Goal: Information Seeking & Learning: Learn about a topic

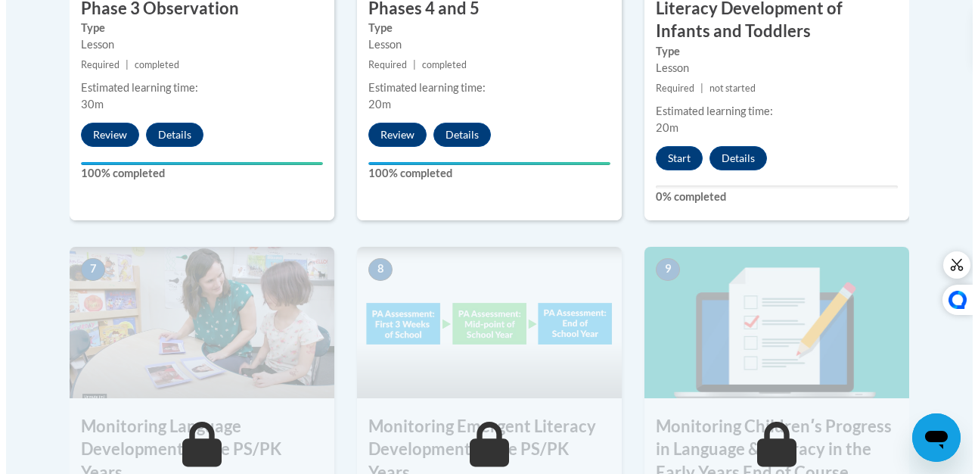
scroll to position [1156, 0]
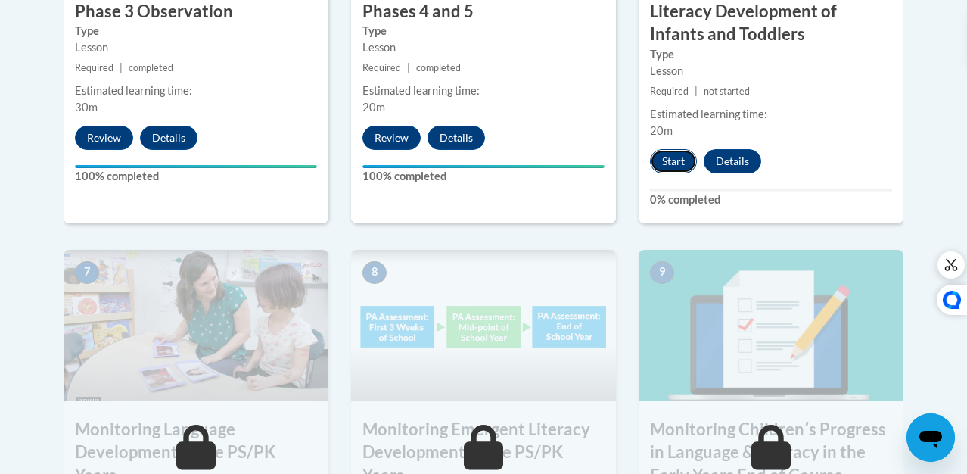
click at [670, 155] on button "Start" at bounding box center [673, 161] width 47 height 24
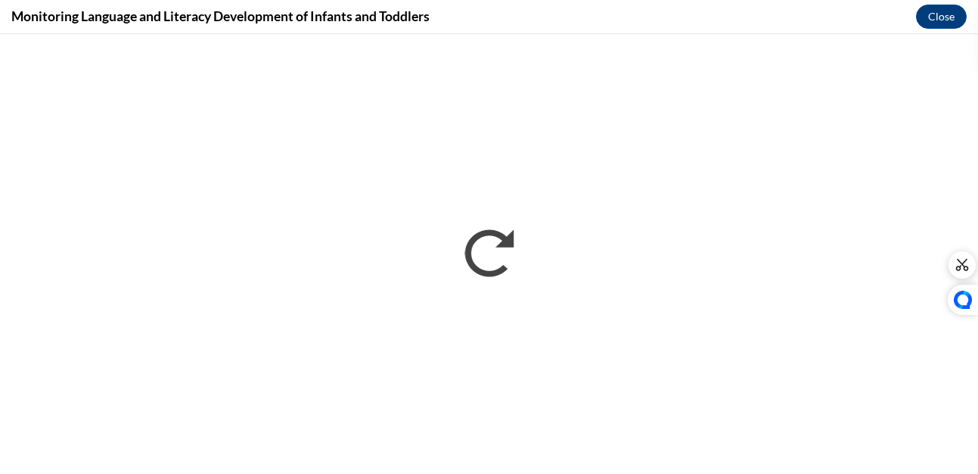
scroll to position [0, 0]
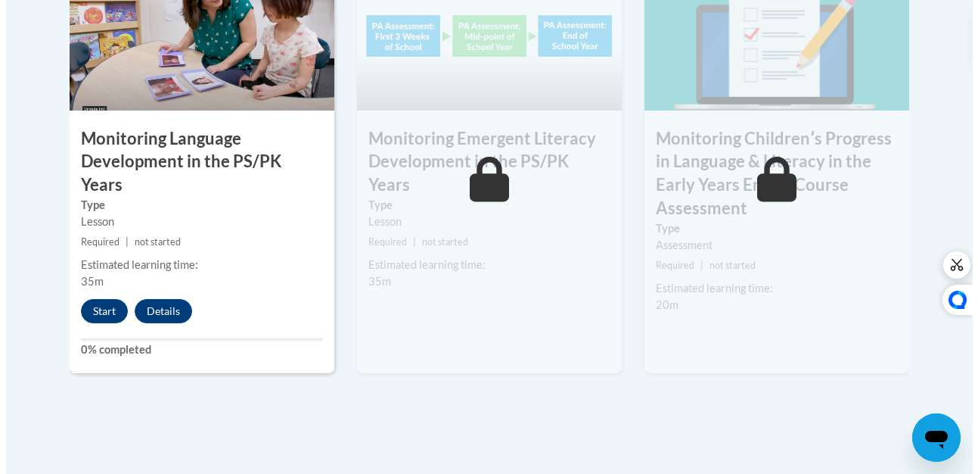
scroll to position [1467, 0]
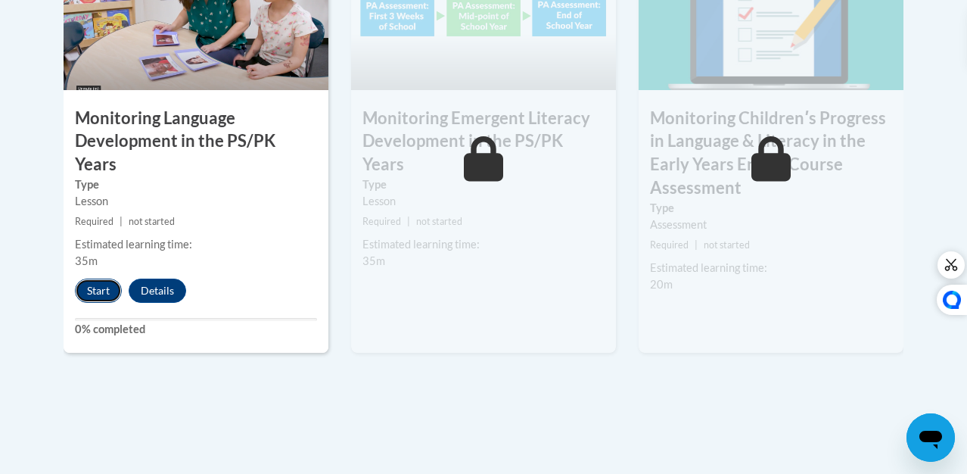
click at [75, 278] on button "Start" at bounding box center [98, 290] width 47 height 24
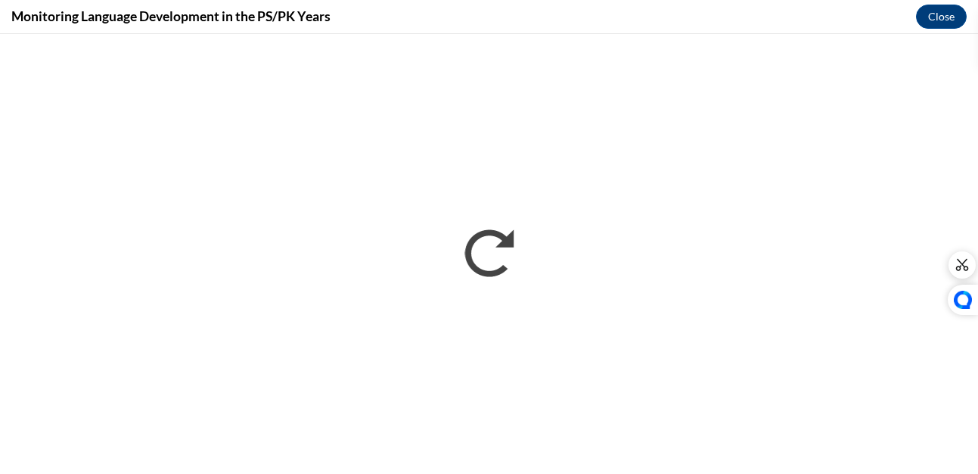
scroll to position [0, 0]
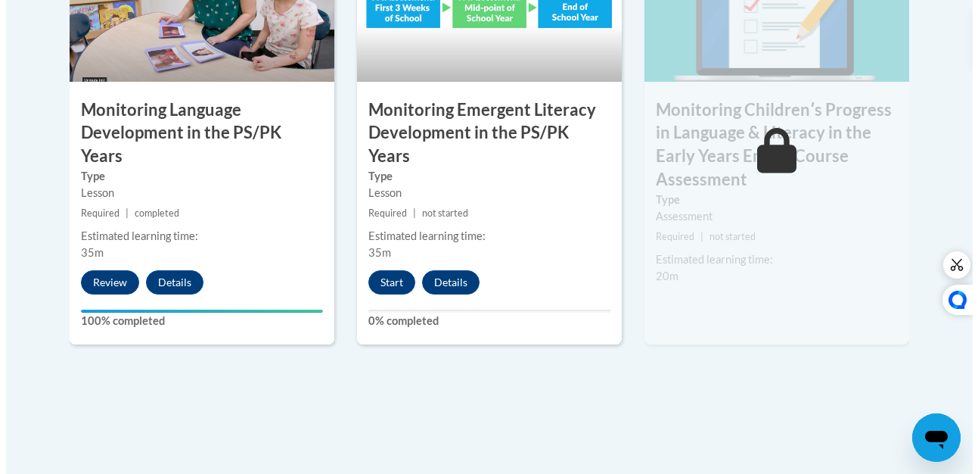
scroll to position [1478, 0]
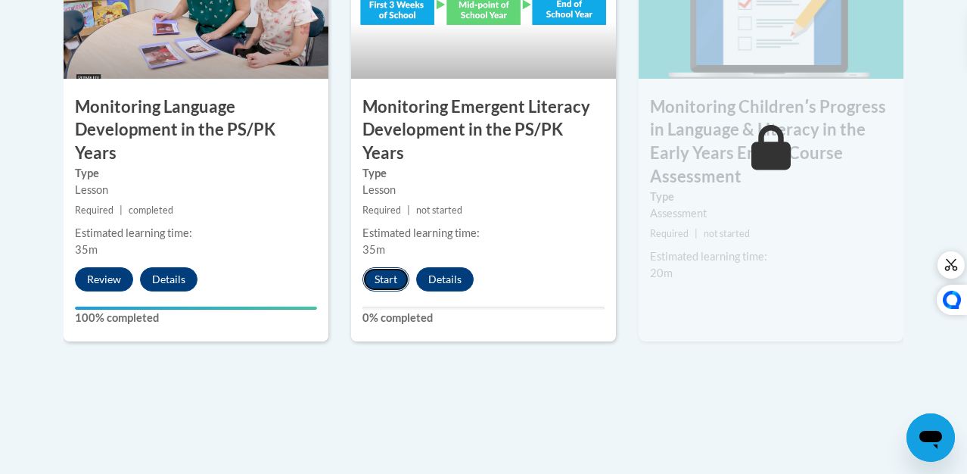
click at [371, 267] on button "Start" at bounding box center [385, 279] width 47 height 24
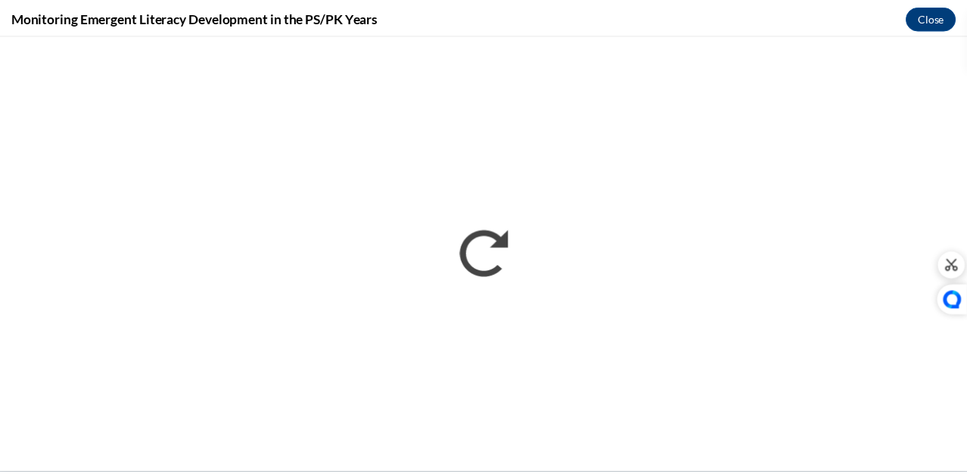
scroll to position [0, 0]
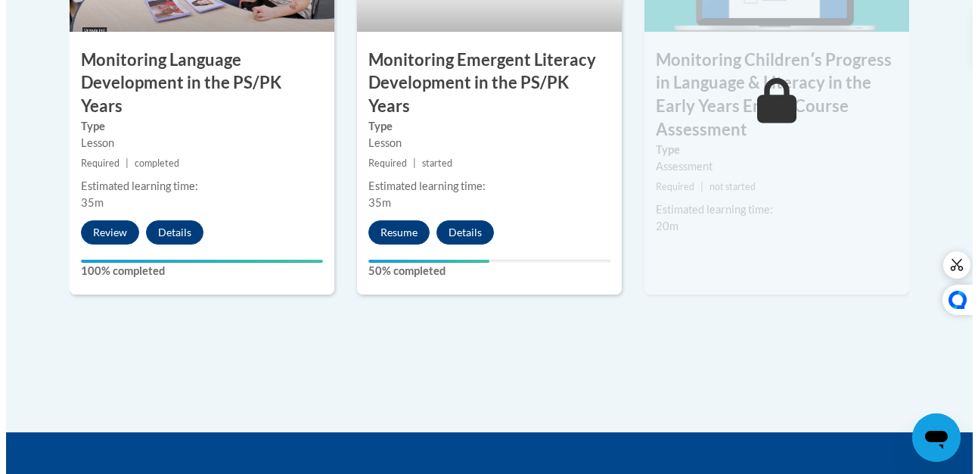
scroll to position [1526, 0]
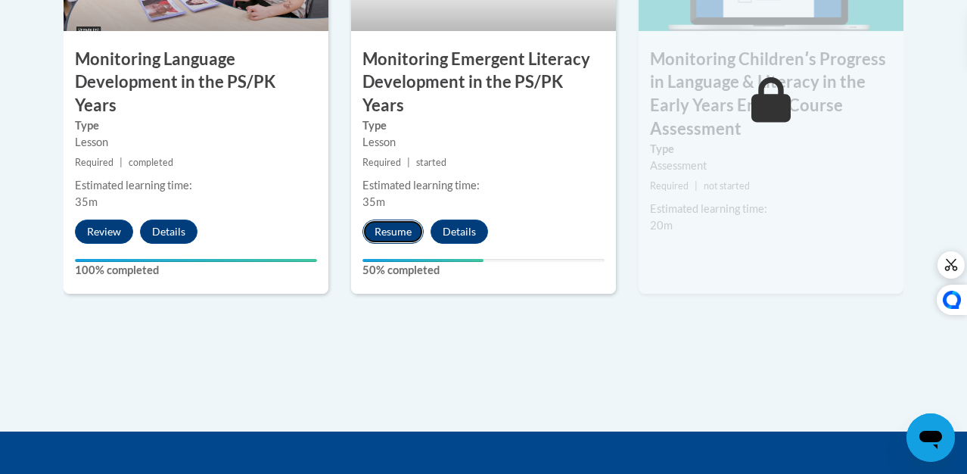
click at [374, 219] on button "Resume" at bounding box center [392, 231] width 61 height 24
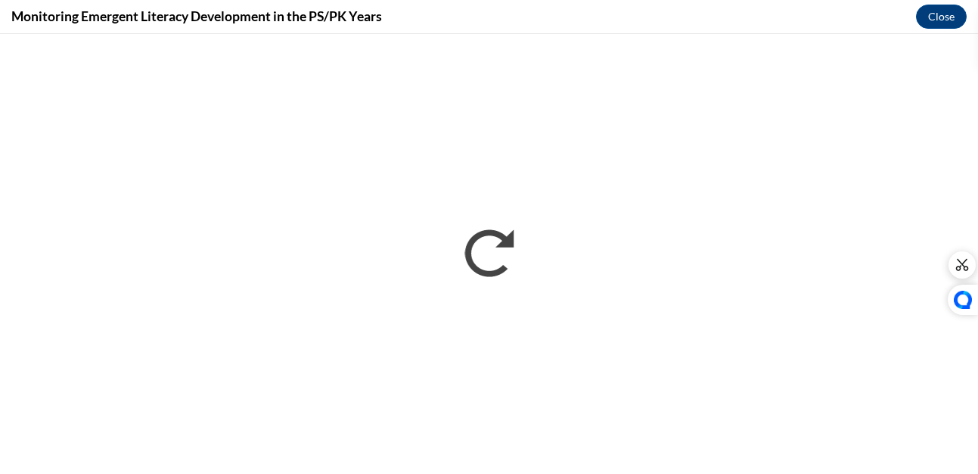
scroll to position [0, 0]
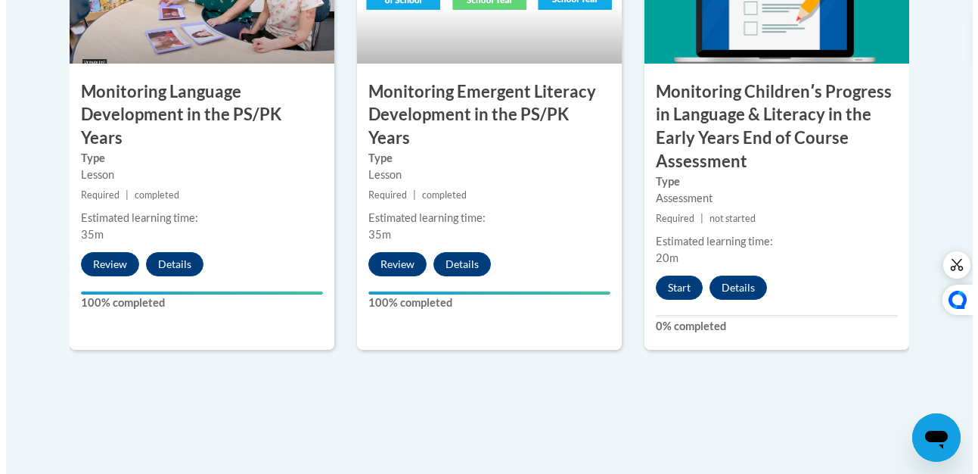
scroll to position [1459, 0]
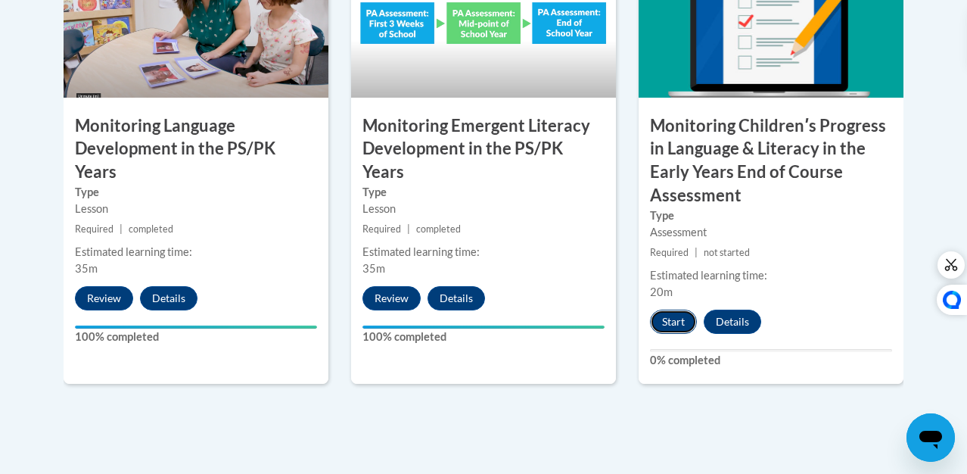
click at [685, 309] on button "Start" at bounding box center [673, 321] width 47 height 24
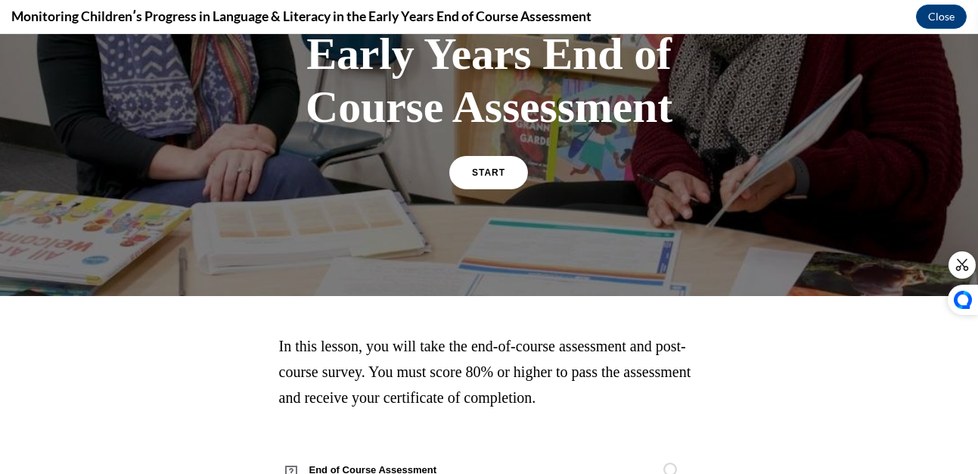
scroll to position [275, 0]
click at [485, 169] on span "START" at bounding box center [488, 171] width 35 height 11
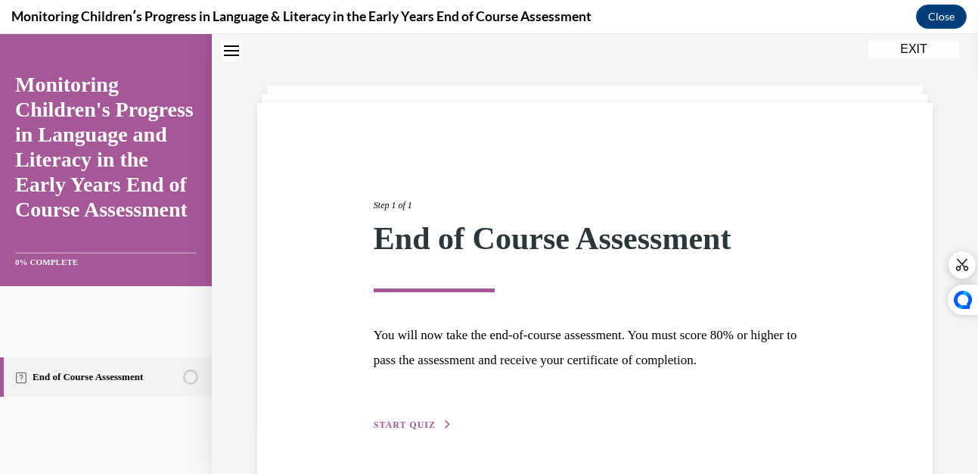
scroll to position [97, 0]
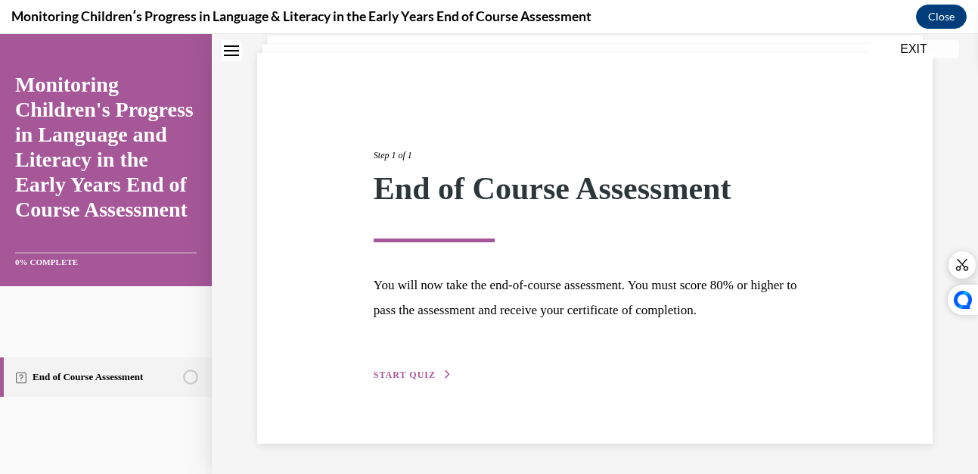
click at [410, 372] on span "START QUIZ" at bounding box center [405, 374] width 62 height 11
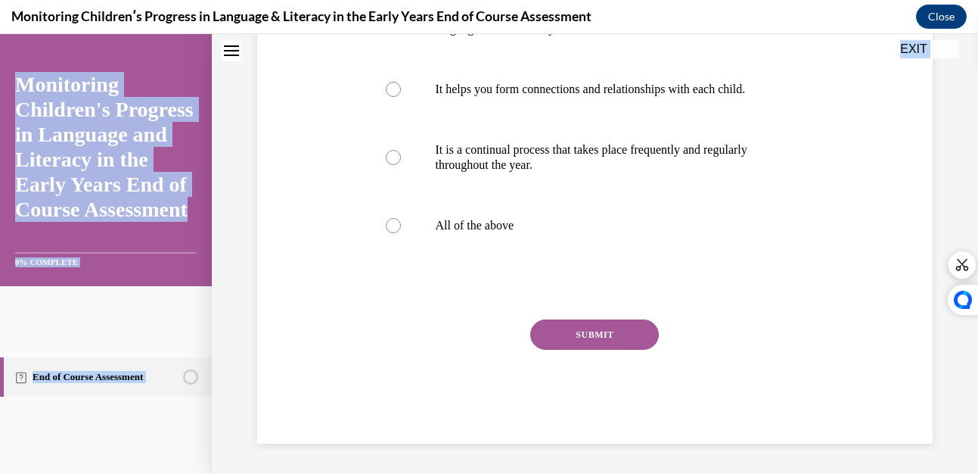
scroll to position [480, 0]
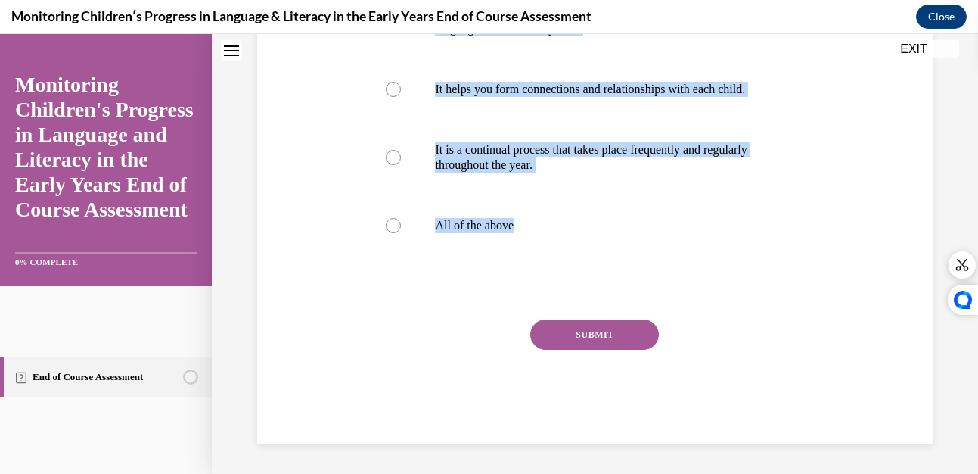
drag, startPoint x: 371, startPoint y: 137, endPoint x: 403, endPoint y: 351, distance: 216.5
click at [403, 351] on div "Question 01/16 Which of these statements is true about Progress Monitoring in t…" at bounding box center [595, 94] width 448 height 697
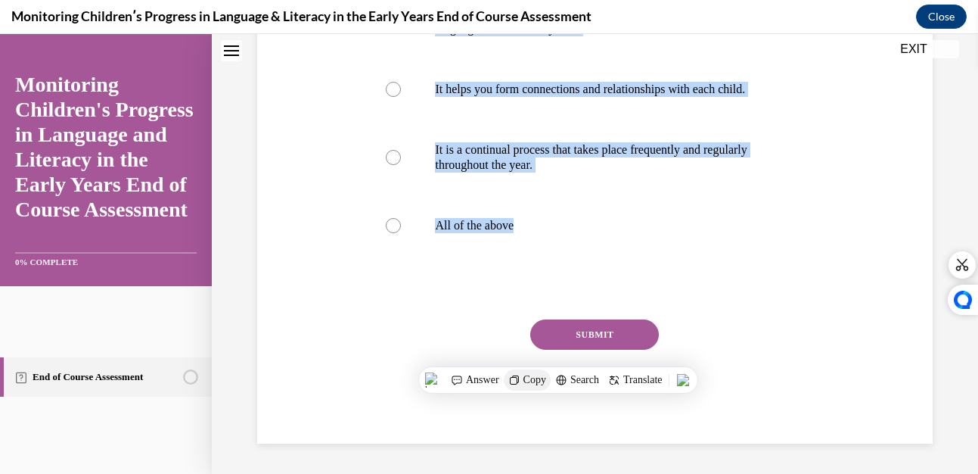
drag, startPoint x: 403, startPoint y: 351, endPoint x: 535, endPoint y: 376, distance: 134.0
click at [535, 376] on span "Copy" at bounding box center [534, 380] width 23 height 12
copy div "Which of these statements is true about Progress Monitoring in the early years?…"
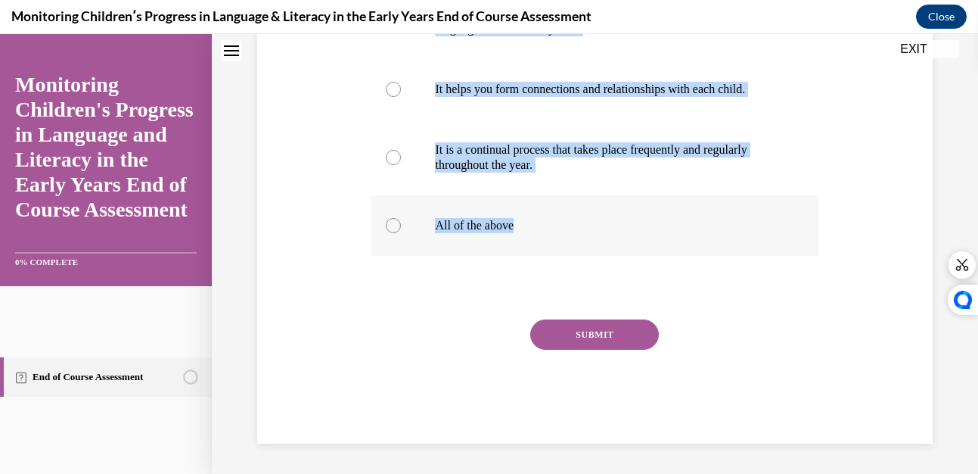
drag, startPoint x: 393, startPoint y: 221, endPoint x: 399, endPoint y: 225, distance: 8.2
click at [393, 222] on div at bounding box center [393, 225] width 15 height 15
click at [393, 222] on input "All of the above" at bounding box center [393, 225] width 15 height 15
radio input "true"
click at [577, 331] on button "SUBMIT" at bounding box center [594, 334] width 129 height 30
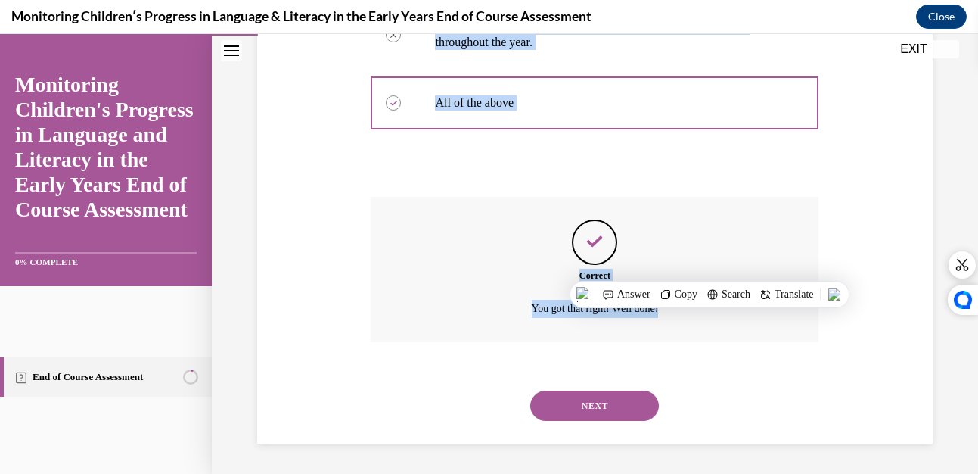
scroll to position [602, 0]
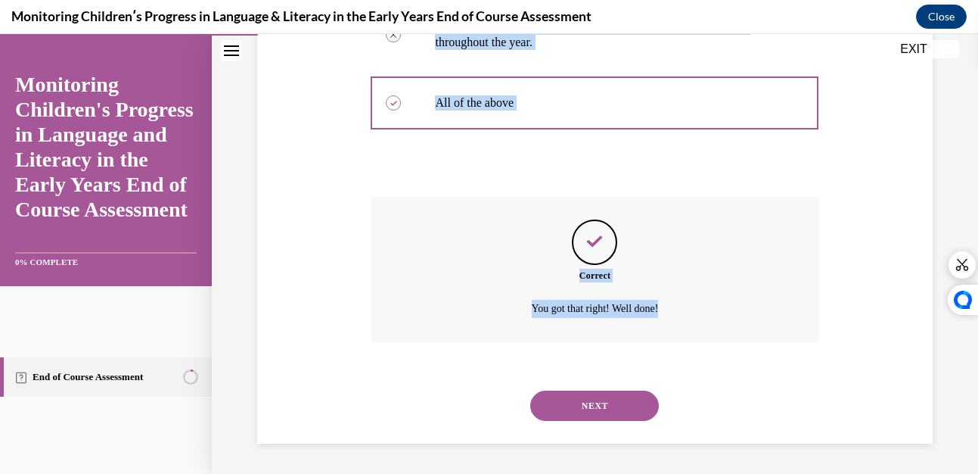
click at [582, 399] on button "NEXT" at bounding box center [594, 405] width 129 height 30
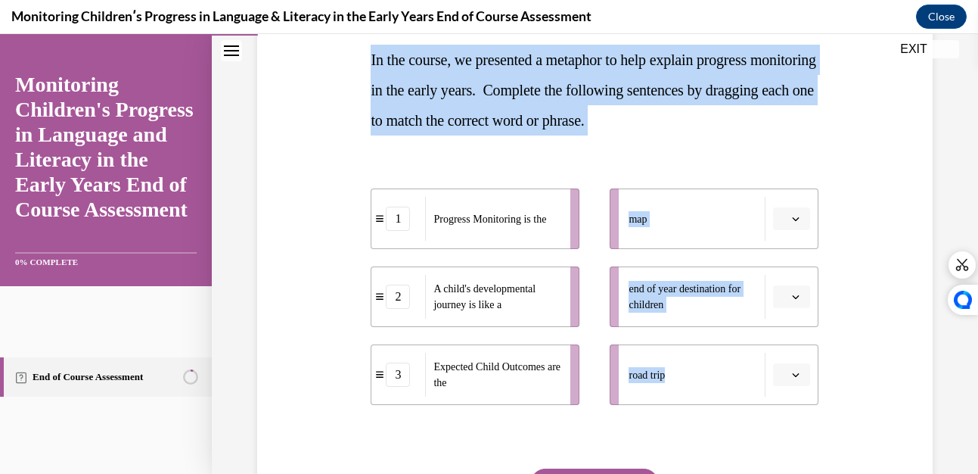
scroll to position [251, 0]
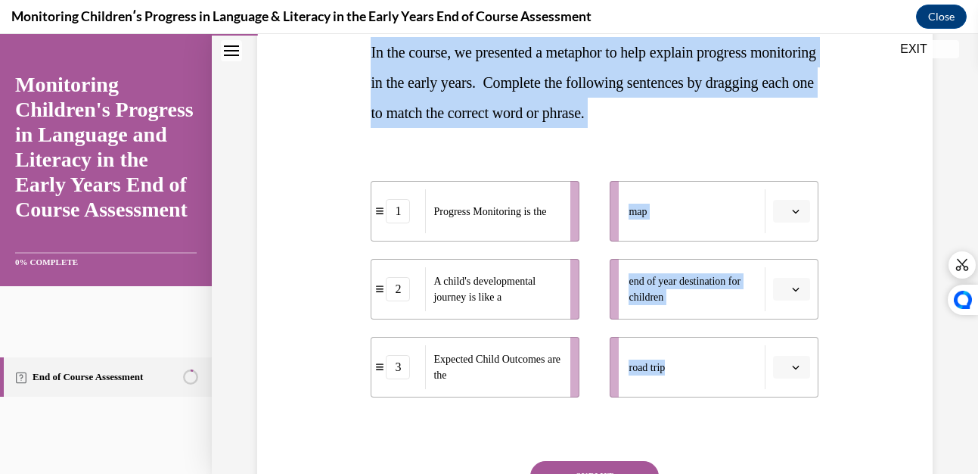
drag, startPoint x: 365, startPoint y: 118, endPoint x: 724, endPoint y: 367, distance: 436.4
click at [724, 367] on div "Question 02/16 In the course, we presented a metaphor to help explain progress …" at bounding box center [594, 260] width 455 height 648
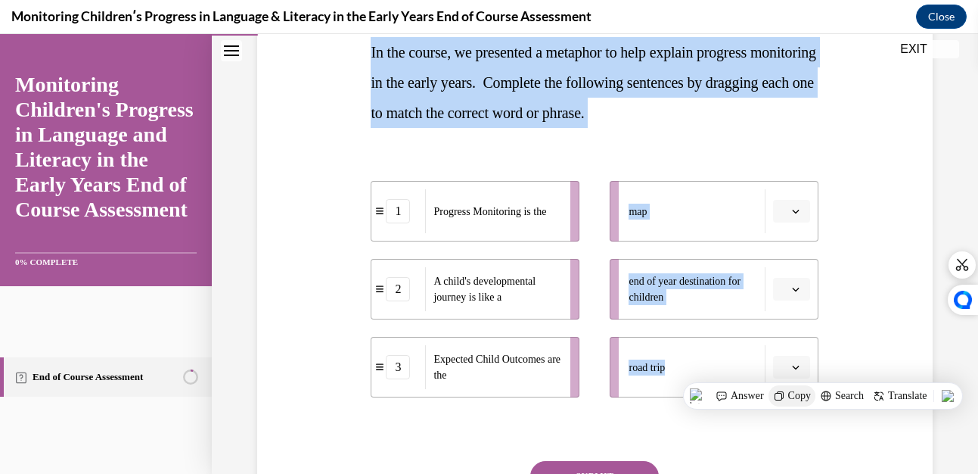
drag, startPoint x: 724, startPoint y: 367, endPoint x: 796, endPoint y: 396, distance: 77.7
click at [796, 396] on span "Copy" at bounding box center [799, 396] width 23 height 12
copy div "In the course, we presented a metaphor to help explain progress monitoring in t…"
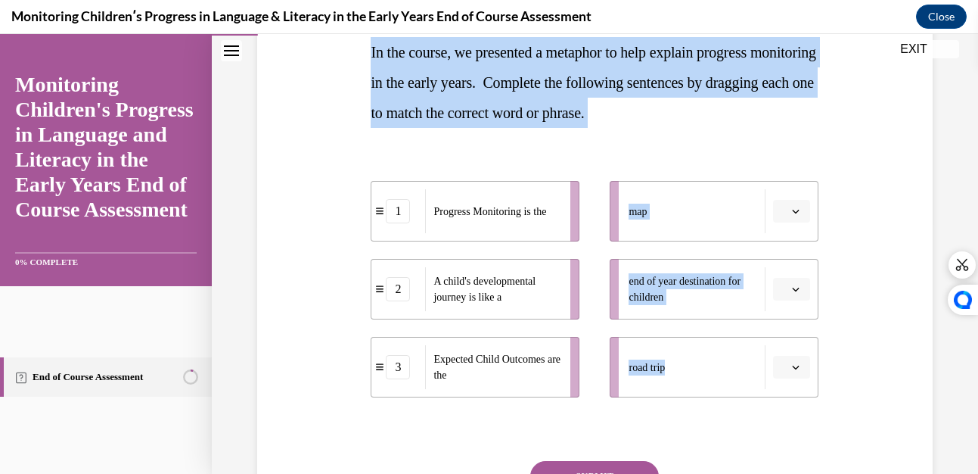
click at [433, 215] on span "Progress Monitoring is the" at bounding box center [489, 211] width 113 height 11
drag, startPoint x: 439, startPoint y: 208, endPoint x: 433, endPoint y: 241, distance: 33.7
click at [433, 241] on ul "1 Progress Monitoring is the 2 A child's developmental journey is like a 3 Expe…" at bounding box center [483, 289] width 224 height 216
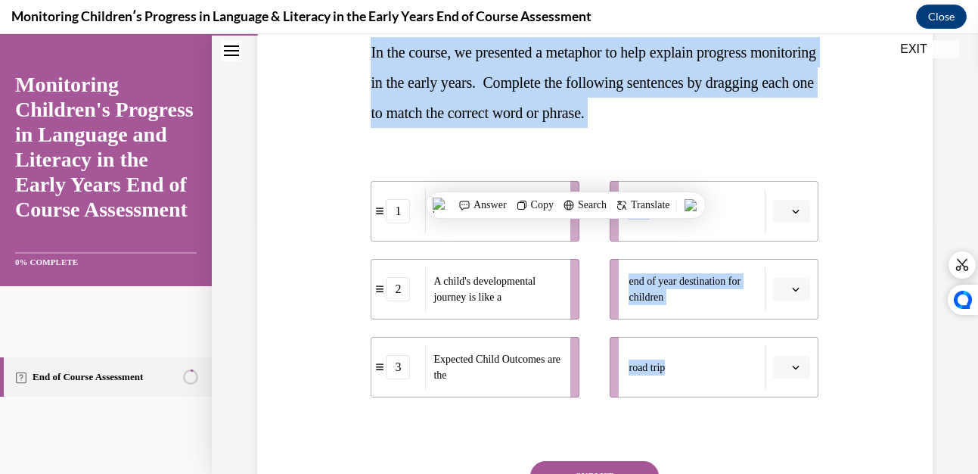
click at [668, 155] on div "1 Progress Monitoring is the 2 A child's developmental journey is like a 3 Expe…" at bounding box center [595, 274] width 448 height 247
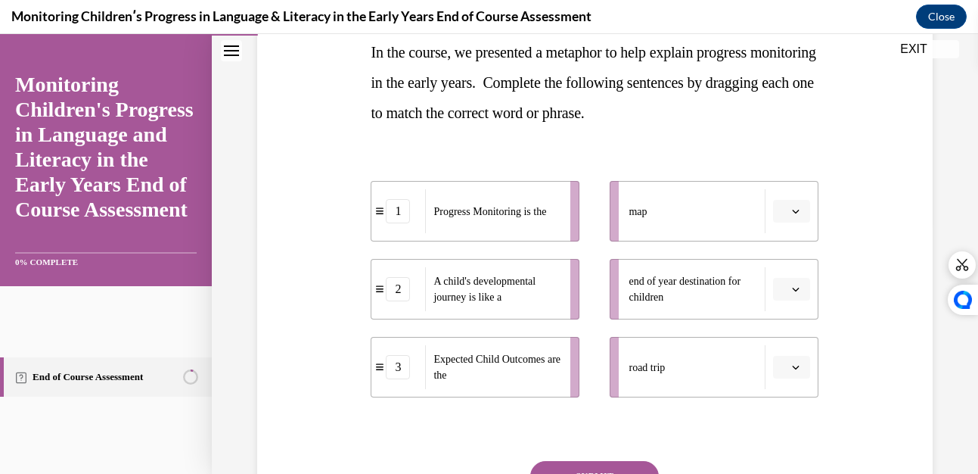
click at [779, 210] on button "button" at bounding box center [791, 211] width 37 height 23
click at [796, 163] on div "1 Progress Monitoring is the 2 A child's developmental journey is like a 3 Expe…" at bounding box center [595, 274] width 448 height 247
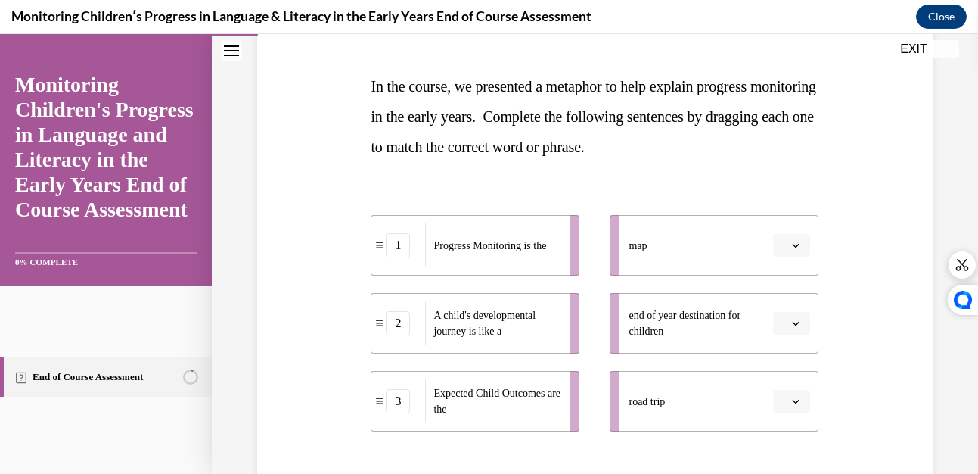
scroll to position [218, 0]
drag, startPoint x: 661, startPoint y: 400, endPoint x: 638, endPoint y: 399, distance: 22.7
click at [638, 399] on span "road trip" at bounding box center [647, 400] width 36 height 11
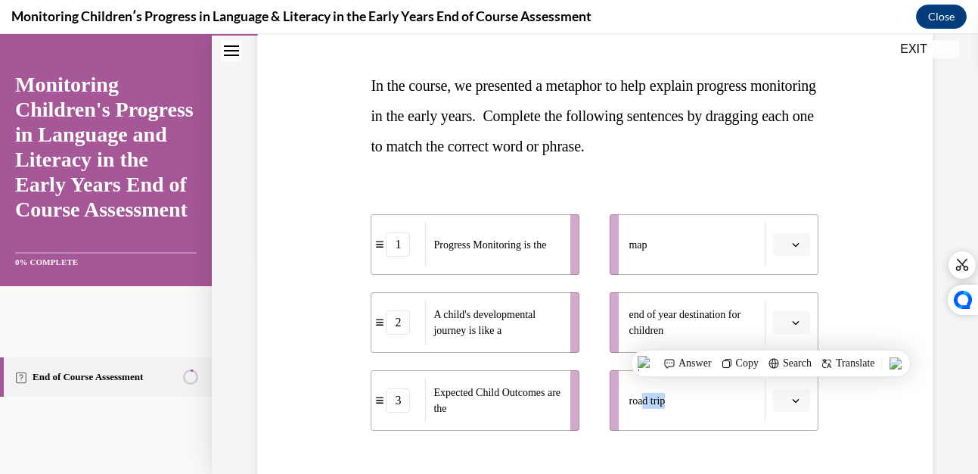
drag, startPoint x: 638, startPoint y: 399, endPoint x: 529, endPoint y: 327, distance: 130.9
click at [531, 327] on span "A child's developmental journey is like a" at bounding box center [496, 322] width 127 height 32
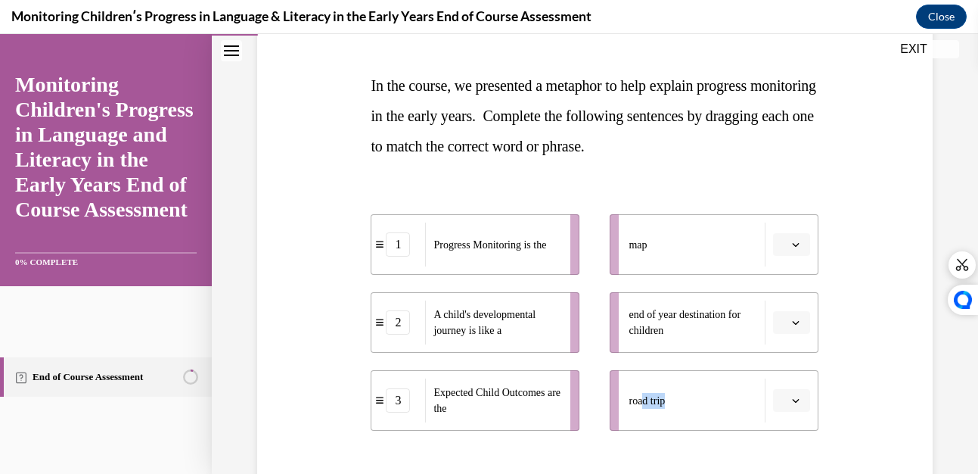
click at [782, 401] on span "Please select an option" at bounding box center [784, 400] width 5 height 15
click at [777, 328] on div "2" at bounding box center [781, 336] width 38 height 30
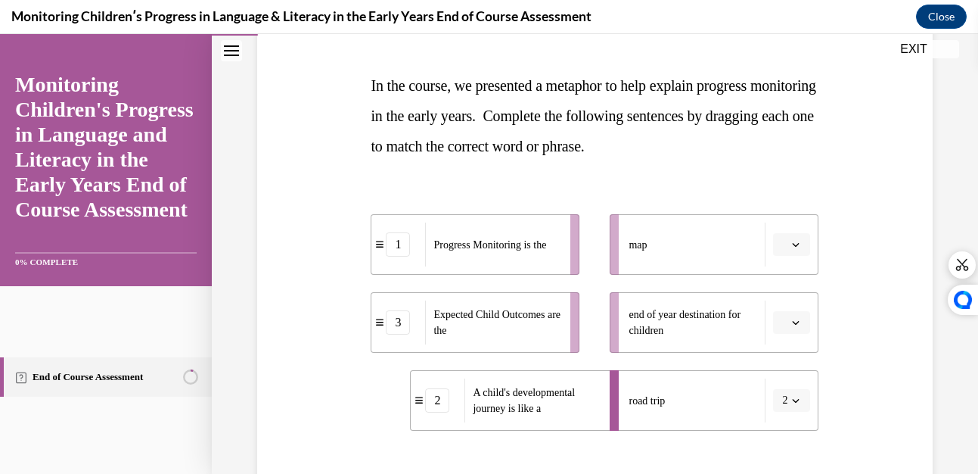
click at [792, 318] on icon "button" at bounding box center [796, 322] width 8 height 8
click at [775, 385] on span "1" at bounding box center [776, 386] width 5 height 12
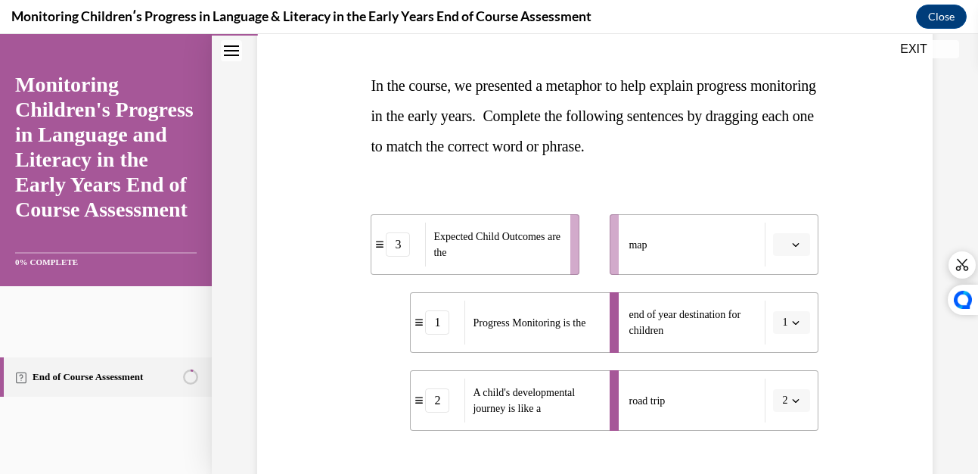
click at [792, 241] on icon "button" at bounding box center [796, 245] width 8 height 8
click at [777, 308] on span "1" at bounding box center [776, 309] width 5 height 12
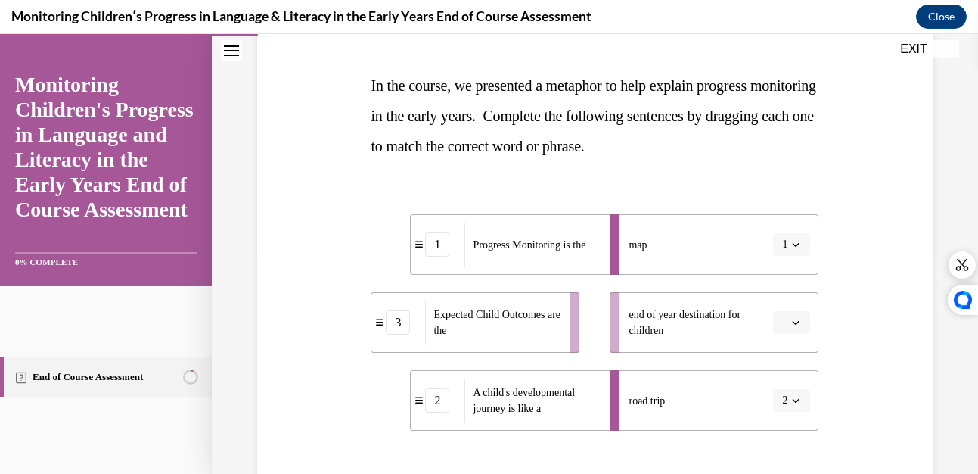
click at [855, 236] on div "Question 02/16 In the course, we presented a metaphor to help explain progress …" at bounding box center [594, 282] width 683 height 671
click at [792, 241] on icon "button" at bounding box center [796, 245] width 8 height 8
click at [776, 363] on span "3" at bounding box center [773, 369] width 5 height 12
click at [790, 317] on span "button" at bounding box center [795, 322] width 11 height 11
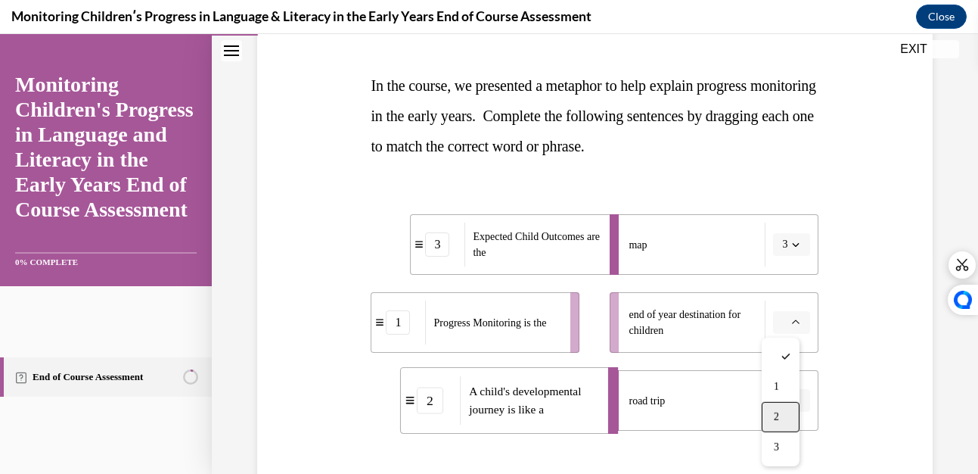
click at [775, 411] on span "2" at bounding box center [776, 417] width 5 height 12
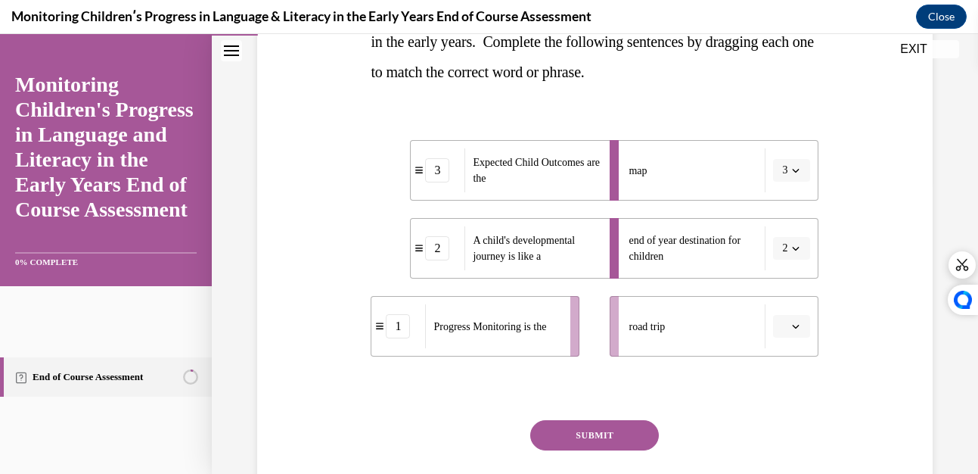
scroll to position [298, 0]
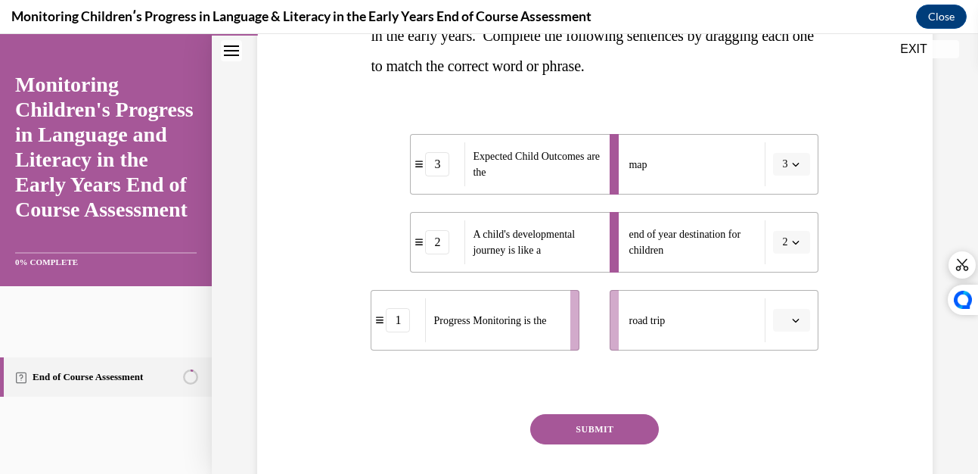
click at [790, 315] on span "button" at bounding box center [795, 320] width 11 height 11
click at [779, 380] on span "1" at bounding box center [776, 384] width 5 height 12
click at [787, 235] on button "2" at bounding box center [791, 242] width 37 height 23
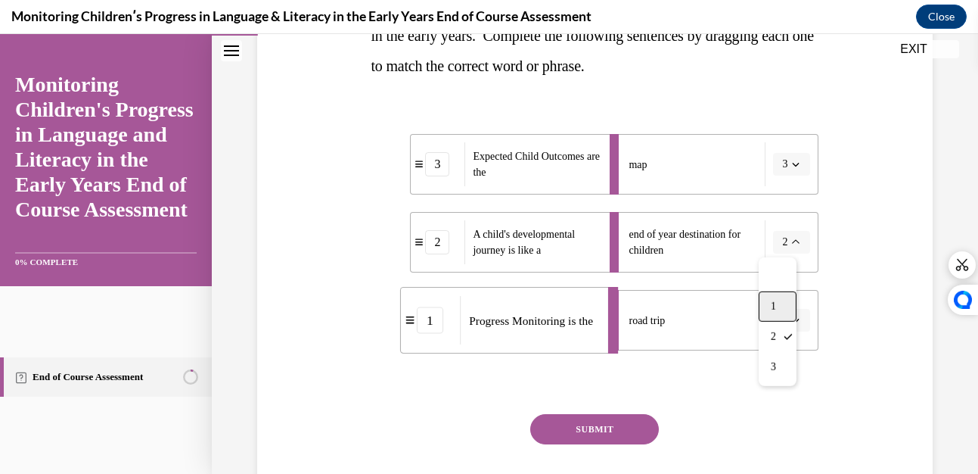
click at [783, 300] on div "1" at bounding box center [778, 306] width 38 height 30
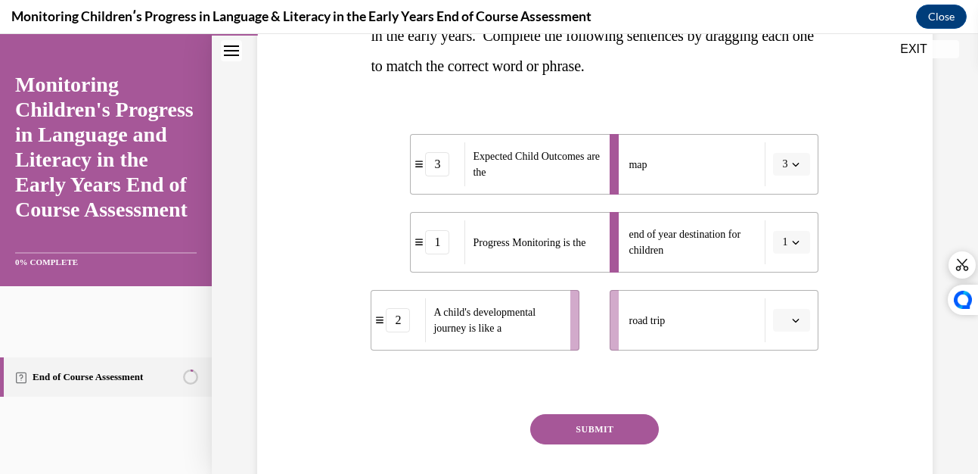
click at [793, 321] on icon "button" at bounding box center [796, 320] width 7 height 4
click at [776, 411] on span "2" at bounding box center [776, 414] width 5 height 12
click at [596, 423] on button "SUBMIT" at bounding box center [594, 429] width 129 height 30
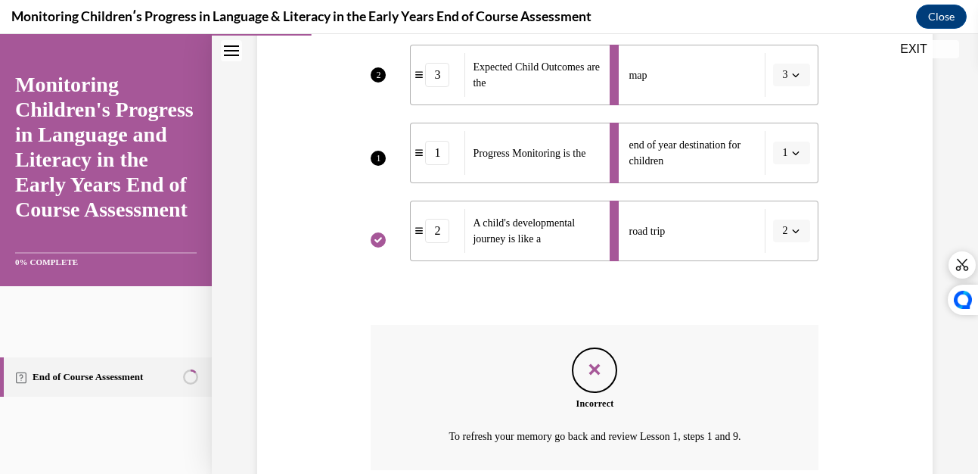
scroll to position [515, 0]
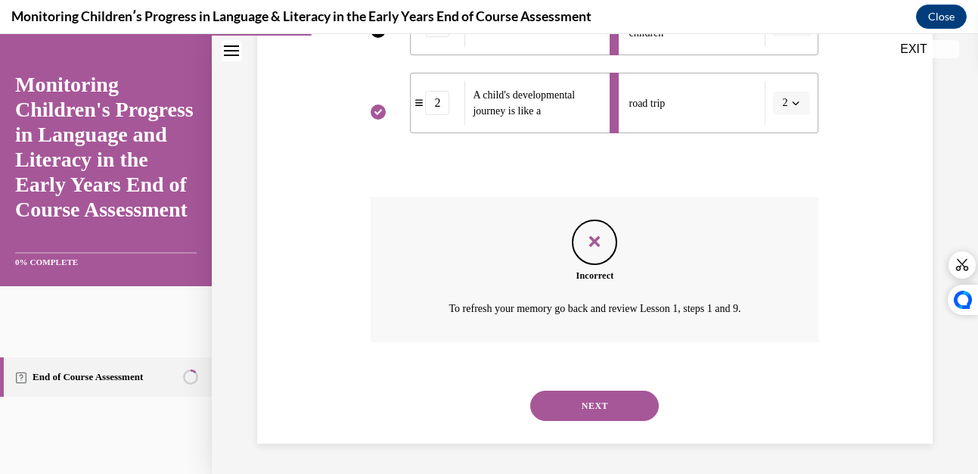
click at [584, 408] on button "NEXT" at bounding box center [594, 405] width 129 height 30
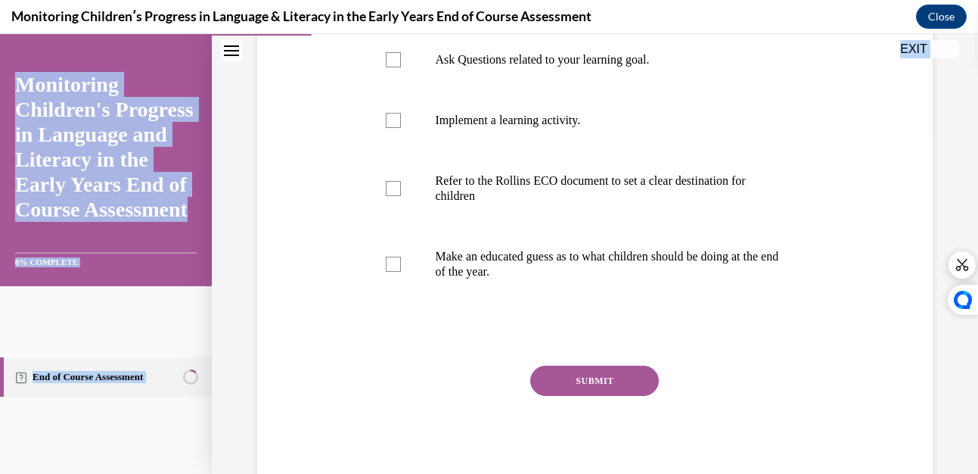
scroll to position [389, 0]
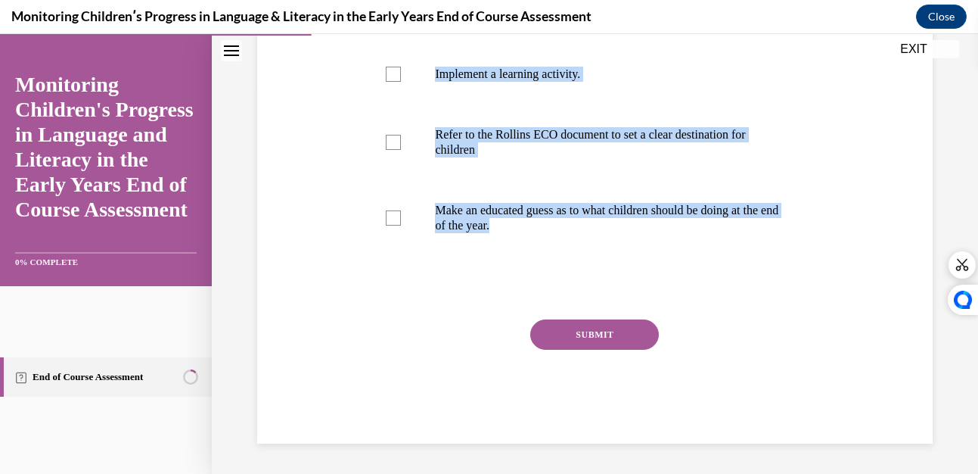
drag, startPoint x: 371, startPoint y: 95, endPoint x: 629, endPoint y: 294, distance: 326.3
click at [629, 294] on div "Question 03/16 Which of the following activities occur in Phase 1 of the Assess…" at bounding box center [595, 132] width 448 height 622
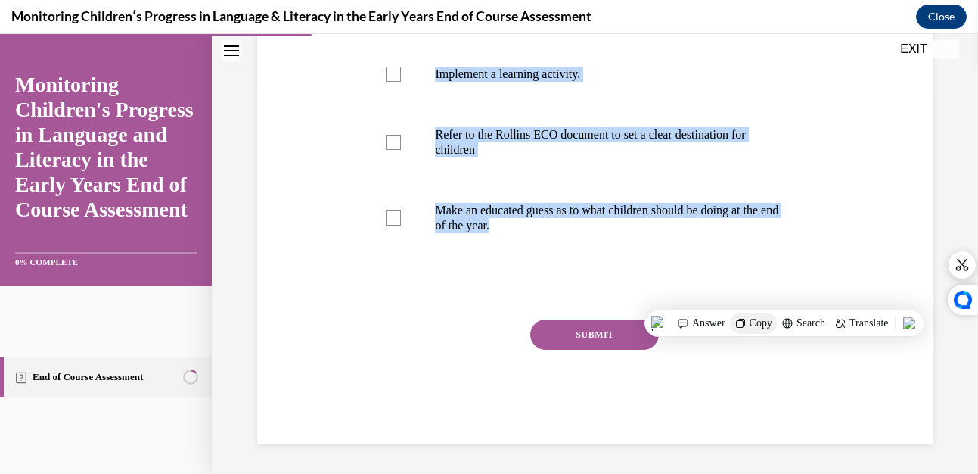
drag, startPoint x: 629, startPoint y: 294, endPoint x: 767, endPoint y: 326, distance: 141.3
click at [767, 326] on span "Copy" at bounding box center [761, 323] width 23 height 12
copy div "Which of the following activities occur in Phase 1 of the Assessment Cycle. Che…"
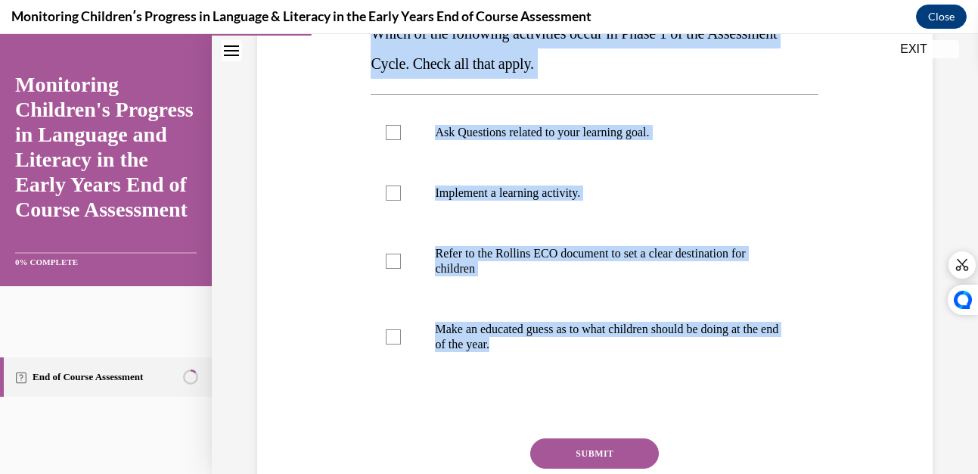
scroll to position [267, 0]
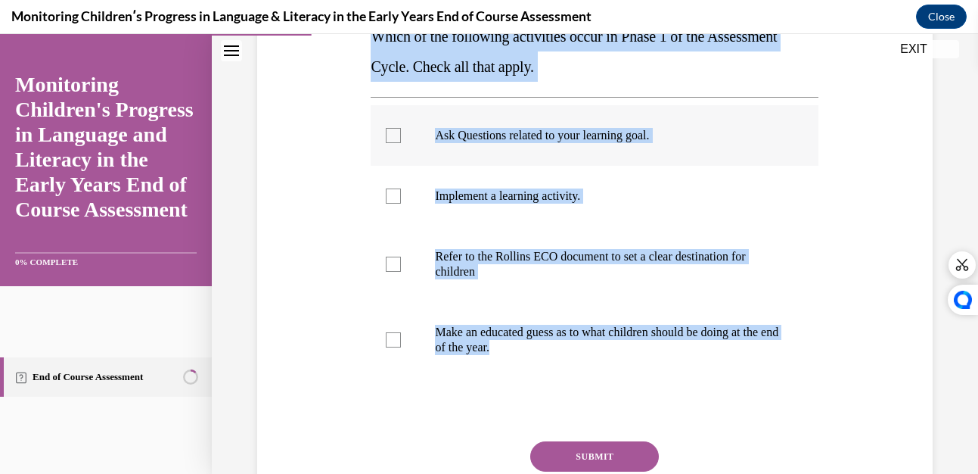
click at [399, 131] on label "Ask Questions related to your learning goal." at bounding box center [595, 135] width 448 height 61
click at [399, 131] on input "Ask Questions related to your learning goal." at bounding box center [393, 135] width 15 height 15
checkbox input "true"
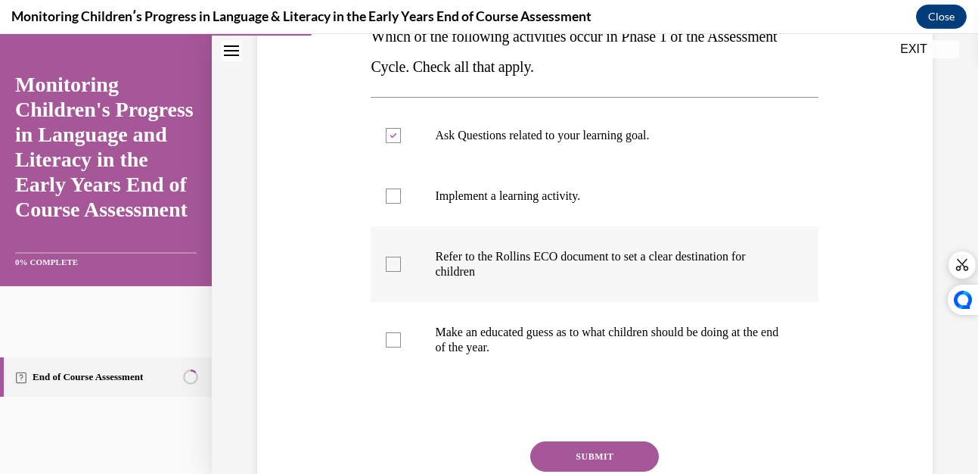
click at [393, 264] on div at bounding box center [393, 263] width 15 height 15
click at [393, 264] on input "Refer to the Rollins ECO document to set a clear destination for children" at bounding box center [393, 263] width 15 height 15
checkbox input "true"
click at [391, 334] on div at bounding box center [393, 339] width 15 height 15
click at [391, 334] on input "Make an educated guess as to what children should be doing at the end of the ye…" at bounding box center [393, 339] width 15 height 15
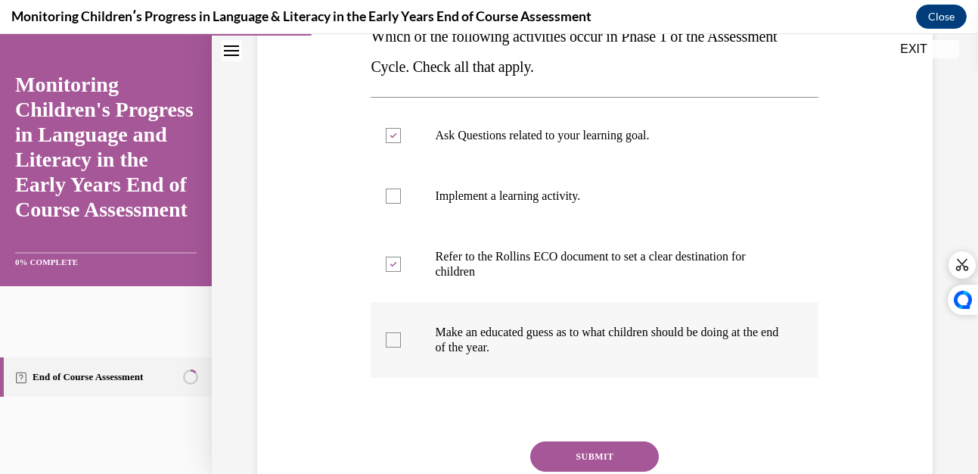
checkbox input "true"
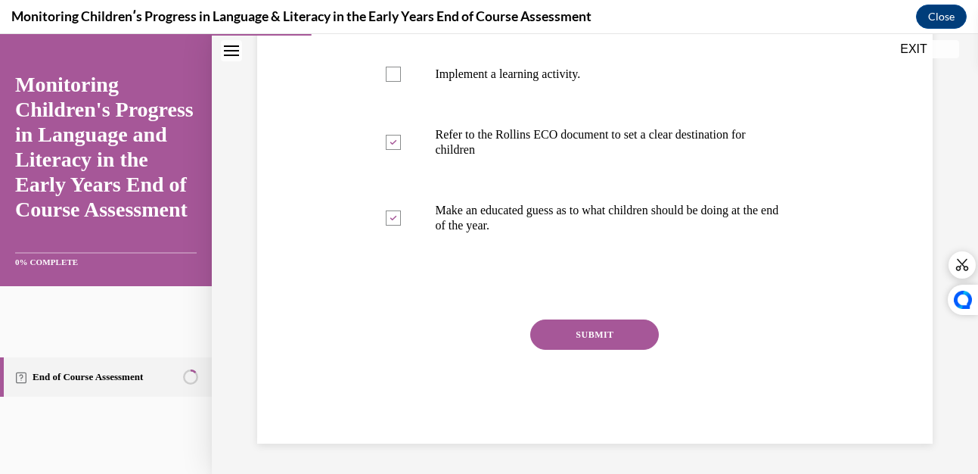
click at [548, 331] on button "SUBMIT" at bounding box center [594, 334] width 129 height 30
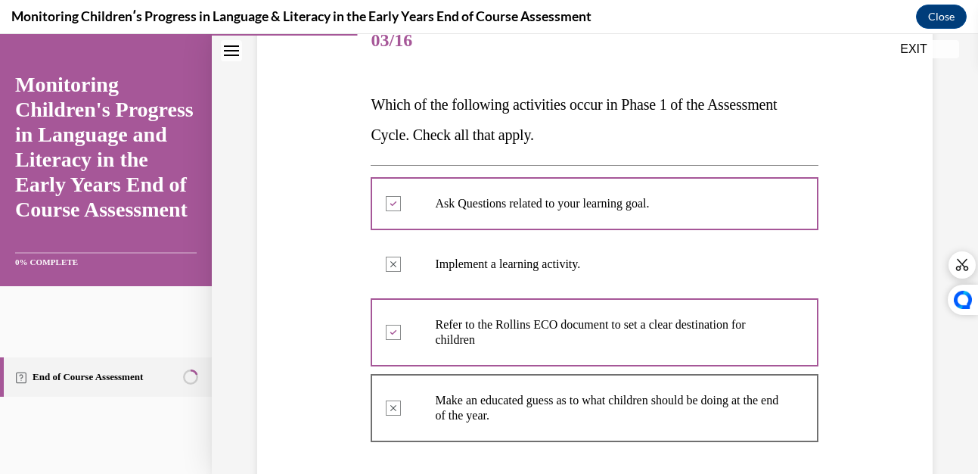
scroll to position [529, 0]
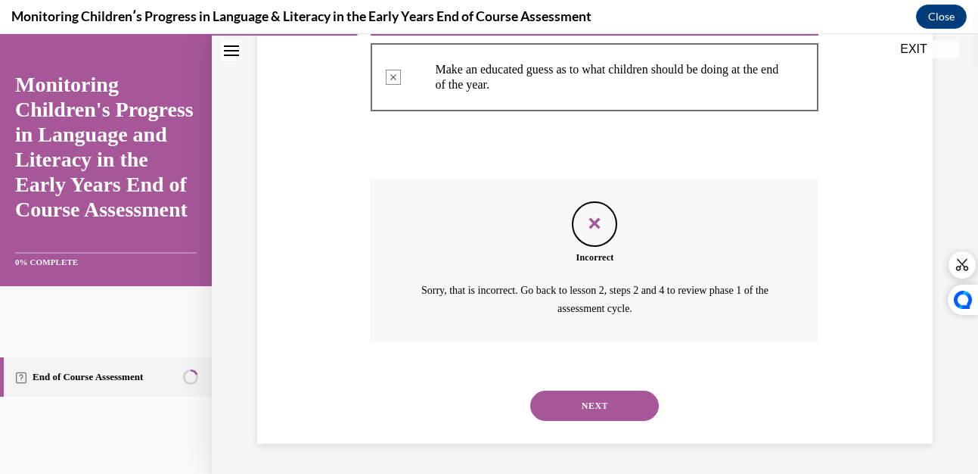
click at [587, 399] on button "NEXT" at bounding box center [594, 405] width 129 height 30
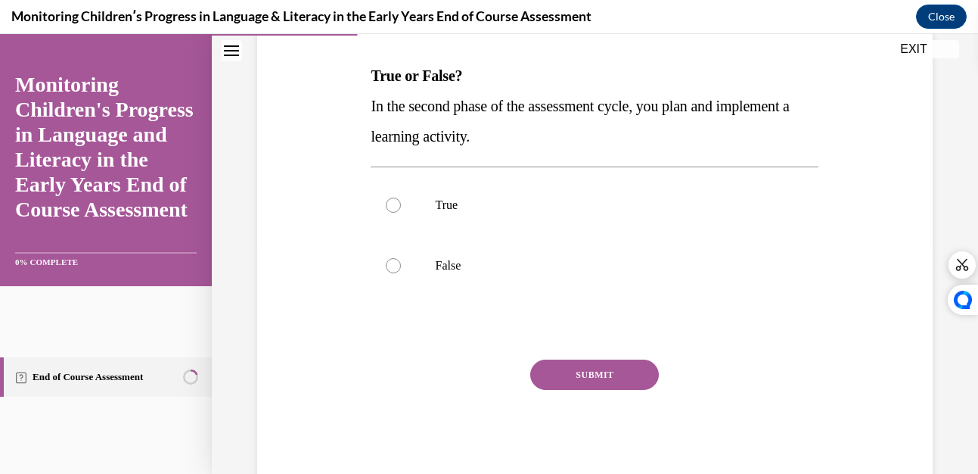
scroll to position [228, 0]
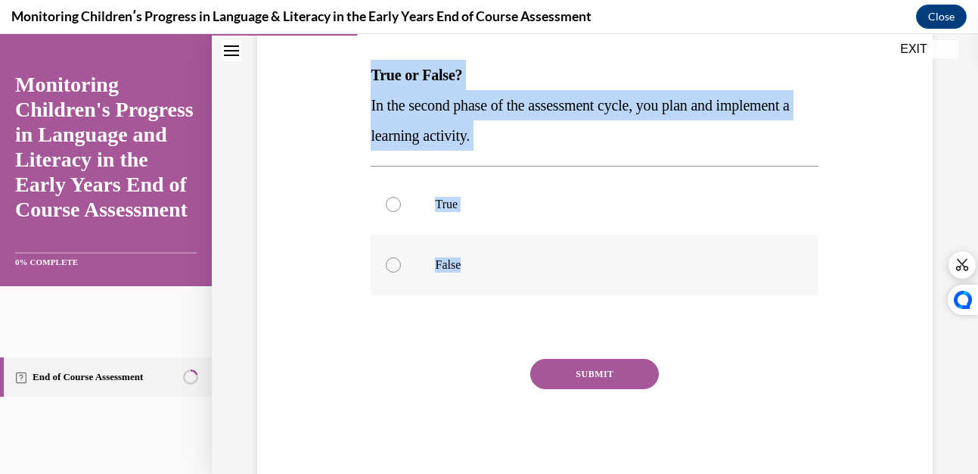
drag, startPoint x: 367, startPoint y: 88, endPoint x: 480, endPoint y: 289, distance: 230.3
click at [480, 289] on div "Question 04/16 True or False? In the second phase of the assessment cycle, you …" at bounding box center [594, 220] width 455 height 523
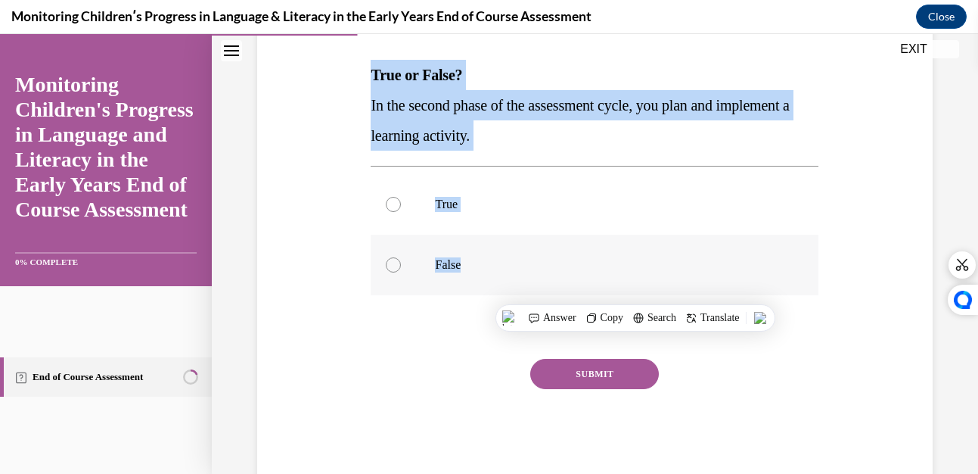
copy div "True or False? In the second phase of the assessment cycle, you plan and implem…"
click at [393, 198] on div at bounding box center [393, 204] width 15 height 15
click at [393, 198] on input "True" at bounding box center [393, 204] width 15 height 15
radio input "true"
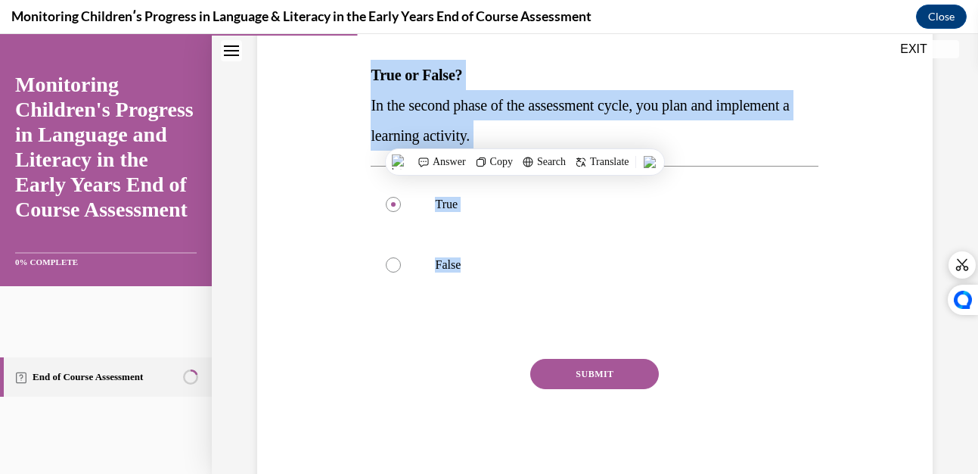
click at [594, 375] on button "SUBMIT" at bounding box center [594, 374] width 129 height 30
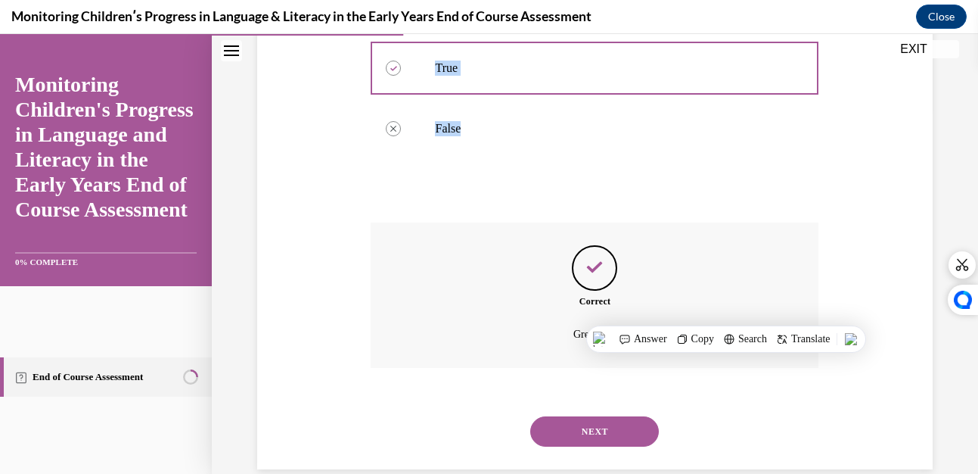
scroll to position [390, 0]
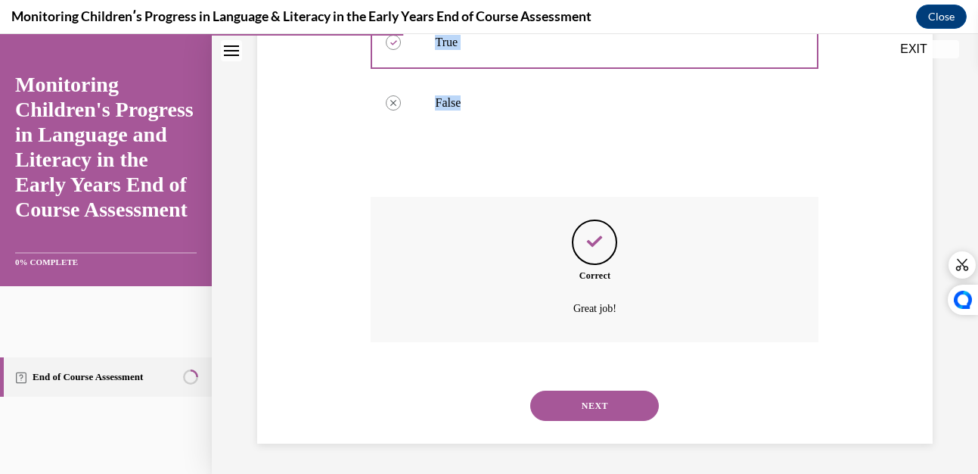
click at [585, 405] on button "NEXT" at bounding box center [594, 405] width 129 height 30
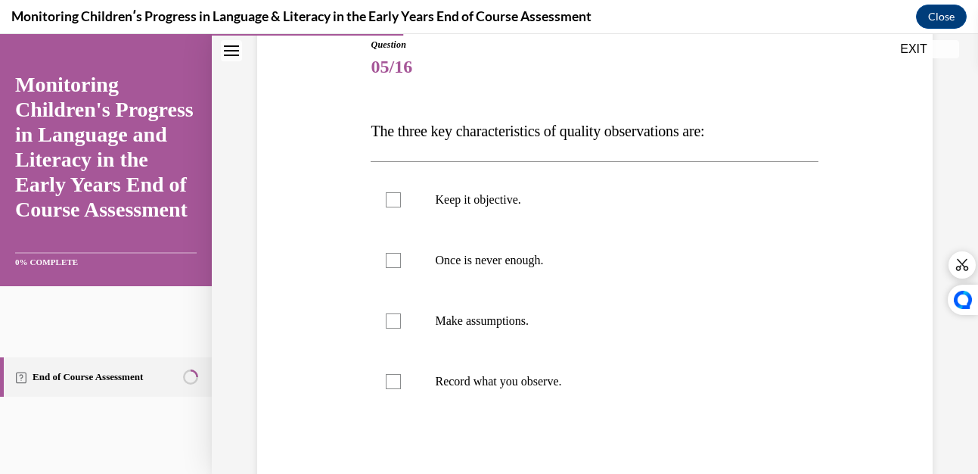
scroll to position [171, 0]
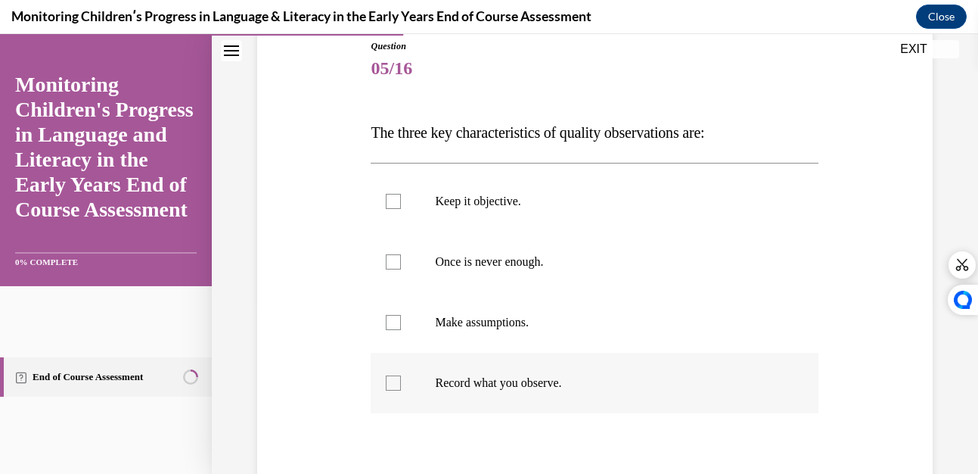
click at [387, 383] on div at bounding box center [393, 382] width 15 height 15
click at [387, 383] on input "Record what you observe." at bounding box center [393, 382] width 15 height 15
checkbox input "true"
click at [390, 198] on div at bounding box center [393, 201] width 15 height 15
click at [390, 198] on input "Keep it objective." at bounding box center [393, 201] width 15 height 15
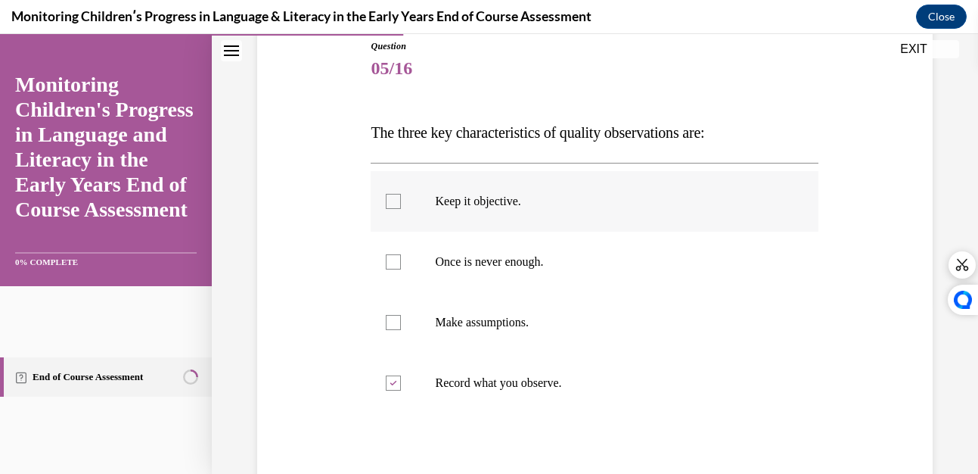
checkbox input "true"
click at [388, 315] on div at bounding box center [393, 322] width 15 height 15
click at [388, 315] on input "Make assumptions." at bounding box center [393, 322] width 15 height 15
checkbox input "true"
drag, startPoint x: 365, startPoint y: 120, endPoint x: 578, endPoint y: 379, distance: 335.3
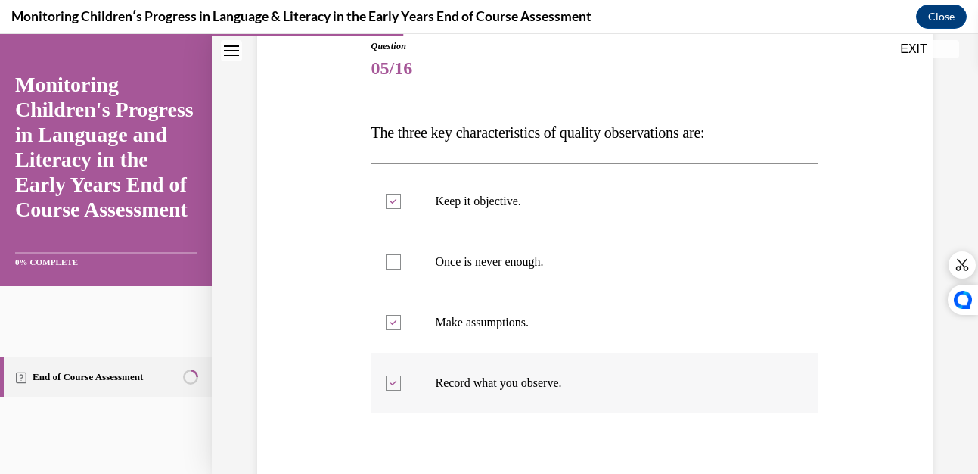
click at [578, 379] on div "Question 05/16 The three key characteristics of quality observations are: Keep …" at bounding box center [594, 309] width 455 height 584
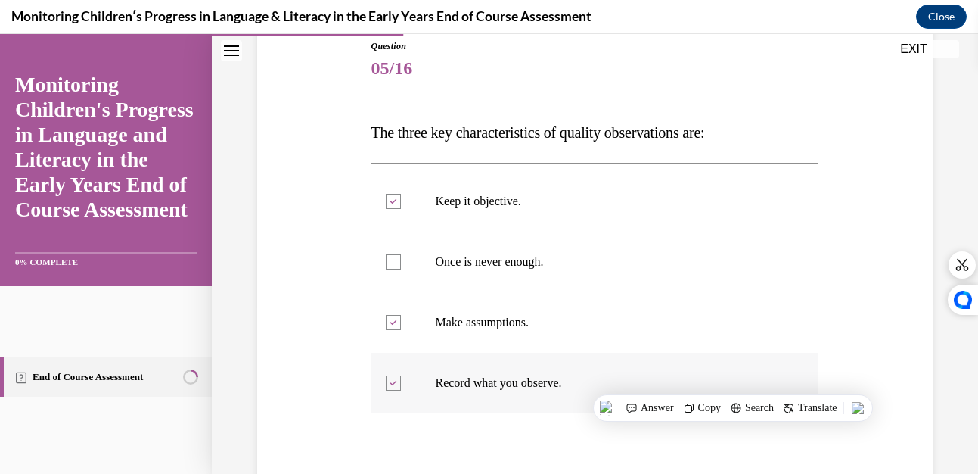
copy div "The three key characteristics of quality observations are: Keep it objective. O…"
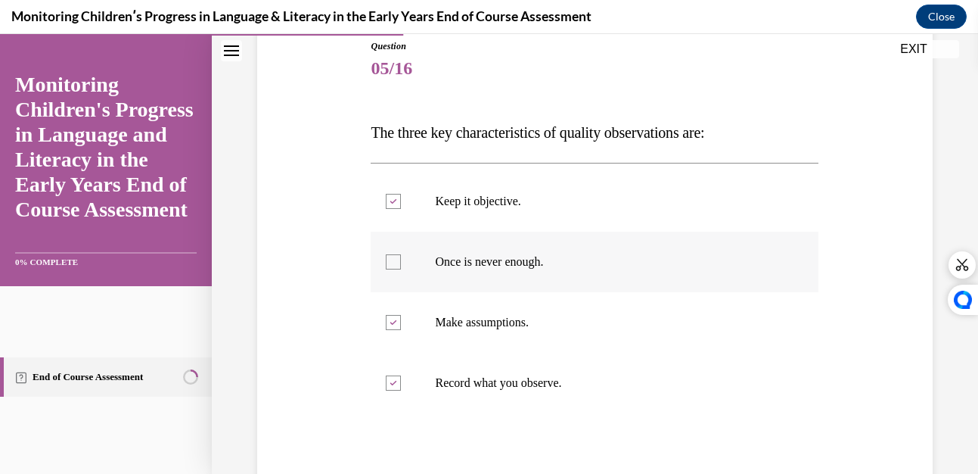
click at [388, 253] on label "Once is never enough." at bounding box center [595, 261] width 448 height 61
click at [388, 254] on input "Once is never enough." at bounding box center [393, 261] width 15 height 15
checkbox input "true"
click at [392, 321] on icon at bounding box center [393, 322] width 7 height 5
click at [392, 321] on input "Make assumptions." at bounding box center [393, 322] width 15 height 15
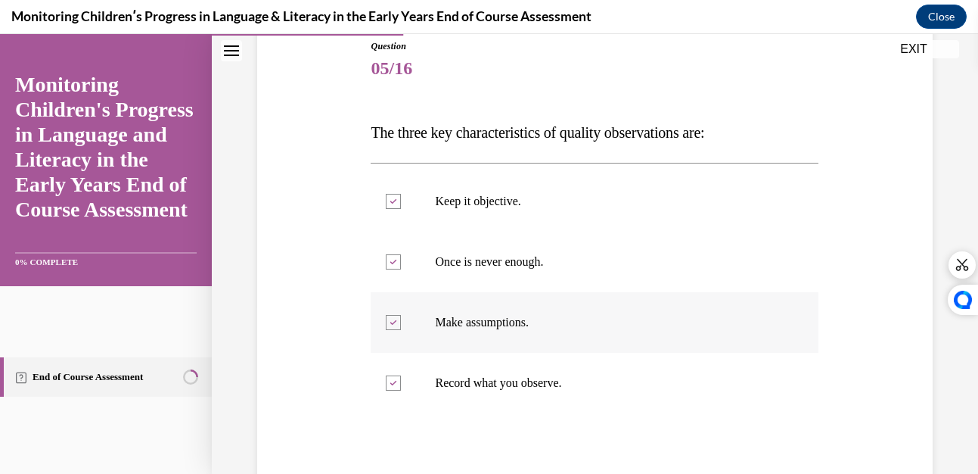
checkbox input "false"
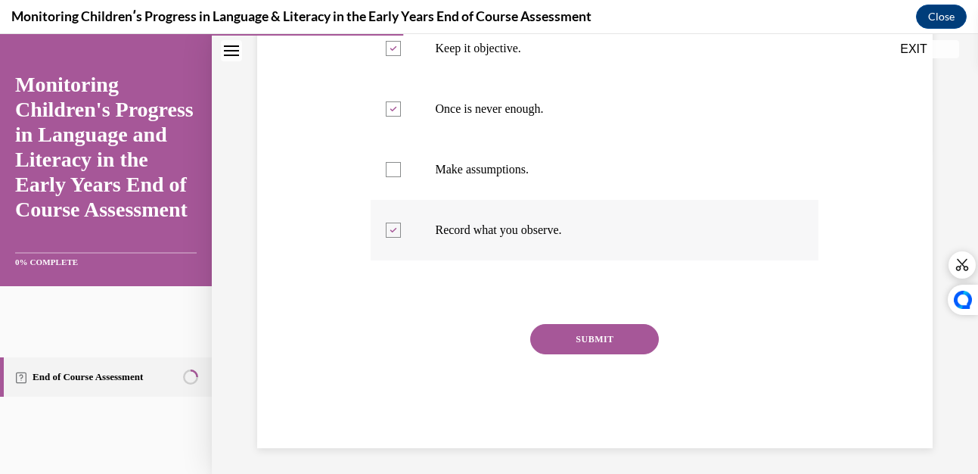
scroll to position [328, 0]
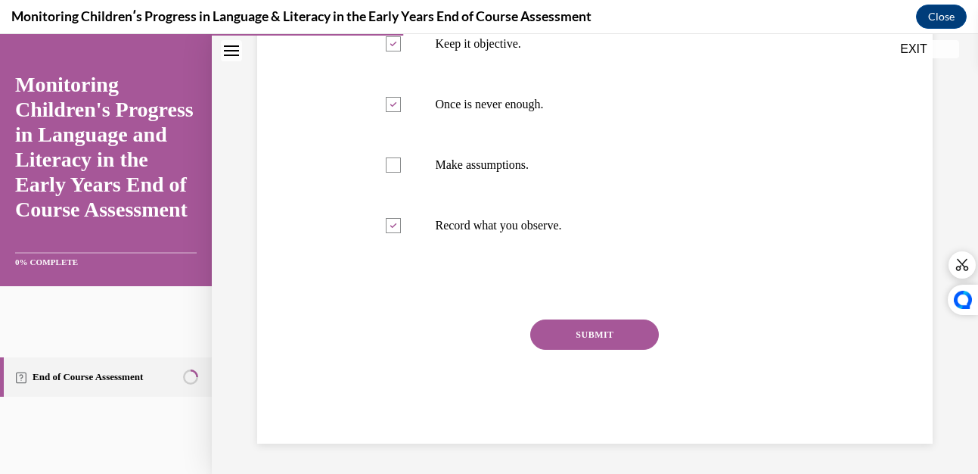
click at [591, 330] on button "SUBMIT" at bounding box center [594, 334] width 129 height 30
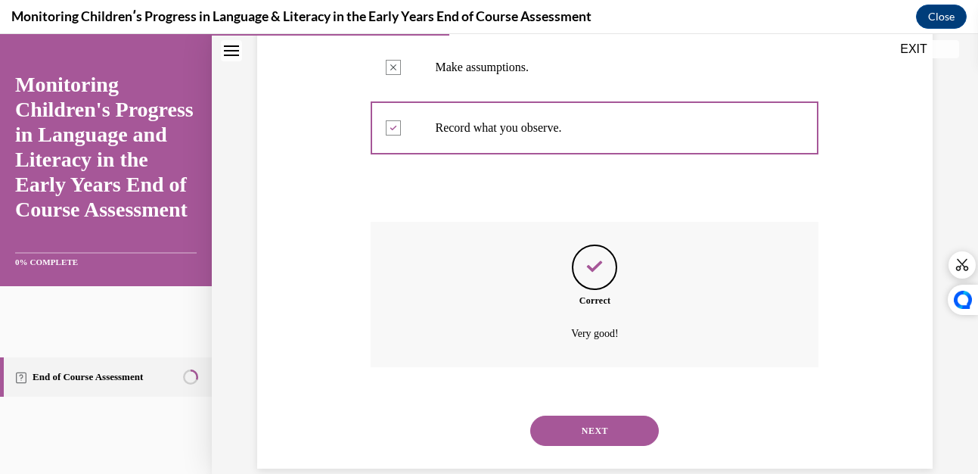
scroll to position [451, 0]
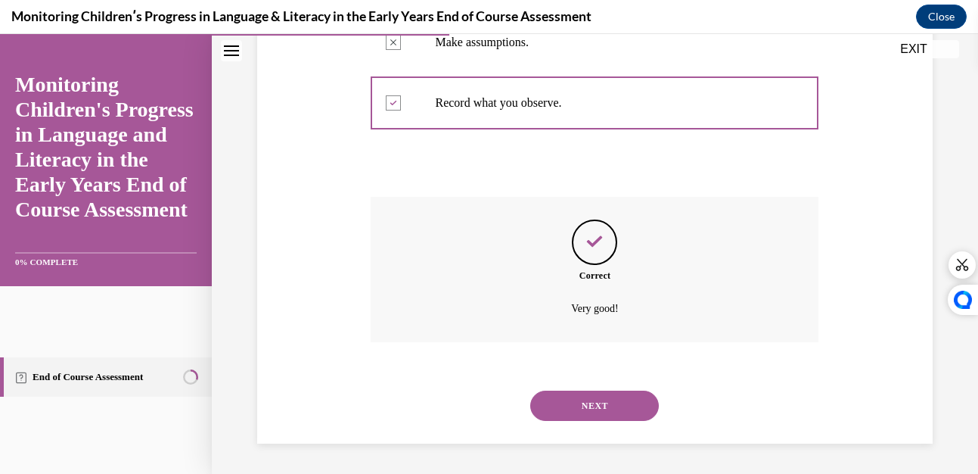
click at [565, 403] on button "NEXT" at bounding box center [594, 405] width 129 height 30
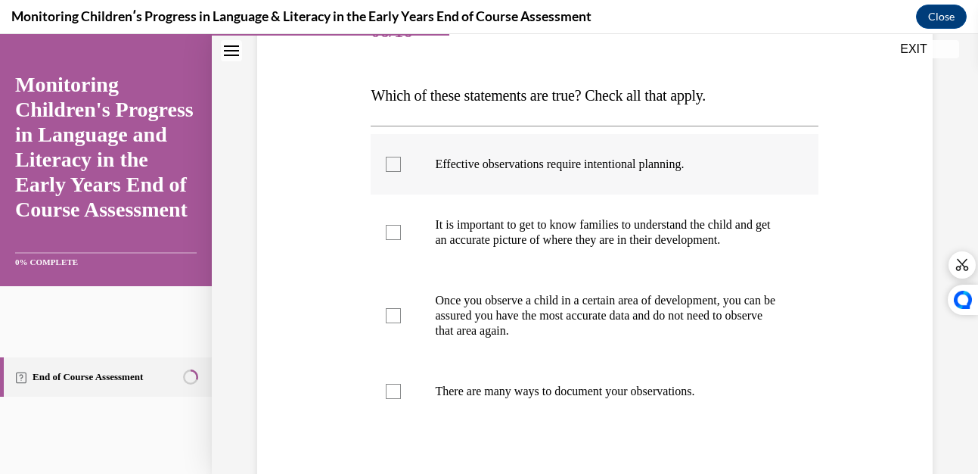
scroll to position [209, 0]
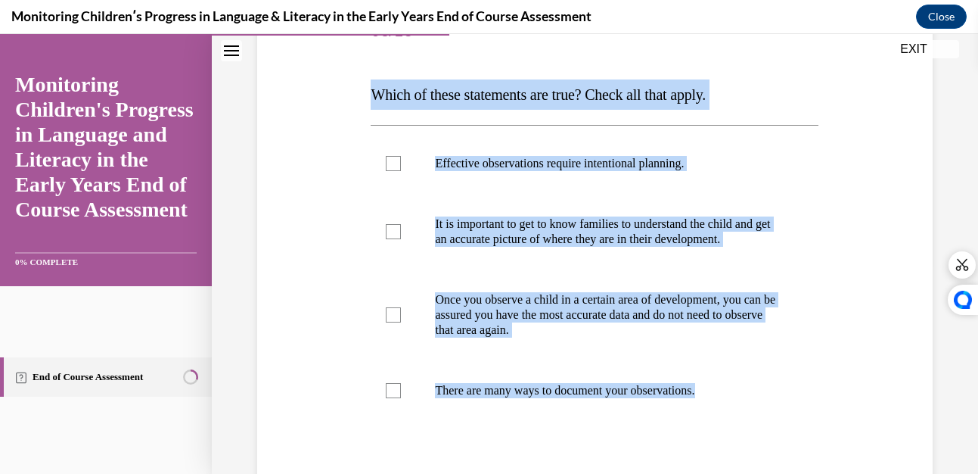
drag, startPoint x: 370, startPoint y: 85, endPoint x: 731, endPoint y: 445, distance: 509.7
click at [731, 445] on div "Question 06/16 Which of these statements are true? Check all that apply. Effect…" at bounding box center [595, 305] width 448 height 607
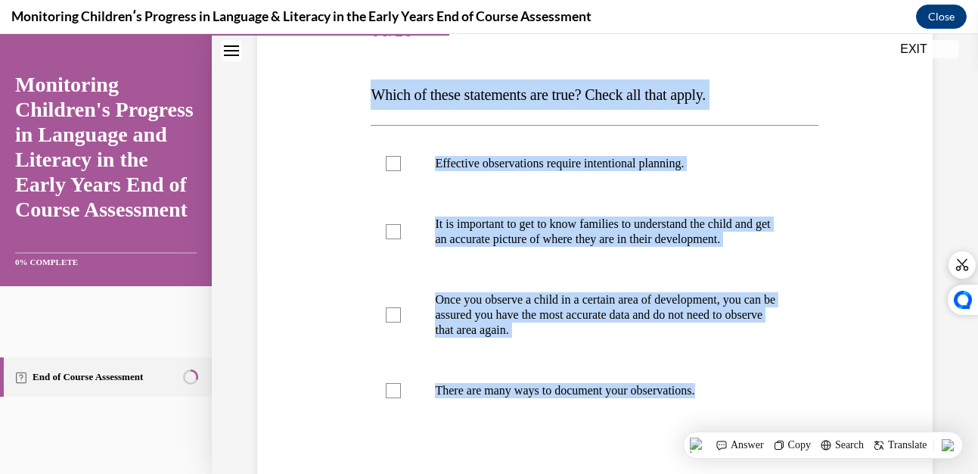
copy div "Which of these statements are true? Check all that apply. Effective observation…"
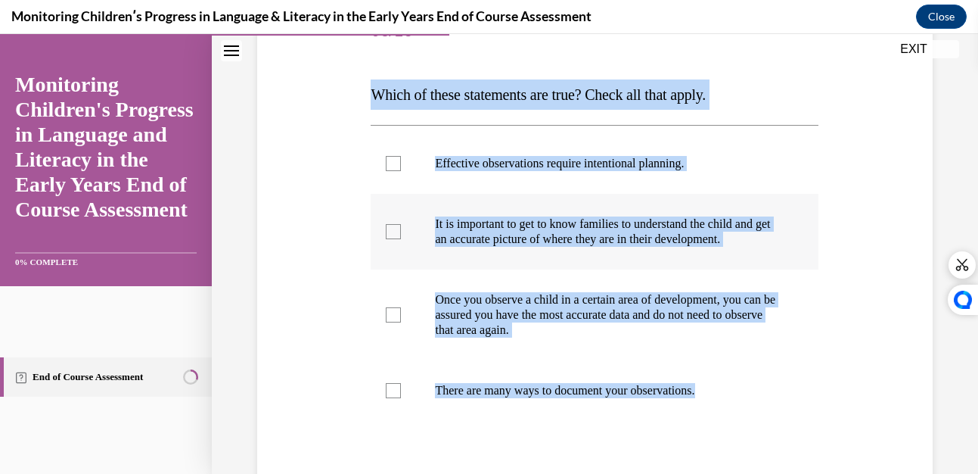
click at [391, 228] on label "It is important to get to know families to understand the child and get an accu…" at bounding box center [595, 232] width 448 height 76
click at [391, 228] on input "It is important to get to know families to understand the child and get an accu…" at bounding box center [393, 231] width 15 height 15
checkbox input "true"
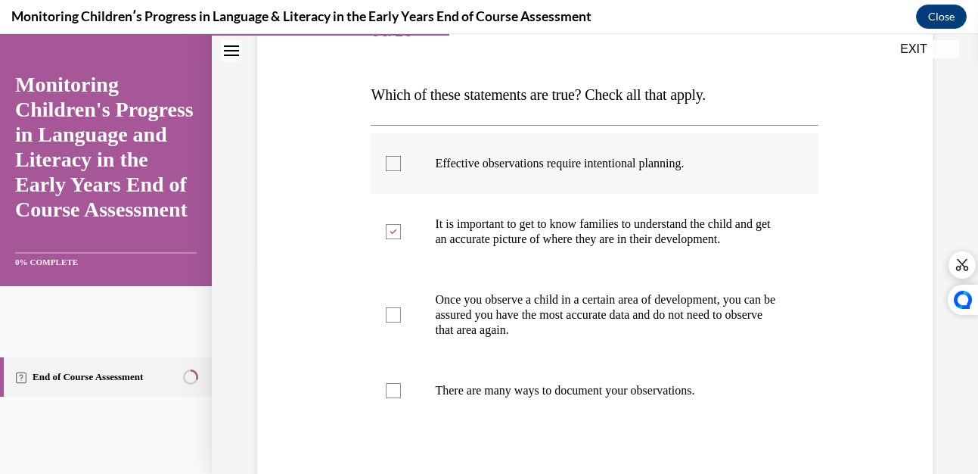
click at [396, 160] on div at bounding box center [393, 163] width 15 height 15
click at [396, 160] on input "Effective observations require intentional planning." at bounding box center [393, 163] width 15 height 15
checkbox input "true"
click at [386, 398] on div at bounding box center [393, 390] width 15 height 15
click at [386, 398] on input "There are many ways to document your observations." at bounding box center [393, 390] width 15 height 15
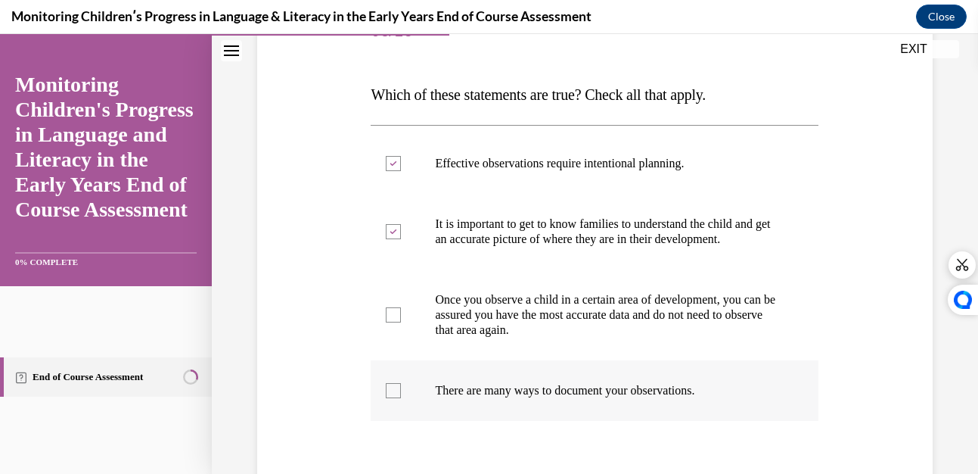
checkbox input "true"
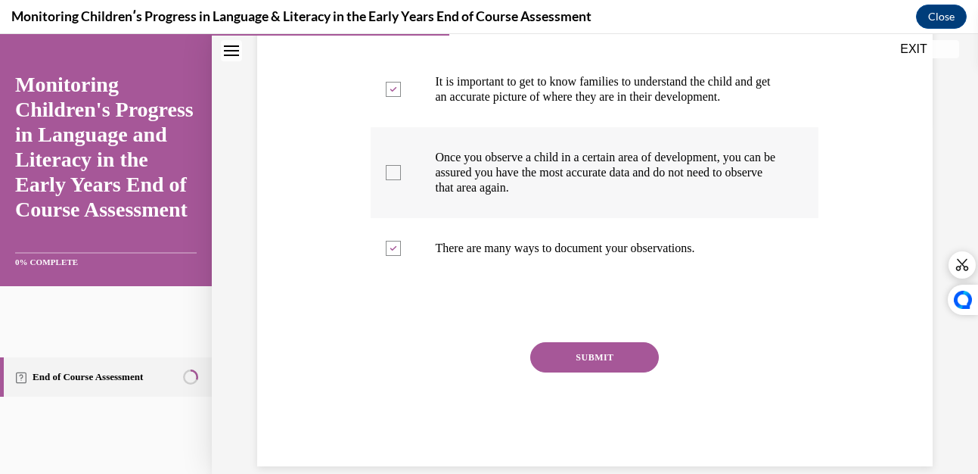
scroll to position [389, 0]
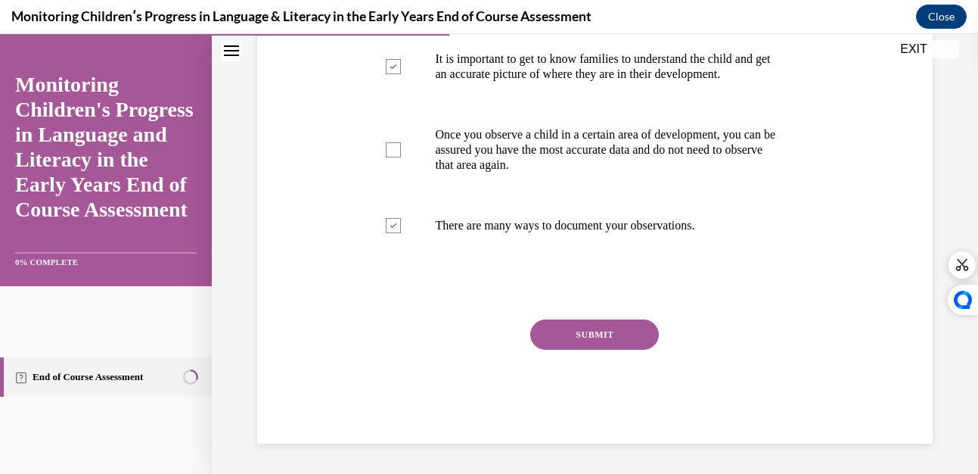
click at [595, 328] on button "SUBMIT" at bounding box center [594, 334] width 129 height 30
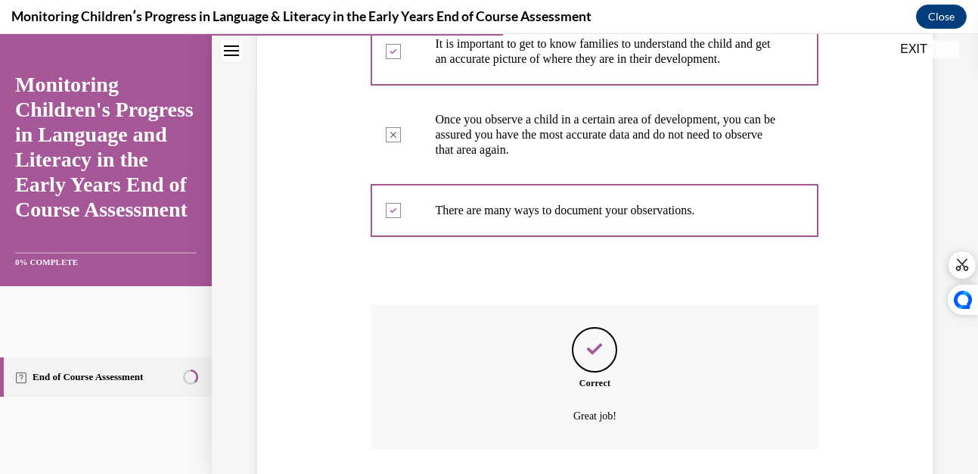
scroll to position [511, 0]
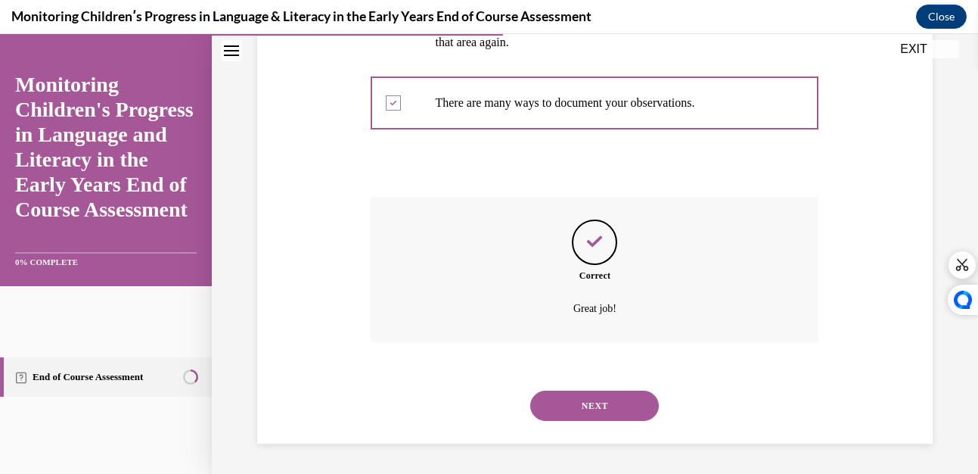
click at [583, 401] on button "NEXT" at bounding box center [594, 405] width 129 height 30
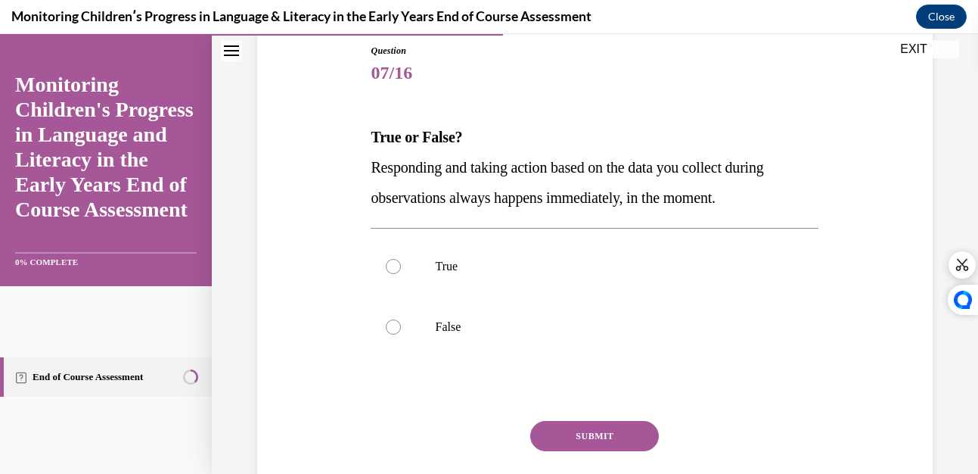
scroll to position [169, 0]
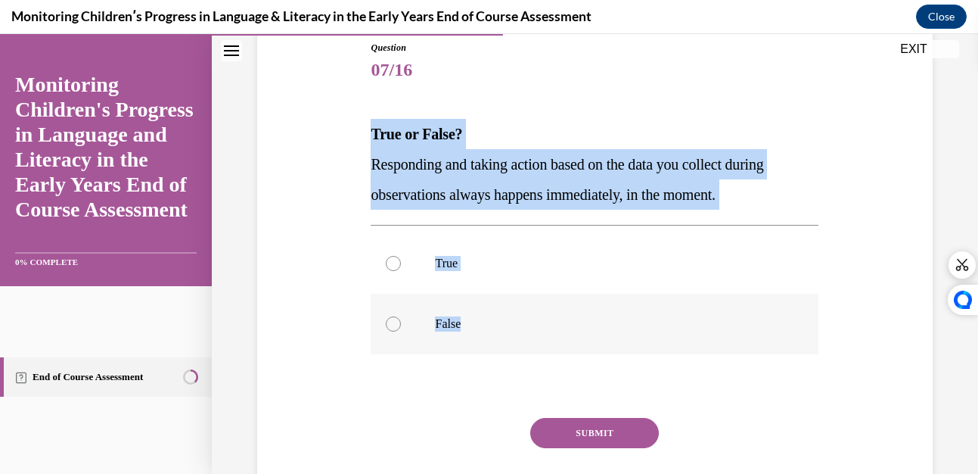
drag, startPoint x: 371, startPoint y: 148, endPoint x: 466, endPoint y: 352, distance: 224.7
click at [466, 352] on div "Question 07/16 True or False? Responding and taking action based on the data yo…" at bounding box center [595, 291] width 448 height 501
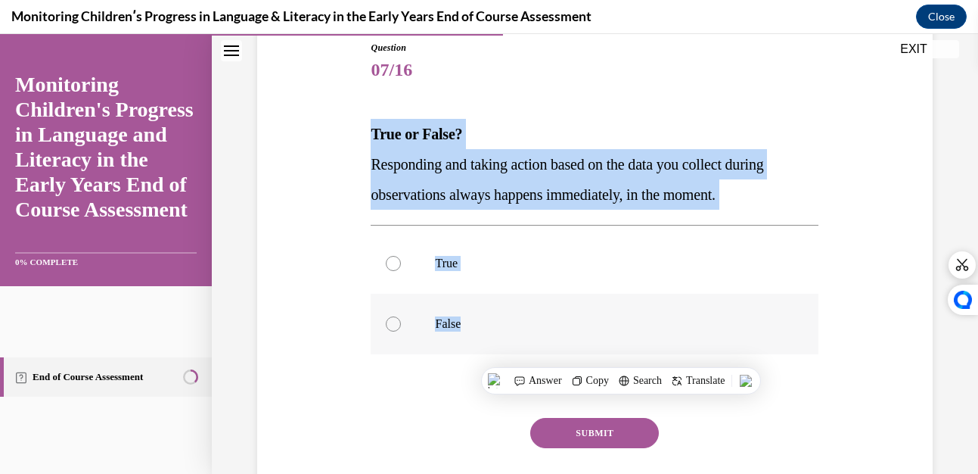
copy div "True or False? Responding and taking action based on the data you collect durin…"
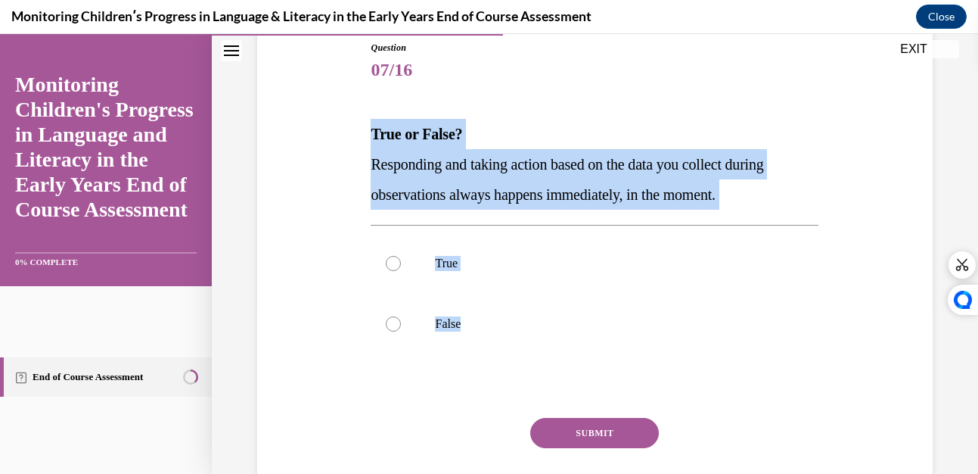
click at [590, 427] on button "SUBMIT" at bounding box center [594, 433] width 129 height 30
click at [390, 322] on div at bounding box center [393, 323] width 15 height 15
click at [390, 322] on input "False" at bounding box center [393, 323] width 15 height 15
radio input "true"
click at [582, 430] on button "SUBMIT" at bounding box center [594, 433] width 129 height 30
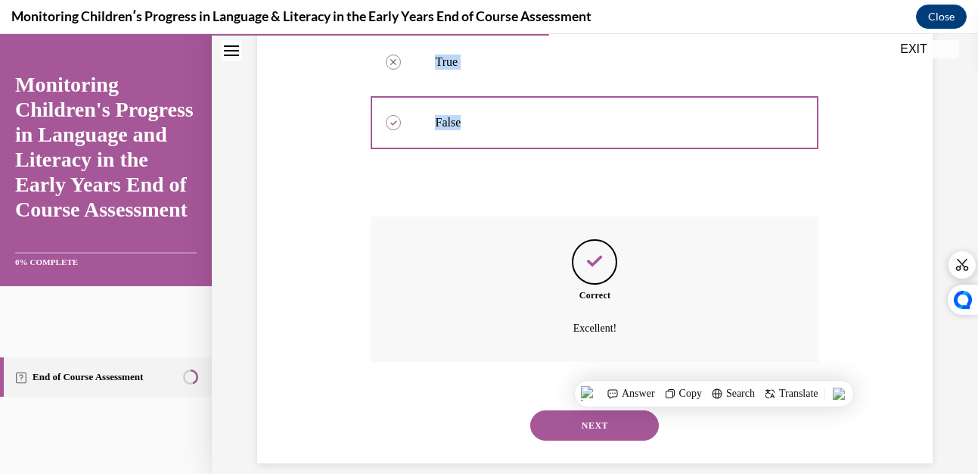
scroll to position [390, 0]
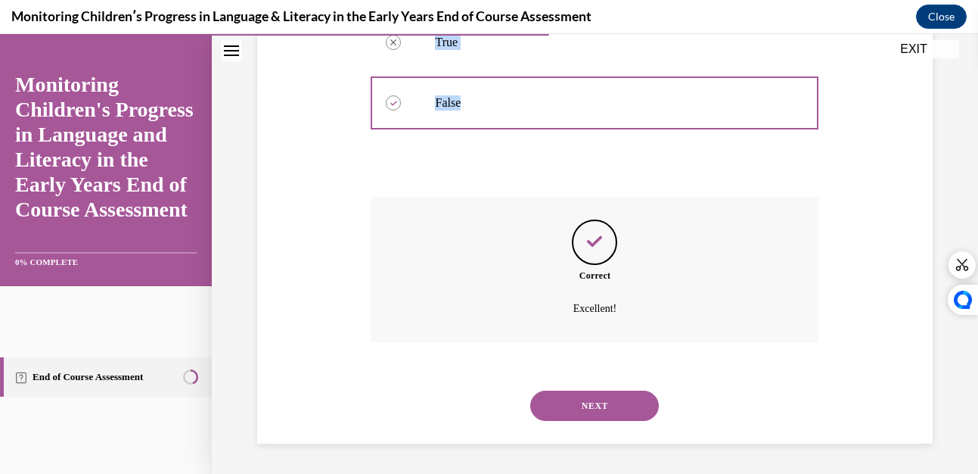
click at [547, 401] on button "NEXT" at bounding box center [594, 405] width 129 height 30
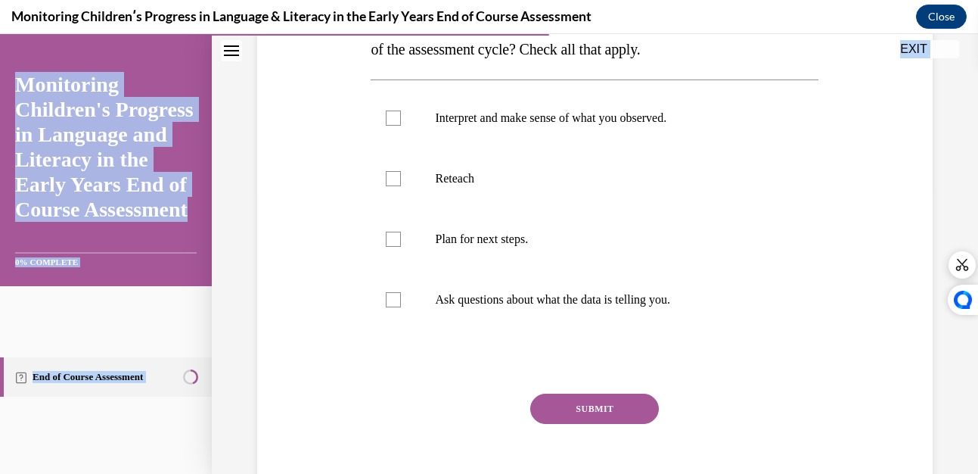
scroll to position [359, 0]
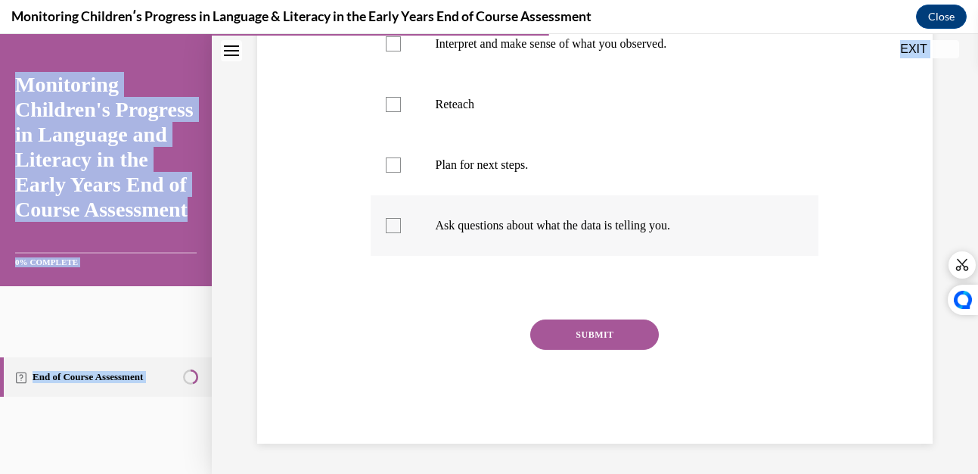
drag, startPoint x: 365, startPoint y: 188, endPoint x: 706, endPoint y: 234, distance: 344.2
click at [706, 234] on div "Question 08/16 Which of the following activities are associated with Phase 4 (R…" at bounding box center [594, 136] width 455 height 614
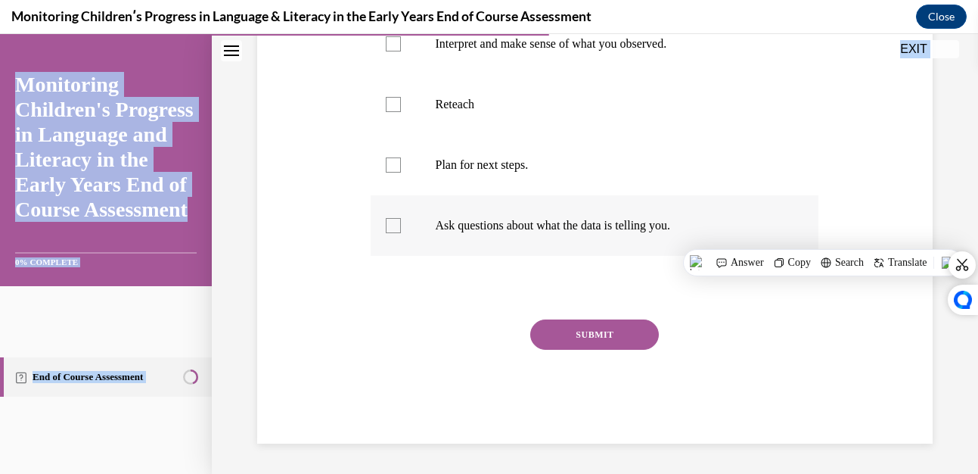
copy div "Which of the following activities are associated with Phase 4 (Reflecting) of t…"
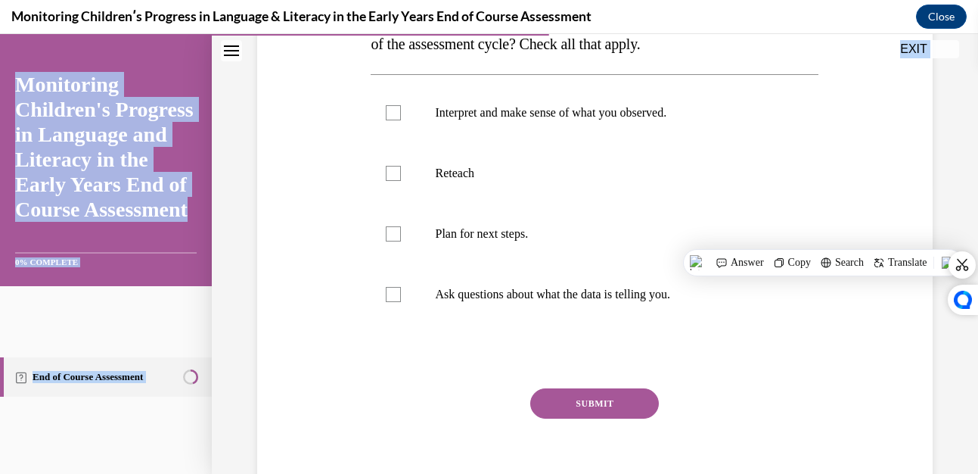
scroll to position [289, 0]
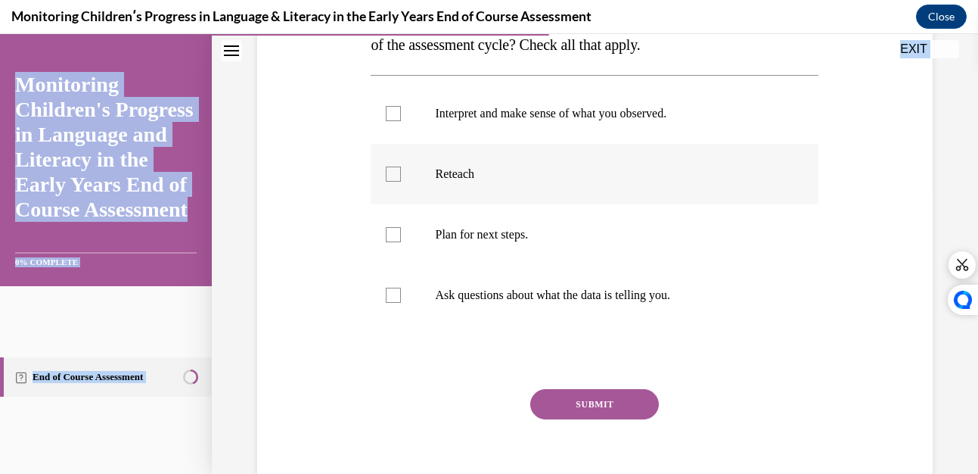
drag, startPoint x: 383, startPoint y: 108, endPoint x: 400, endPoint y: 165, distance: 59.1
click at [384, 109] on label "Interpret and make sense of what you observed." at bounding box center [595, 113] width 448 height 61
click at [386, 109] on input "Interpret and make sense of what you observed." at bounding box center [393, 113] width 15 height 15
checkbox input "true"
click at [392, 231] on div at bounding box center [393, 234] width 15 height 15
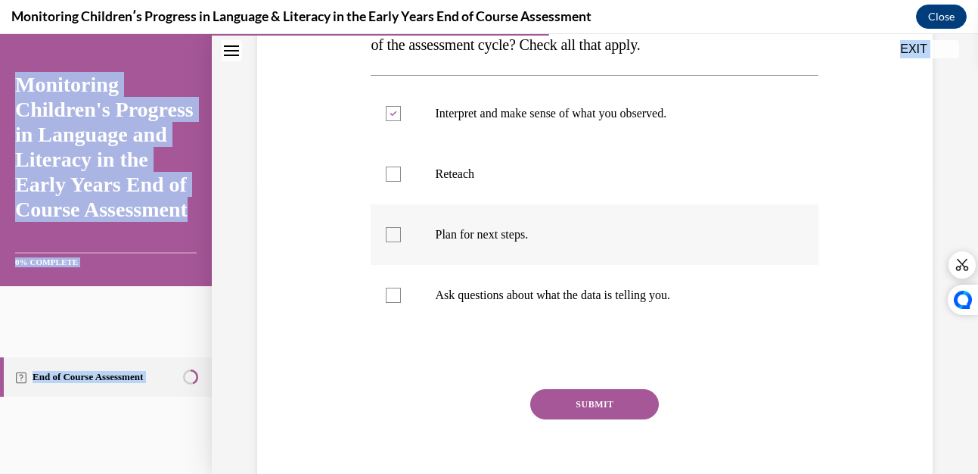
click at [392, 231] on input "Plan for next steps." at bounding box center [393, 234] width 15 height 15
checkbox input "true"
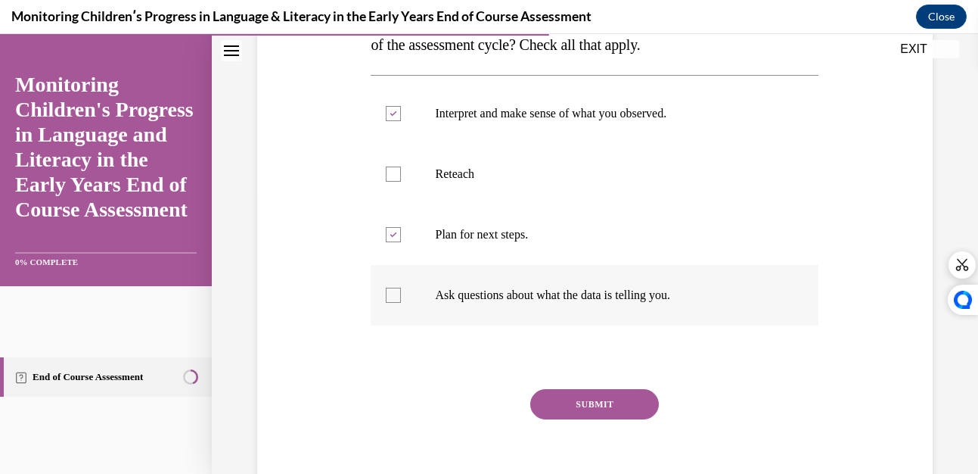
click at [390, 298] on div at bounding box center [393, 294] width 15 height 15
click at [390, 298] on input "Ask questions about what the data is telling you." at bounding box center [393, 294] width 15 height 15
checkbox input "true"
click at [558, 390] on button "SUBMIT" at bounding box center [594, 404] width 129 height 30
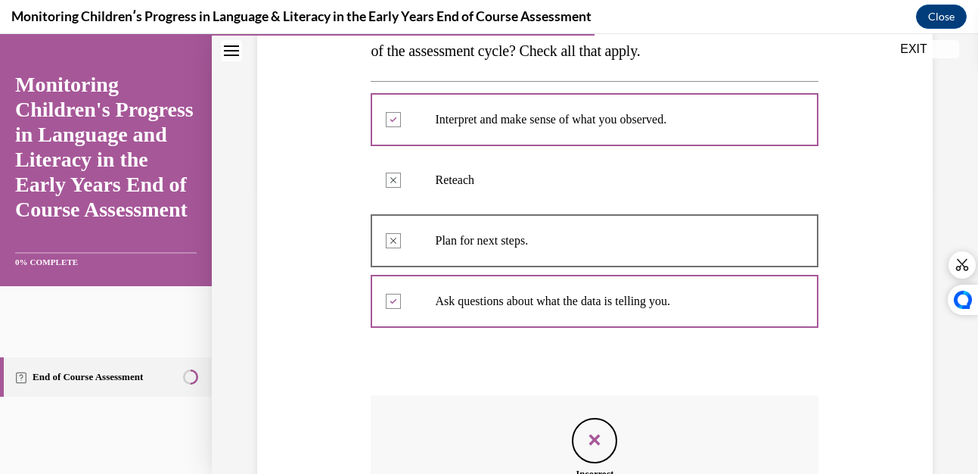
scroll to position [499, 0]
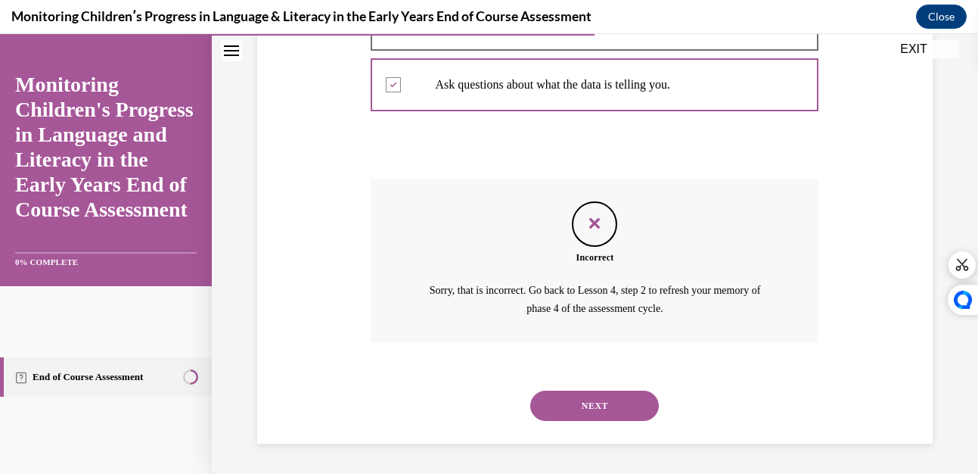
click at [589, 402] on button "NEXT" at bounding box center [594, 405] width 129 height 30
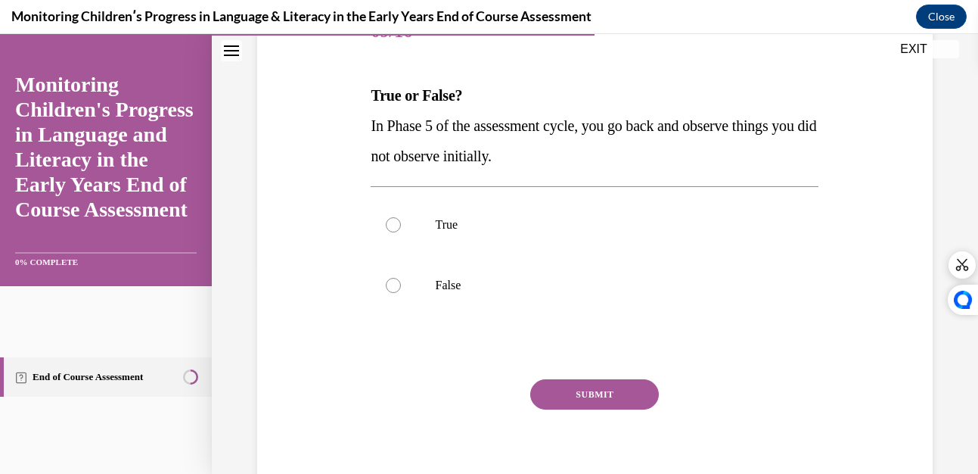
scroll to position [209, 0]
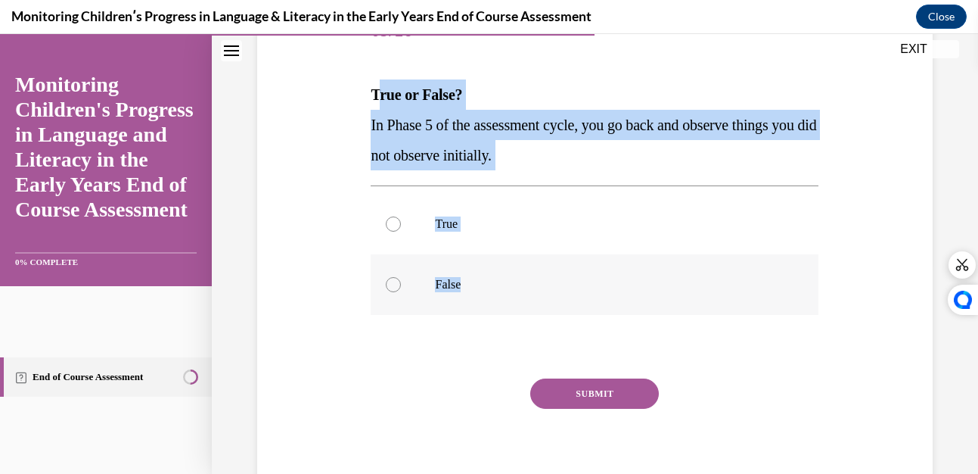
drag, startPoint x: 373, startPoint y: 88, endPoint x: 505, endPoint y: 306, distance: 254.5
click at [505, 306] on div "Question 09/16 True or False? In Phase 5 of the assessment cycle, you go back a…" at bounding box center [595, 252] width 448 height 501
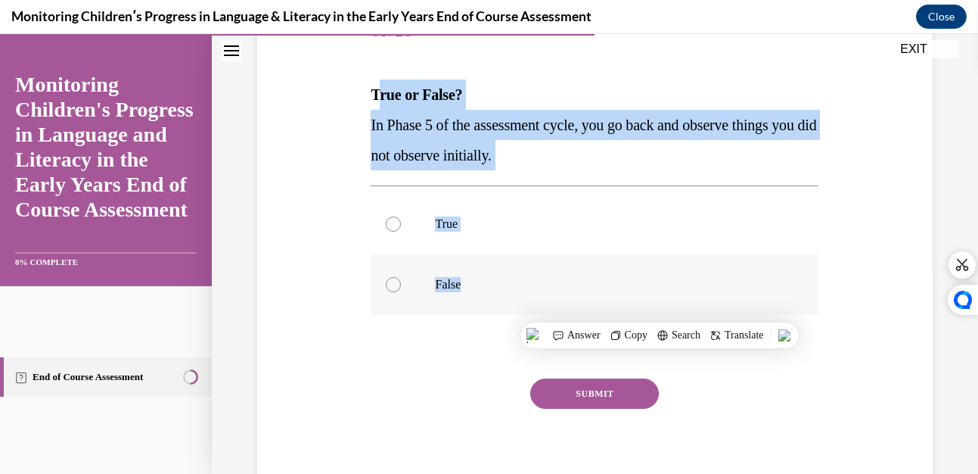
copy div "rue or False? In Phase 5 of the assessment cycle, you go back and observe thing…"
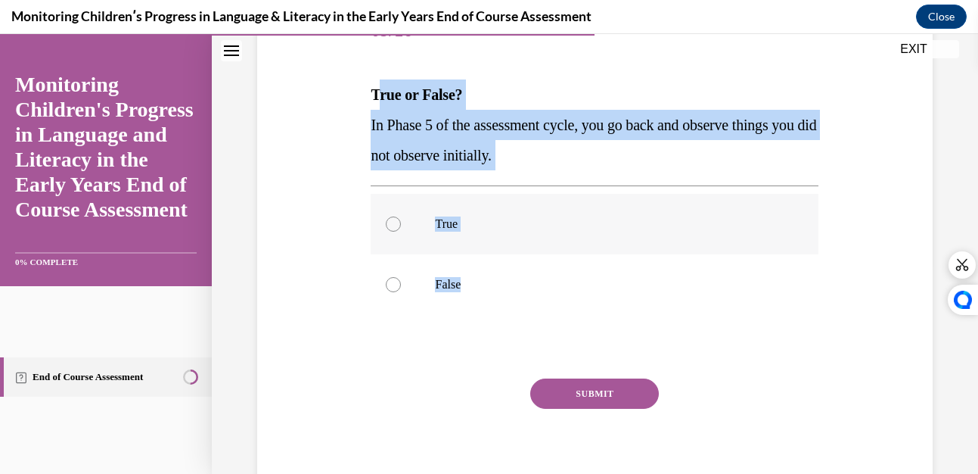
click at [450, 224] on p "True" at bounding box center [608, 223] width 346 height 15
click at [401, 224] on input "True" at bounding box center [393, 223] width 15 height 15
radio input "true"
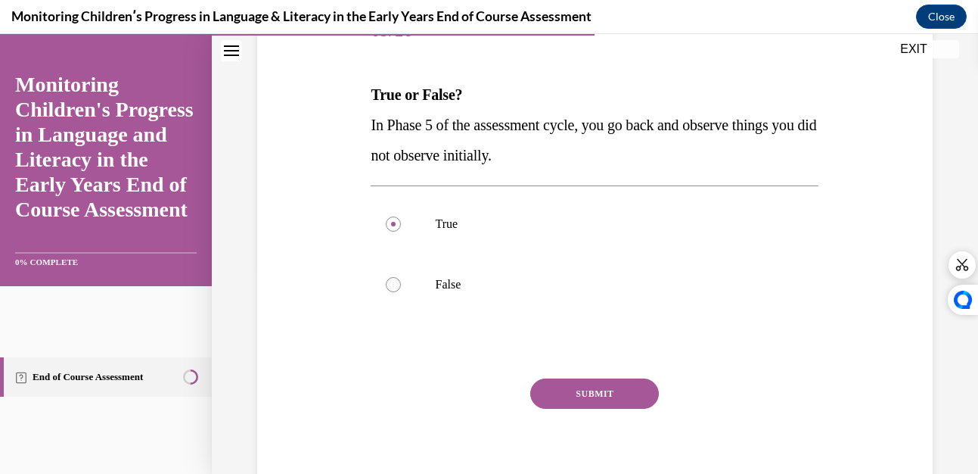
click at [587, 397] on button "SUBMIT" at bounding box center [594, 393] width 129 height 30
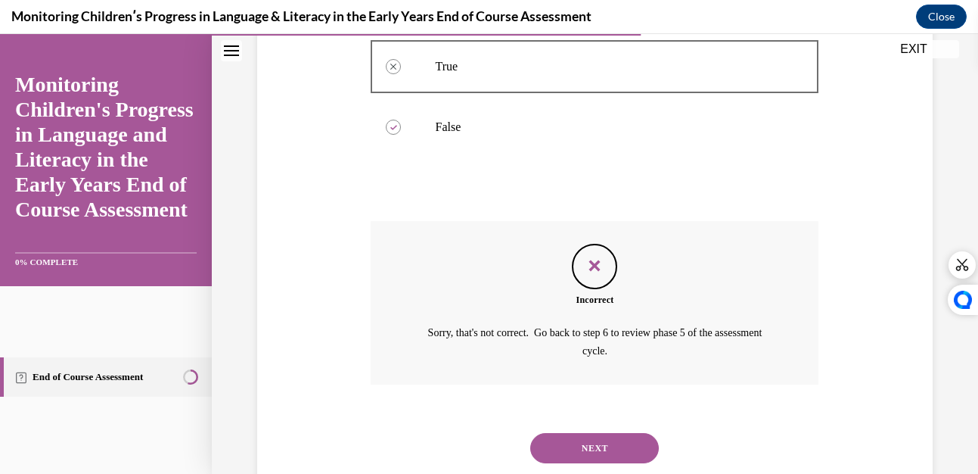
scroll to position [367, 0]
click at [579, 442] on button "NEXT" at bounding box center [594, 447] width 129 height 30
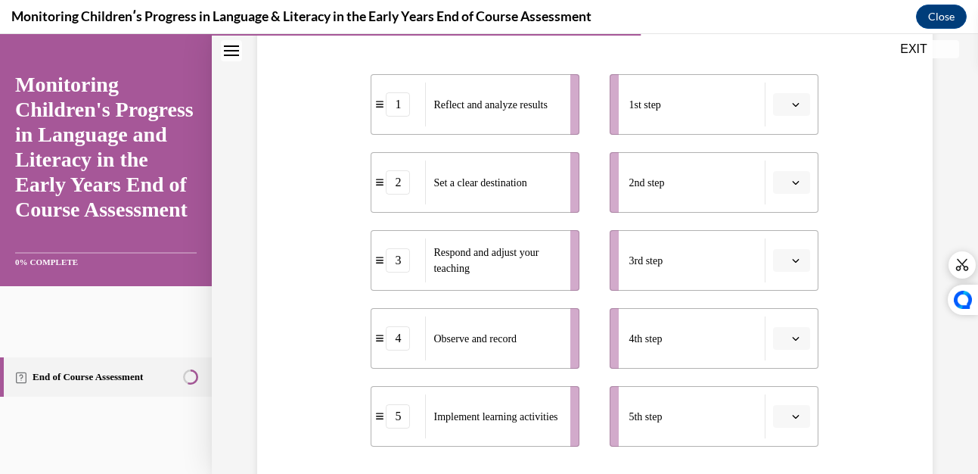
scroll to position [298, 0]
click at [792, 100] on icon "button" at bounding box center [796, 104] width 8 height 8
click at [782, 203] on div "2" at bounding box center [781, 198] width 38 height 30
click at [793, 182] on icon "button" at bounding box center [796, 182] width 7 height 4
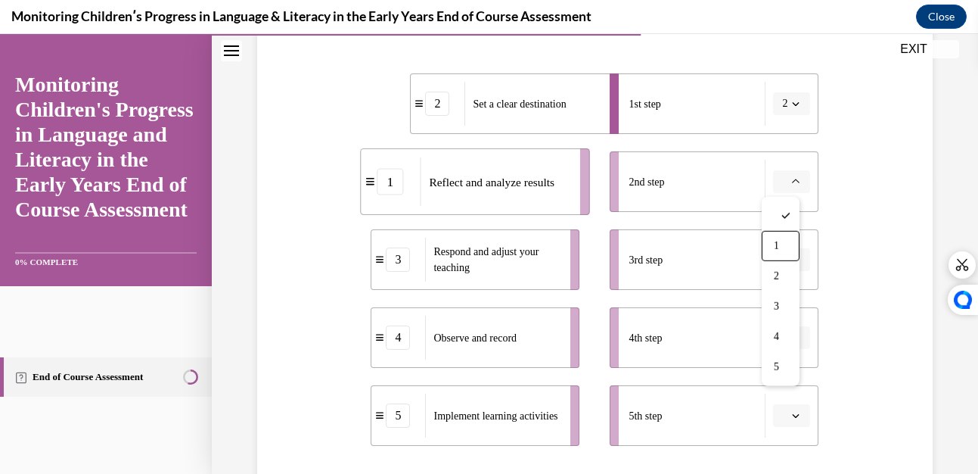
drag, startPoint x: 784, startPoint y: 244, endPoint x: 787, endPoint y: 256, distance: 13.1
click at [784, 243] on div "1" at bounding box center [781, 246] width 38 height 30
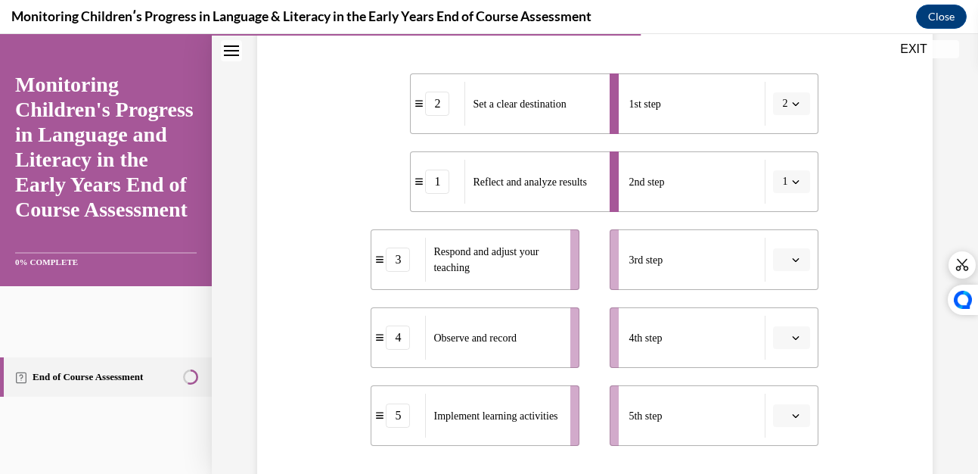
click at [784, 265] on button "button" at bounding box center [791, 259] width 37 height 23
click at [776, 409] on span "4" at bounding box center [776, 414] width 5 height 12
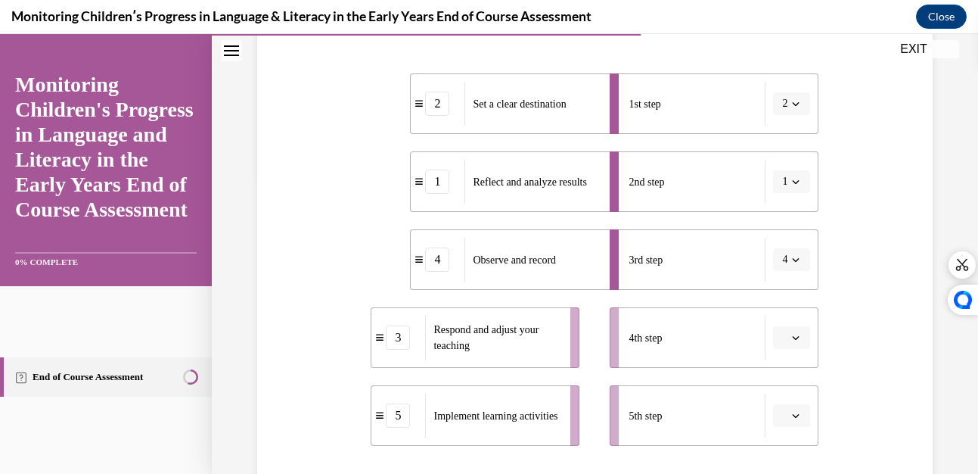
click at [792, 337] on icon "button" at bounding box center [796, 338] width 8 height 8
click at [785, 242] on div "3" at bounding box center [781, 243] width 38 height 30
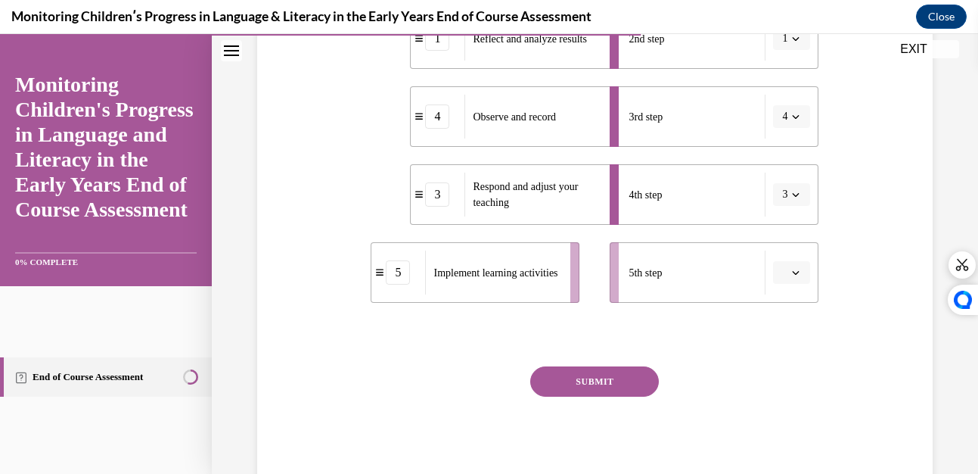
scroll to position [442, 0]
click at [792, 270] on icon "button" at bounding box center [796, 272] width 8 height 8
click at [781, 209] on div "4" at bounding box center [781, 207] width 38 height 30
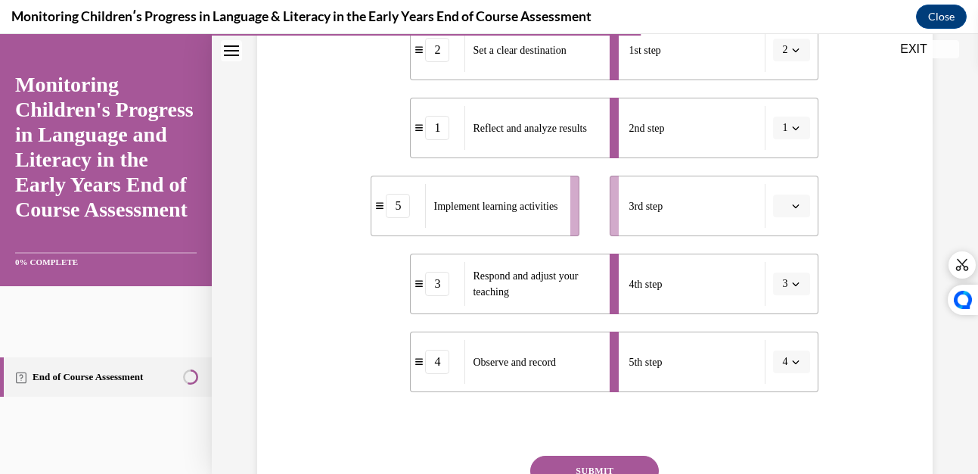
scroll to position [346, 0]
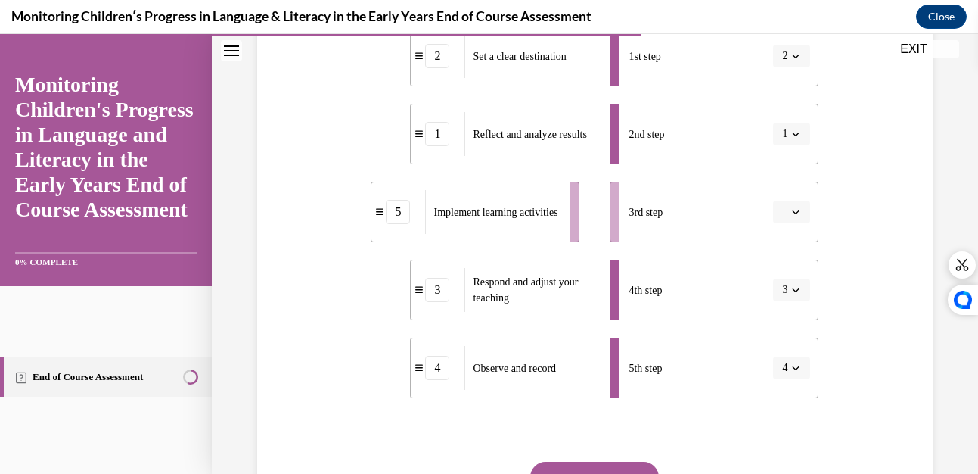
click at [780, 215] on button "button" at bounding box center [791, 211] width 37 height 23
click at [776, 392] on span "5" at bounding box center [776, 397] width 5 height 12
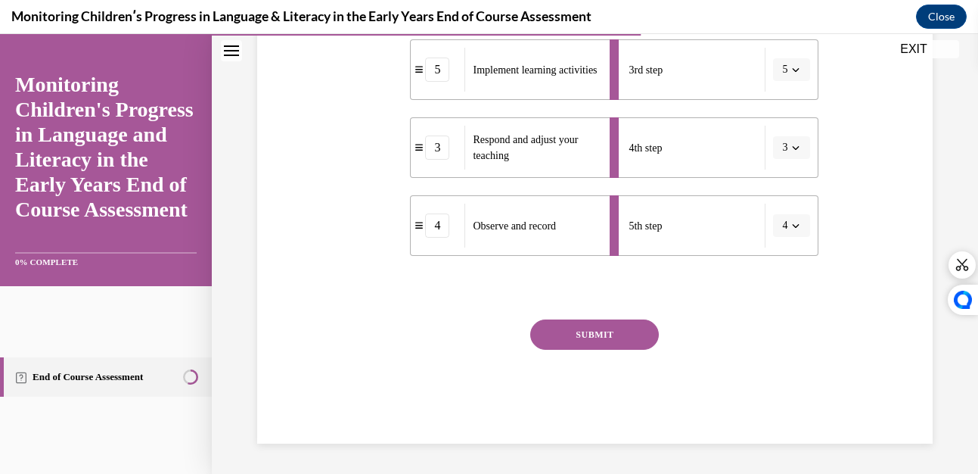
click at [598, 324] on button "SUBMIT" at bounding box center [594, 334] width 129 height 30
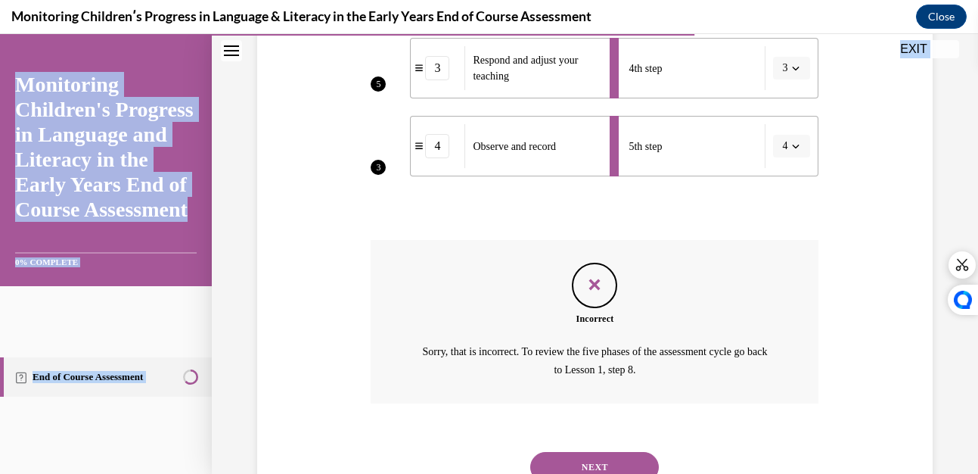
scroll to position [629, 0]
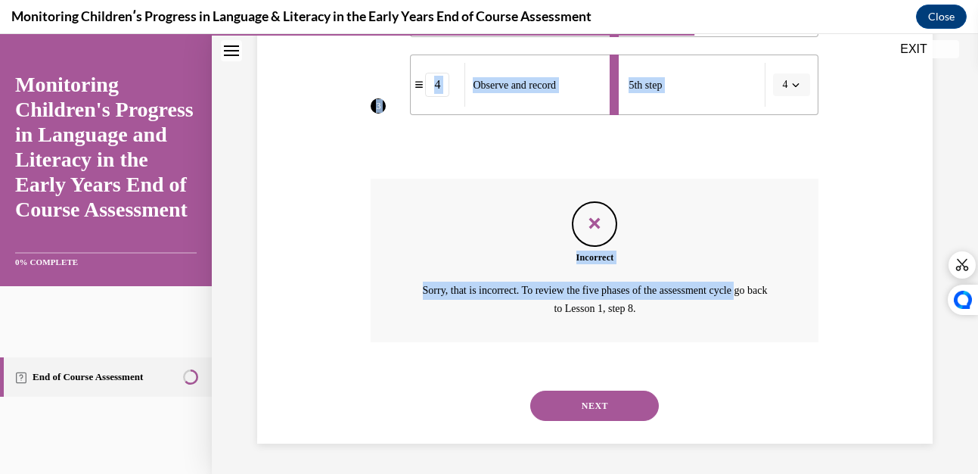
drag, startPoint x: 369, startPoint y: 179, endPoint x: 498, endPoint y: 321, distance: 192.3
click at [498, 321] on div "Question 10/16 Put the steps of the assessment cycle in the right order! 4 2 5 …" at bounding box center [595, 13] width 448 height 862
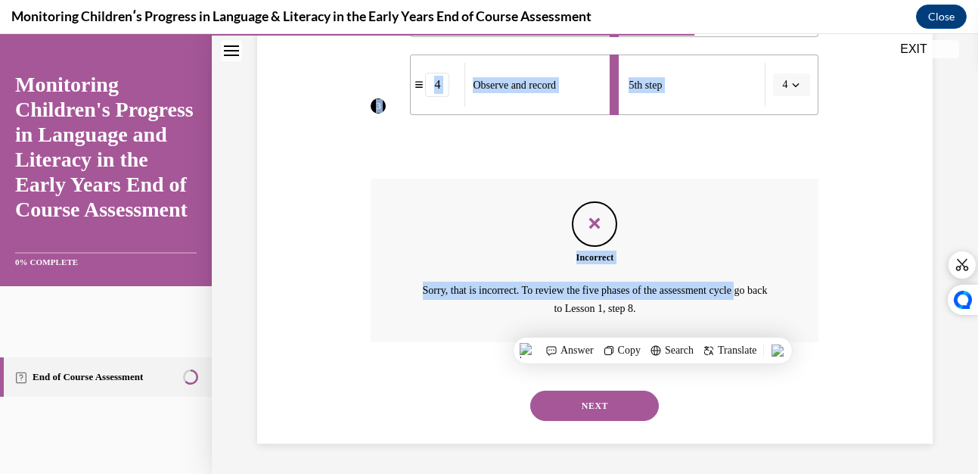
copy div "Put the steps of the assessment cycle in the right order! 4 2 5 3 2 Set a clear…"
click at [587, 404] on button "NEXT" at bounding box center [594, 405] width 129 height 30
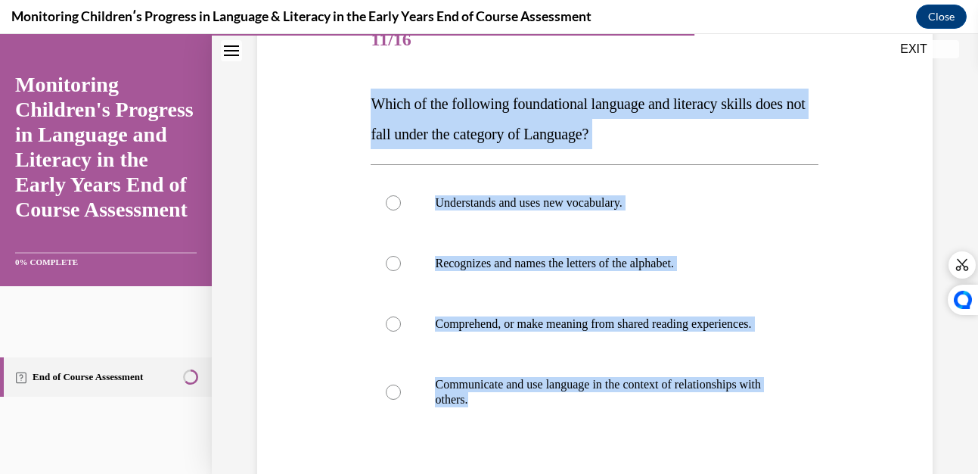
scroll to position [389, 0]
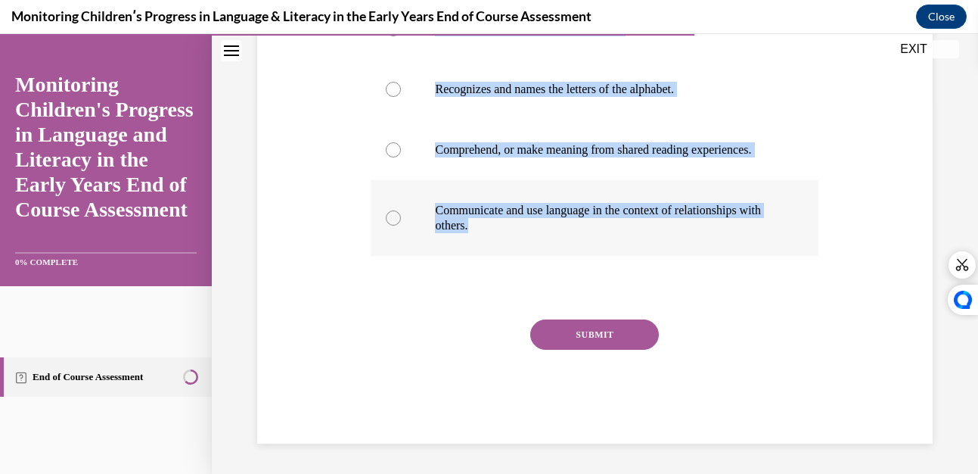
drag, startPoint x: 373, startPoint y: 115, endPoint x: 517, endPoint y: 239, distance: 189.8
click at [517, 239] on div "Question 11/16 Which of the following foundational language and literacy skills…" at bounding box center [595, 140] width 448 height 607
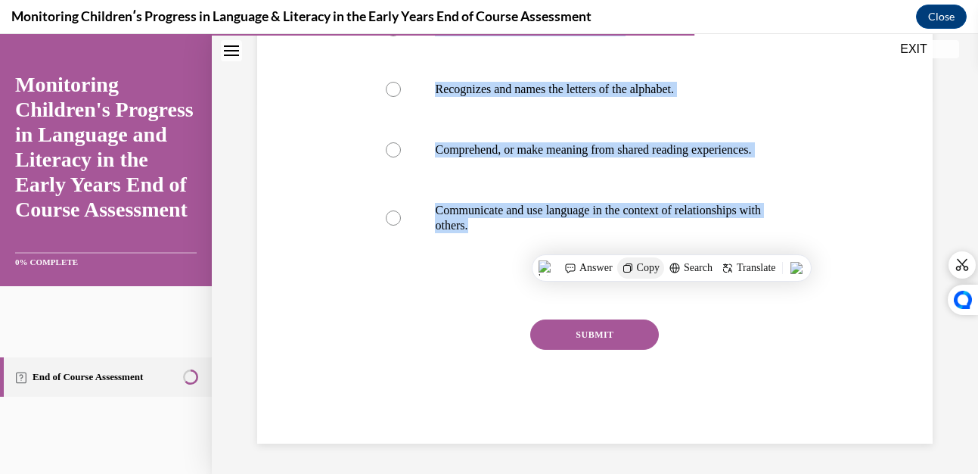
drag, startPoint x: 517, startPoint y: 239, endPoint x: 646, endPoint y: 267, distance: 132.3
click at [646, 267] on span "Copy" at bounding box center [648, 268] width 23 height 12
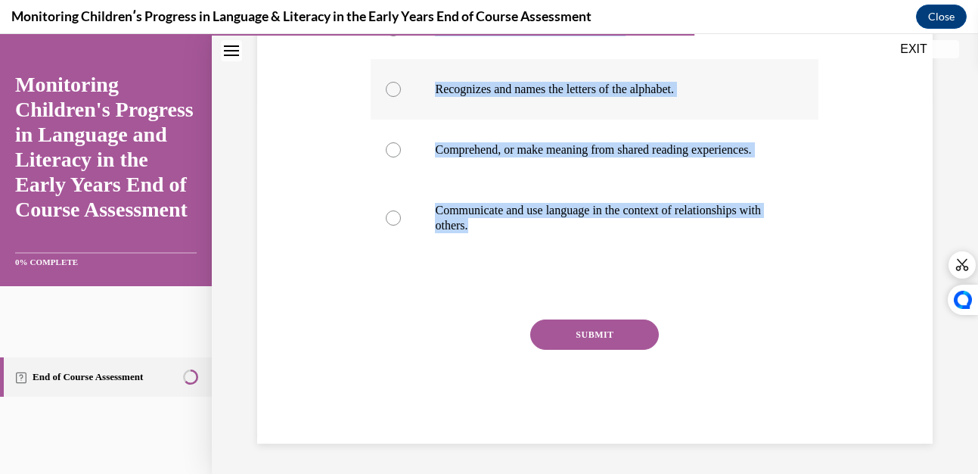
click at [396, 82] on div at bounding box center [393, 89] width 15 height 15
click at [396, 82] on input "Recognizes and names the letters of the alphabet." at bounding box center [393, 89] width 15 height 15
radio input "true"
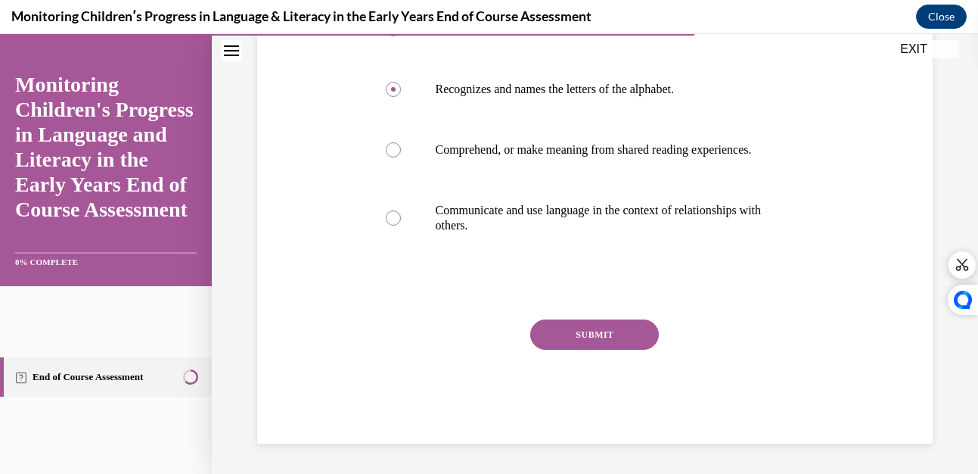
click at [578, 333] on button "SUBMIT" at bounding box center [594, 334] width 129 height 30
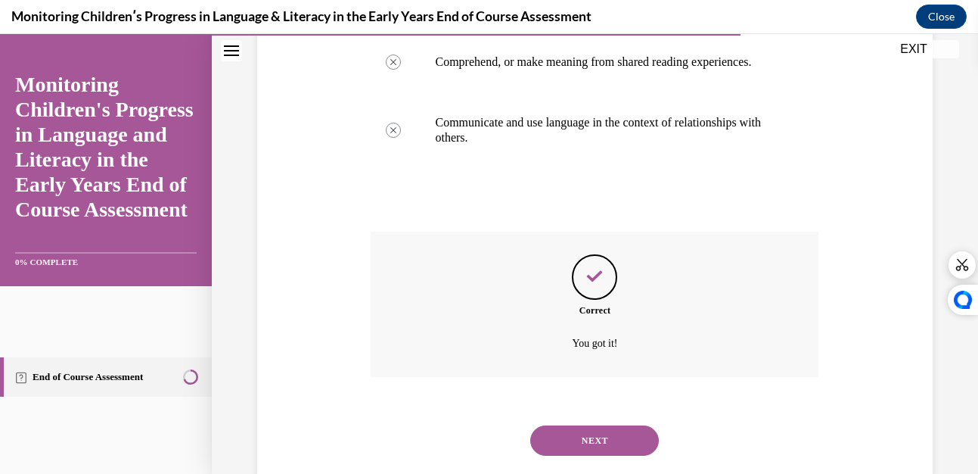
scroll to position [511, 0]
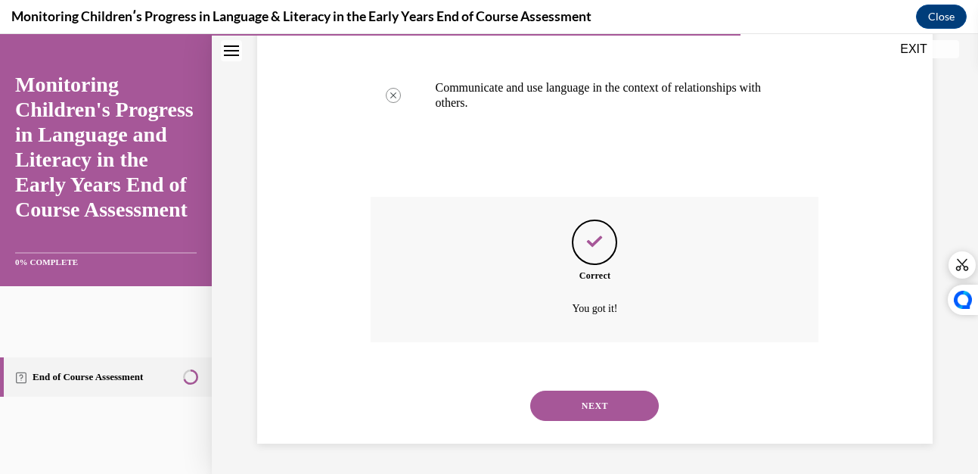
click at [591, 396] on button "NEXT" at bounding box center [594, 405] width 129 height 30
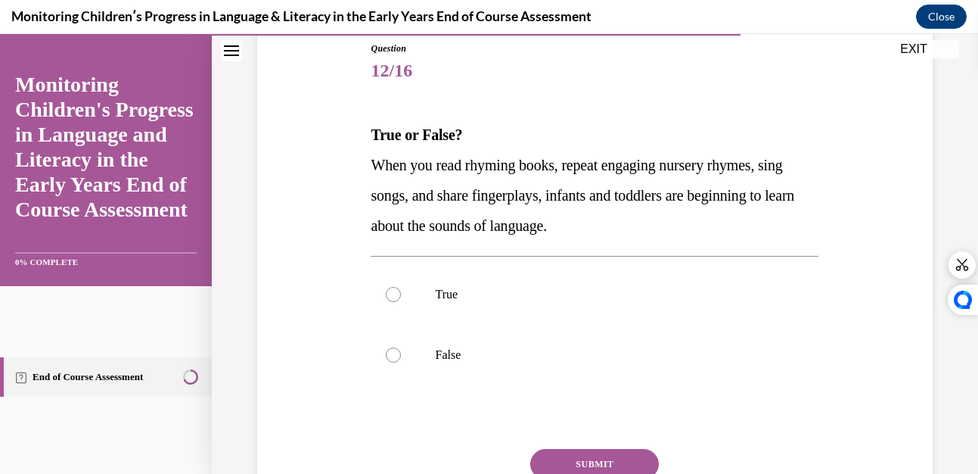
scroll to position [171, 0]
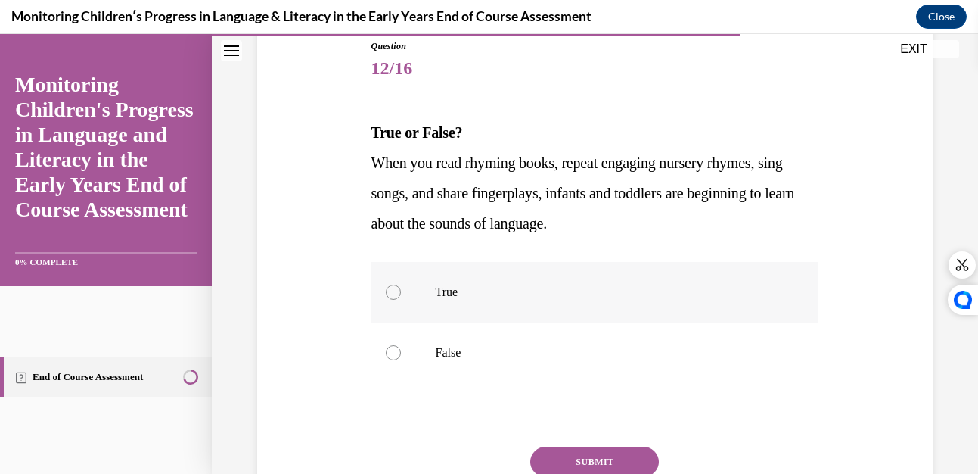
click at [386, 290] on div at bounding box center [393, 291] width 15 height 15
click at [386, 290] on input "True" at bounding box center [393, 291] width 15 height 15
radio input "true"
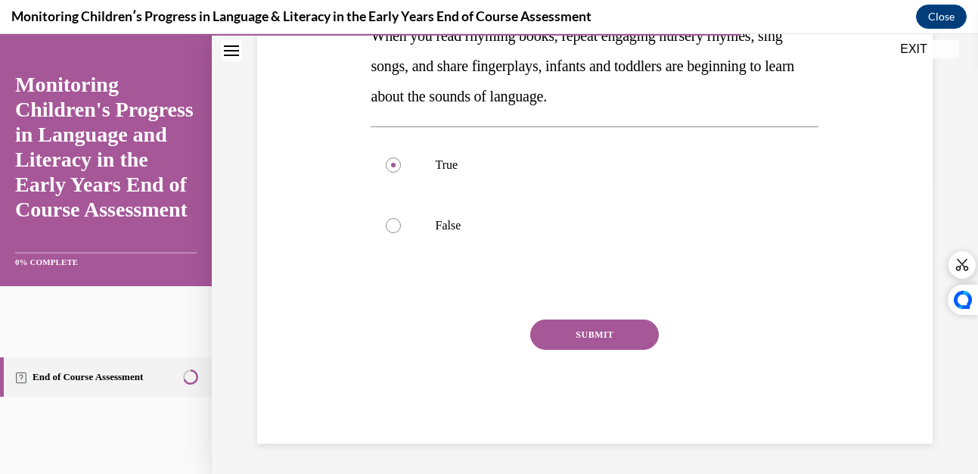
click at [569, 332] on button "SUBMIT" at bounding box center [594, 334] width 129 height 30
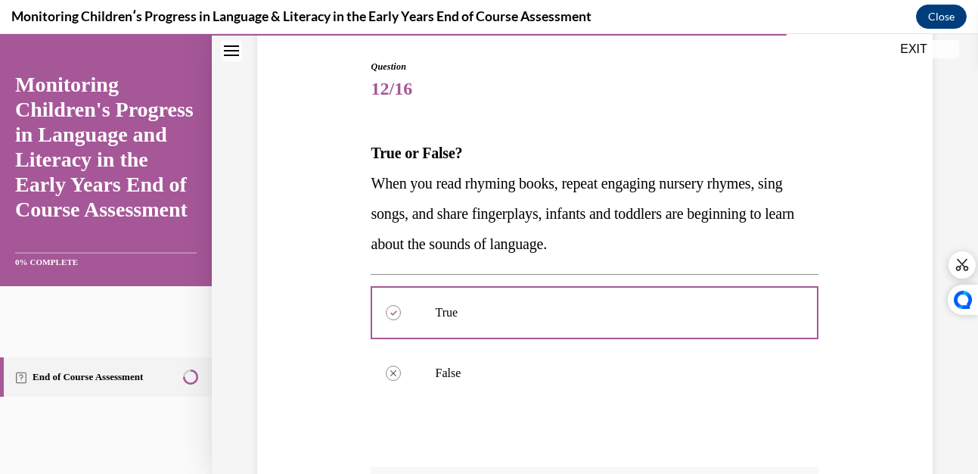
scroll to position [421, 0]
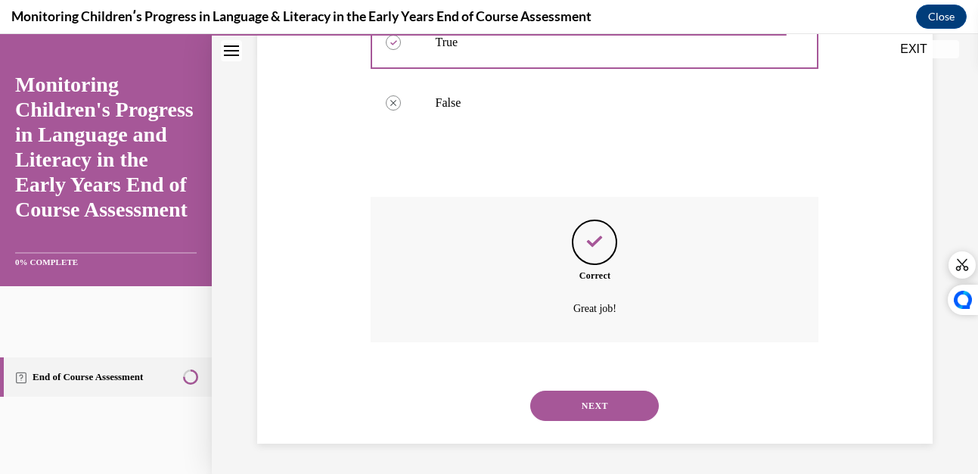
click at [577, 402] on button "NEXT" at bounding box center [594, 405] width 129 height 30
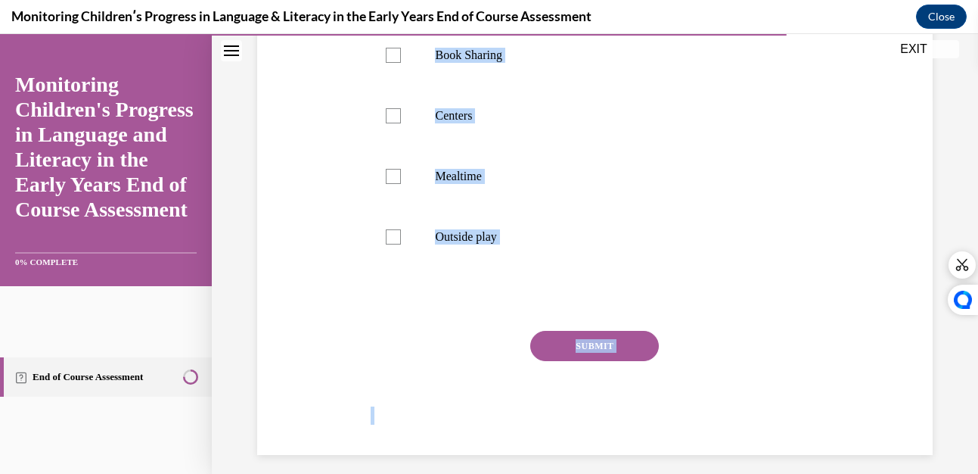
scroll to position [389, 0]
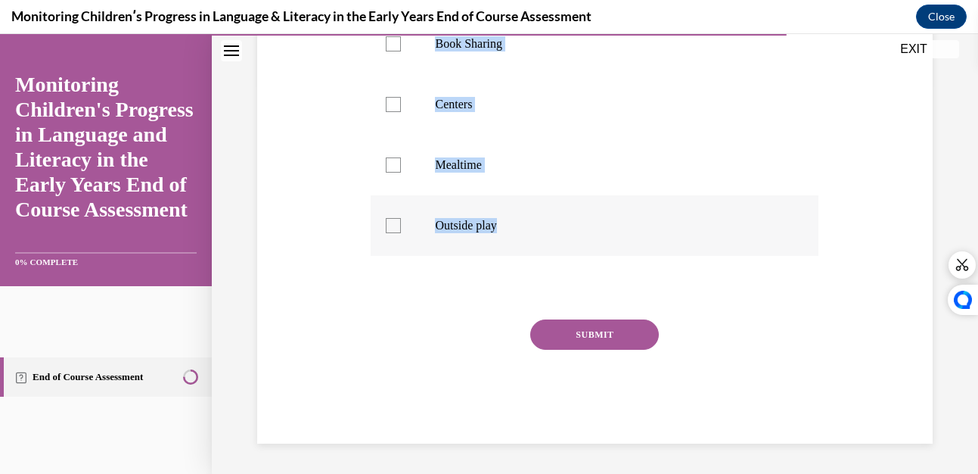
drag, startPoint x: 374, startPoint y: 98, endPoint x: 527, endPoint y: 225, distance: 198.7
click at [527, 225] on div "Question 13/16 During which of these routines and activities might a teacher be…" at bounding box center [595, 132] width 448 height 622
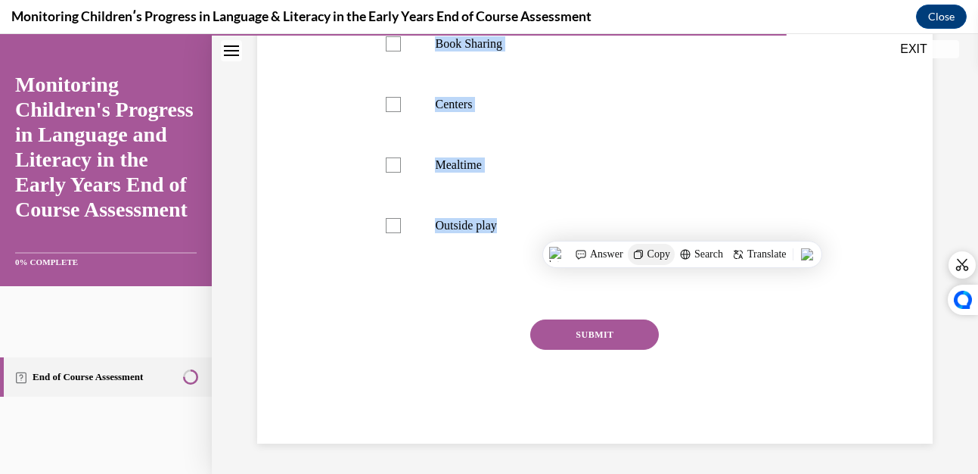
drag, startPoint x: 527, startPoint y: 225, endPoint x: 657, endPoint y: 253, distance: 132.2
click at [657, 253] on span "Copy" at bounding box center [658, 254] width 23 height 12
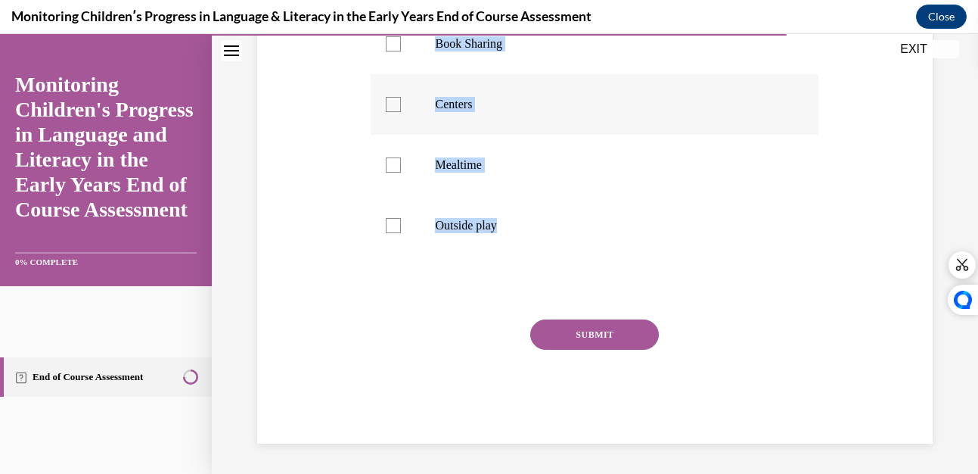
click at [392, 104] on div at bounding box center [393, 104] width 15 height 15
click at [392, 104] on input "Centers" at bounding box center [393, 104] width 15 height 15
checkbox input "true"
click at [393, 162] on div at bounding box center [393, 164] width 15 height 15
click at [393, 162] on input "Mealtime" at bounding box center [393, 164] width 15 height 15
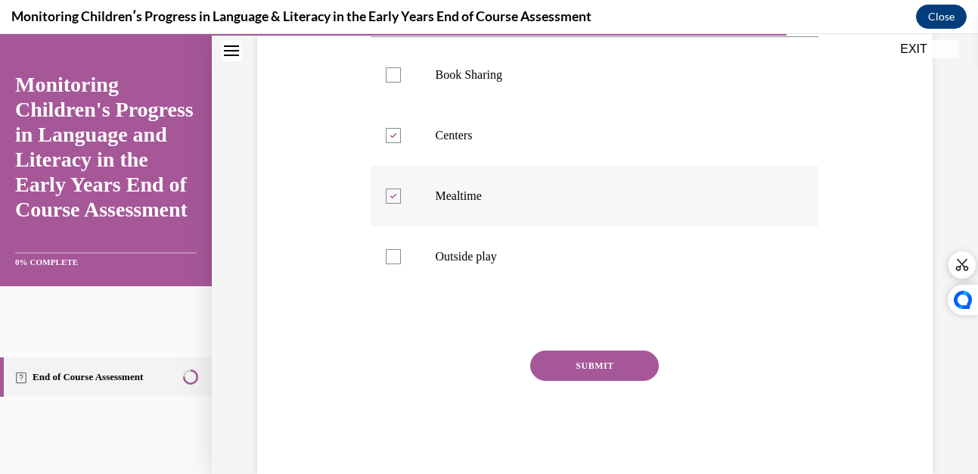
scroll to position [351, 0]
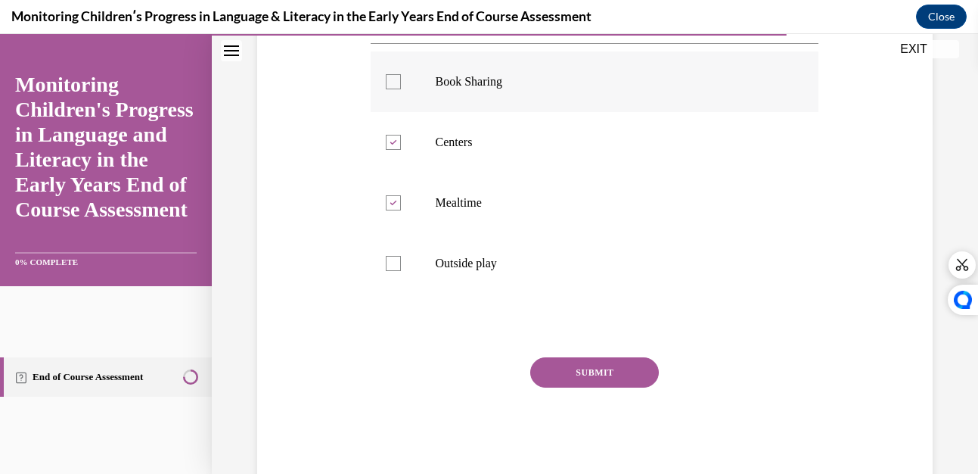
drag, startPoint x: 391, startPoint y: 198, endPoint x: 402, endPoint y: 95, distance: 104.2
click at [391, 197] on div at bounding box center [393, 202] width 15 height 15
click at [391, 197] on input "Mealtime" at bounding box center [393, 202] width 15 height 15
checkbox input "false"
click at [389, 74] on div at bounding box center [393, 81] width 15 height 15
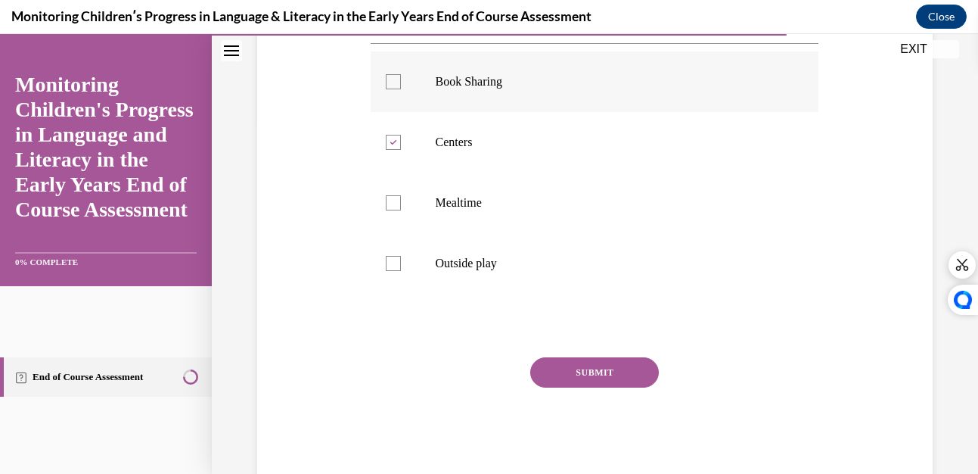
click at [389, 74] on input "Book Sharing" at bounding box center [393, 81] width 15 height 15
checkbox input "true"
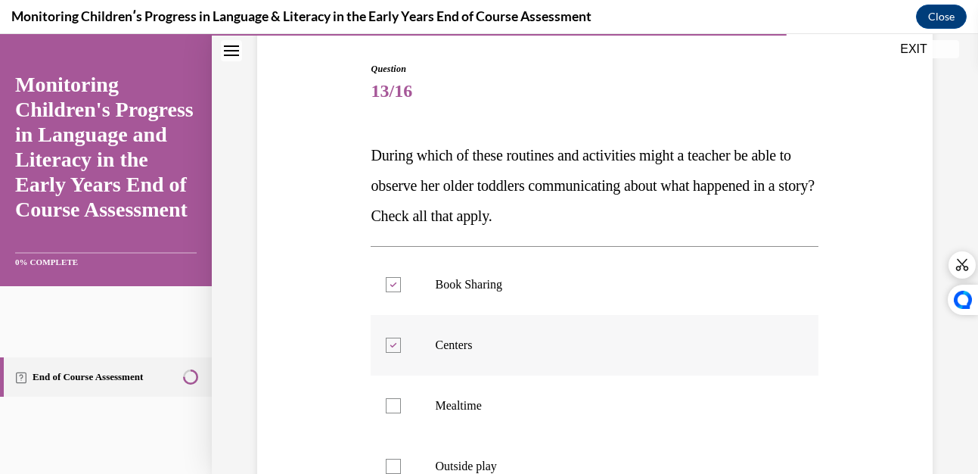
scroll to position [389, 0]
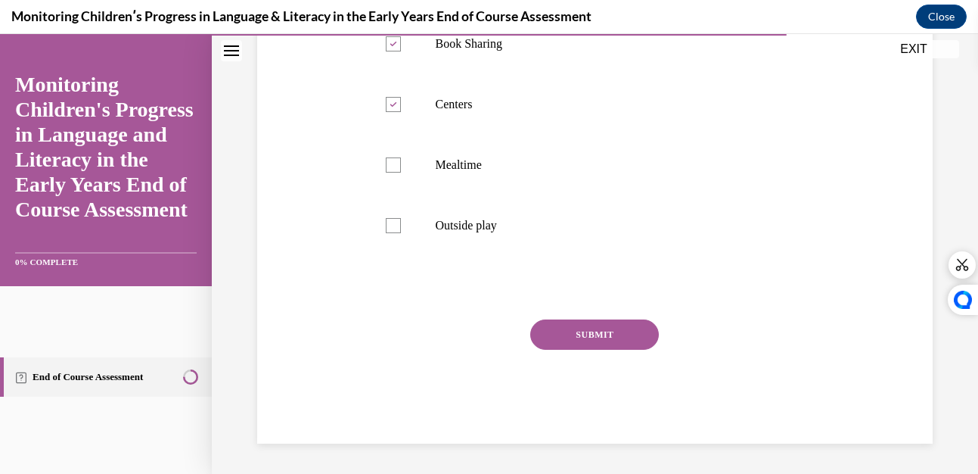
click at [576, 342] on button "SUBMIT" at bounding box center [594, 334] width 129 height 30
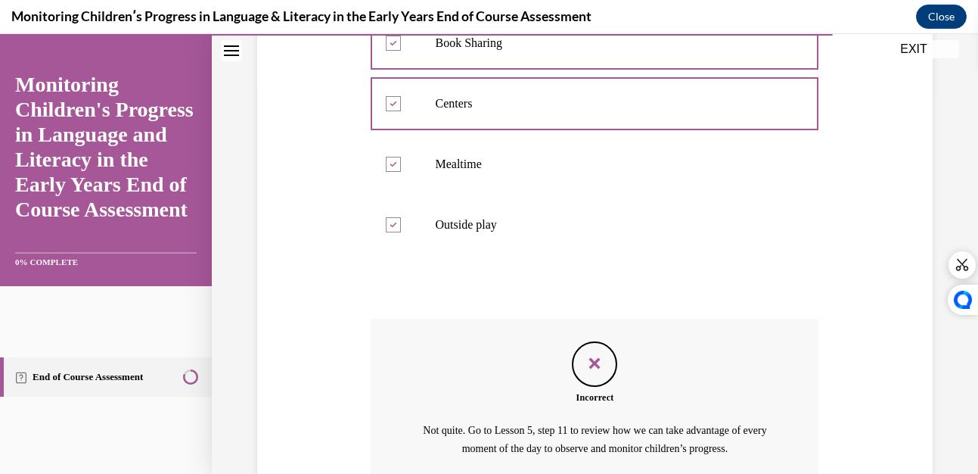
scroll to position [529, 0]
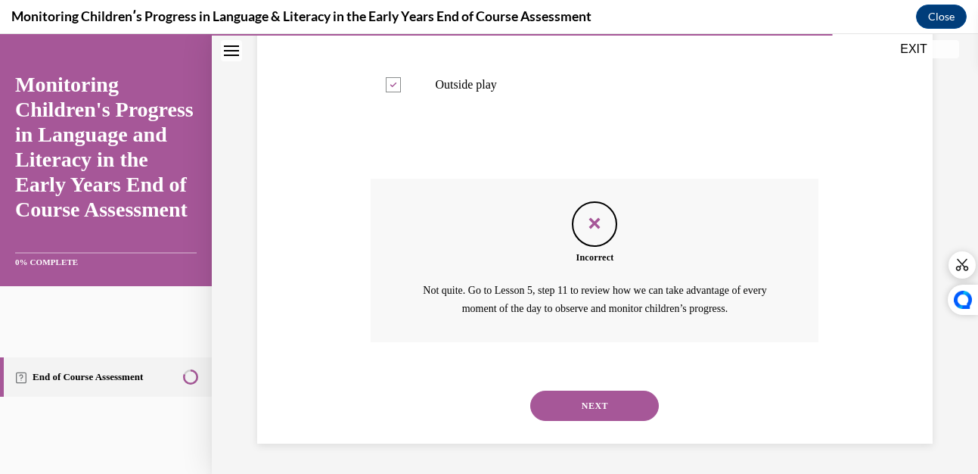
click at [548, 410] on button "NEXT" at bounding box center [594, 405] width 129 height 30
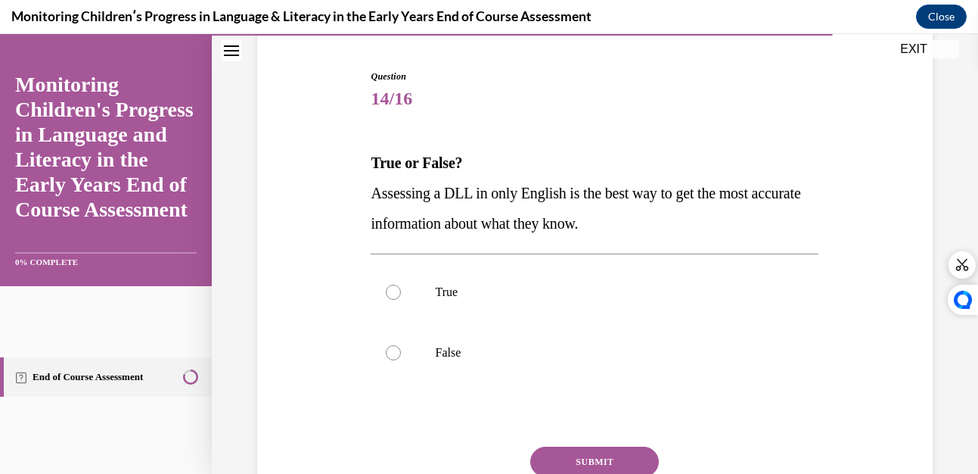
scroll to position [143, 0]
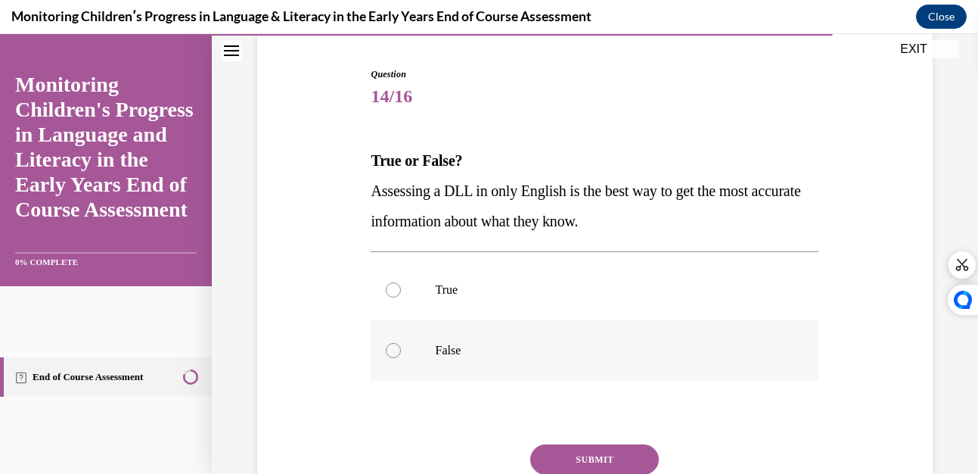
click at [393, 347] on div at bounding box center [393, 350] width 15 height 15
click at [393, 347] on input "False" at bounding box center [393, 350] width 15 height 15
radio input "true"
click at [603, 453] on button "SUBMIT" at bounding box center [594, 459] width 129 height 30
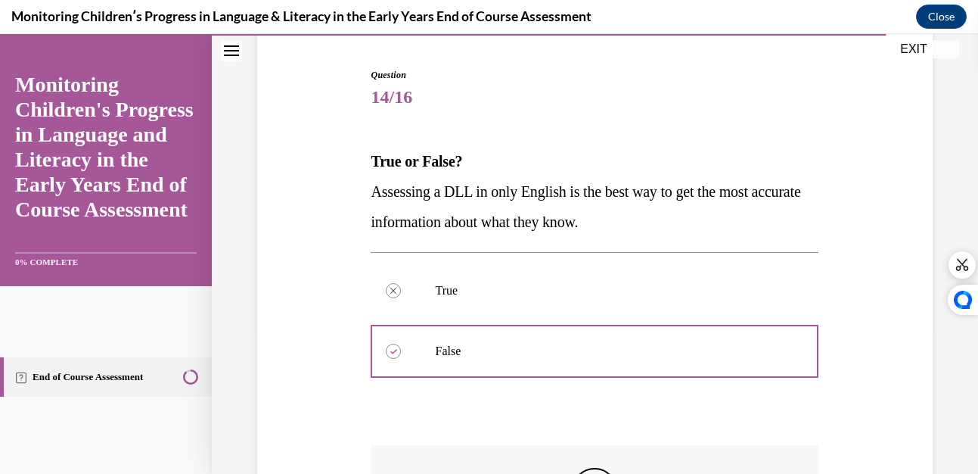
scroll to position [390, 0]
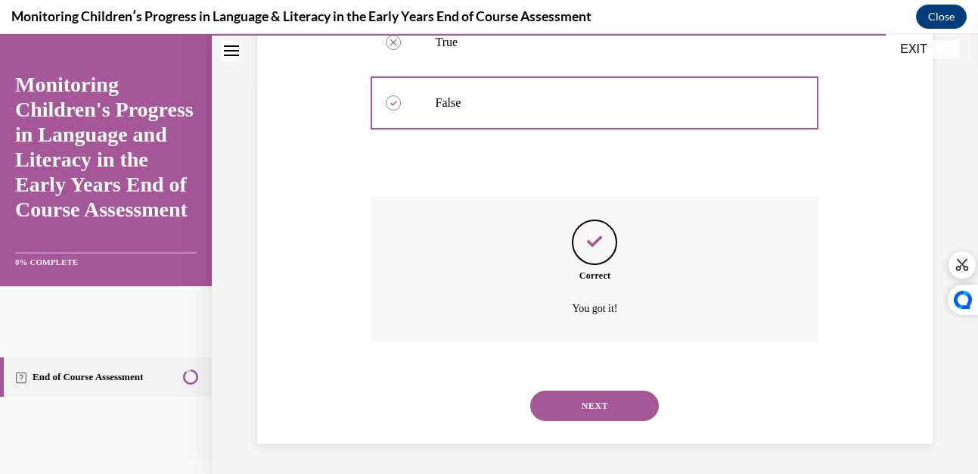
click at [595, 402] on button "NEXT" at bounding box center [594, 405] width 129 height 30
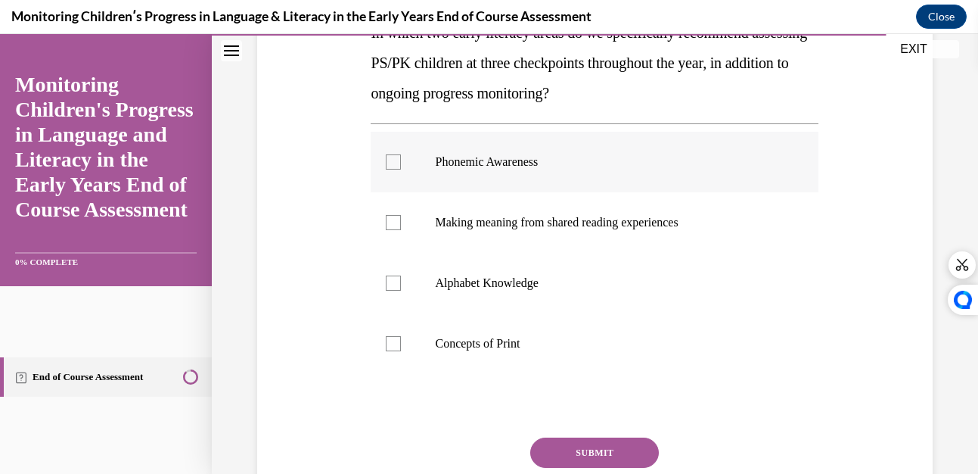
scroll to position [274, 0]
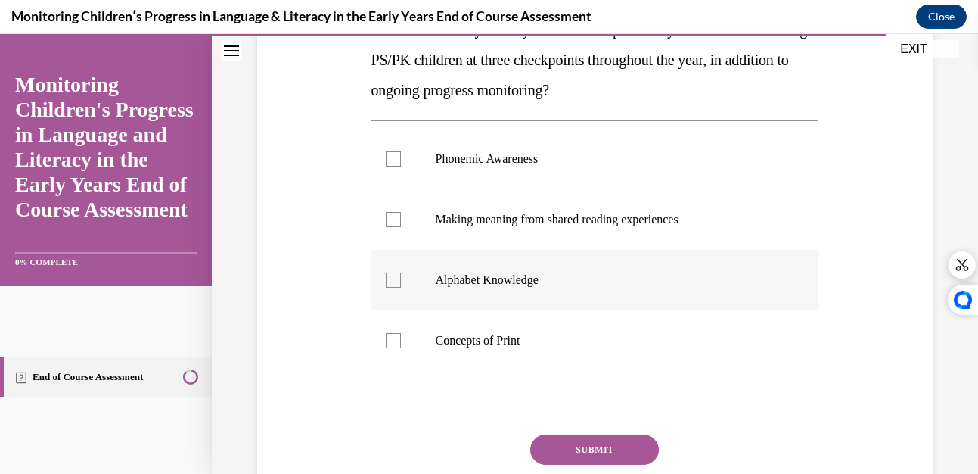
drag, startPoint x: 386, startPoint y: 337, endPoint x: 399, endPoint y: 284, distance: 54.7
click at [388, 330] on label "Concepts of Print" at bounding box center [595, 340] width 448 height 61
click at [388, 333] on input "Concepts of Print" at bounding box center [393, 340] width 15 height 15
checkbox input "true"
click at [390, 273] on div at bounding box center [393, 279] width 15 height 15
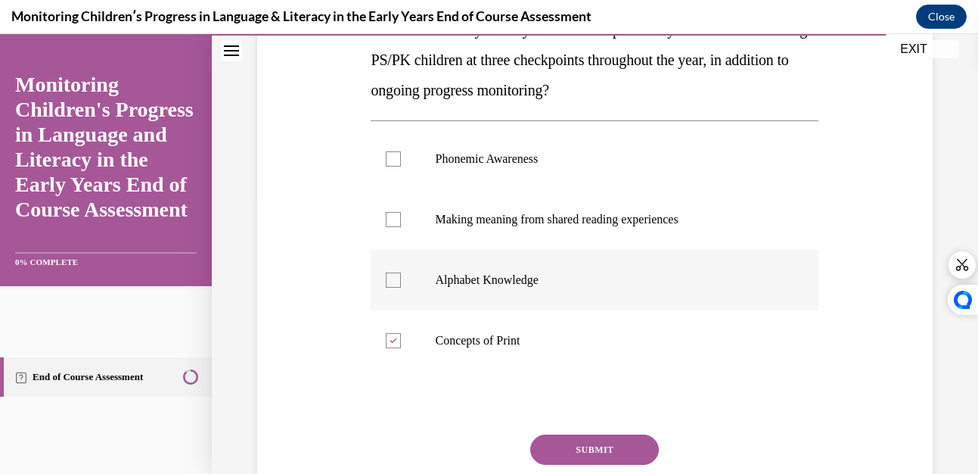
click at [390, 273] on input "Alphabet Knowledge" at bounding box center [393, 279] width 15 height 15
checkbox input "true"
click at [391, 157] on div at bounding box center [393, 158] width 15 height 15
click at [391, 157] on input "Phonemic Awareness" at bounding box center [393, 158] width 15 height 15
checkbox input "true"
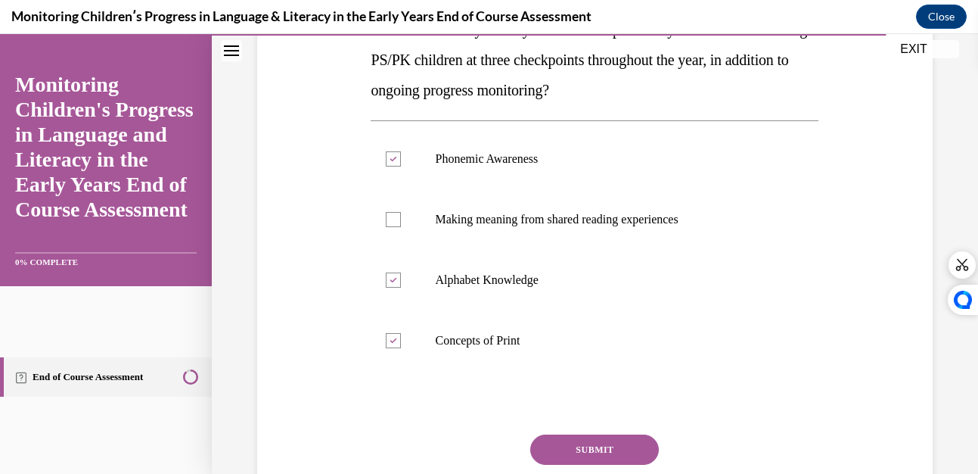
click at [576, 442] on button "SUBMIT" at bounding box center [594, 449] width 129 height 30
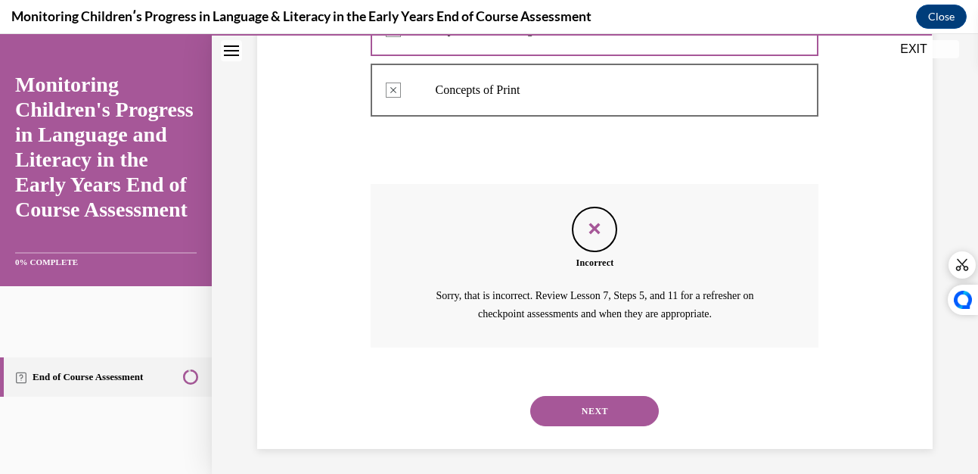
scroll to position [529, 0]
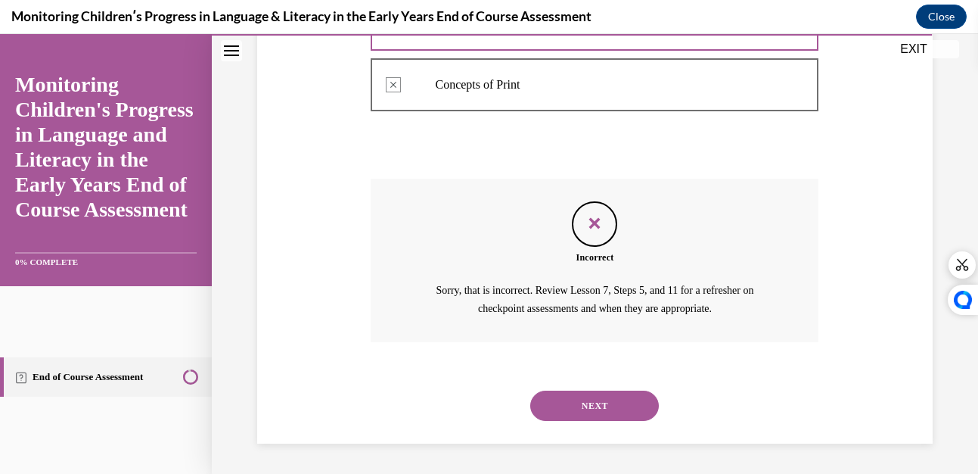
click at [580, 392] on button "NEXT" at bounding box center [594, 405] width 129 height 30
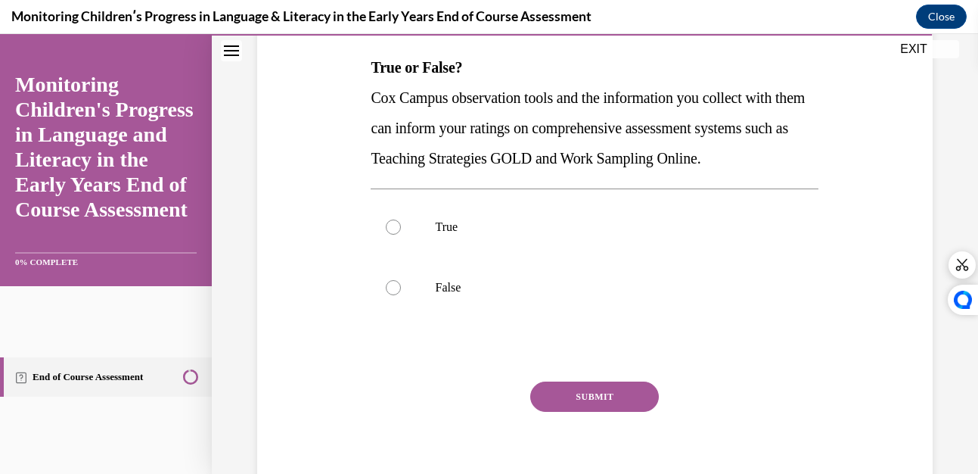
scroll to position [237, 0]
drag, startPoint x: 396, startPoint y: 253, endPoint x: 427, endPoint y: 283, distance: 42.8
click at [396, 234] on div at bounding box center [393, 226] width 15 height 15
click at [396, 234] on input "True" at bounding box center [393, 226] width 15 height 15
radio input "true"
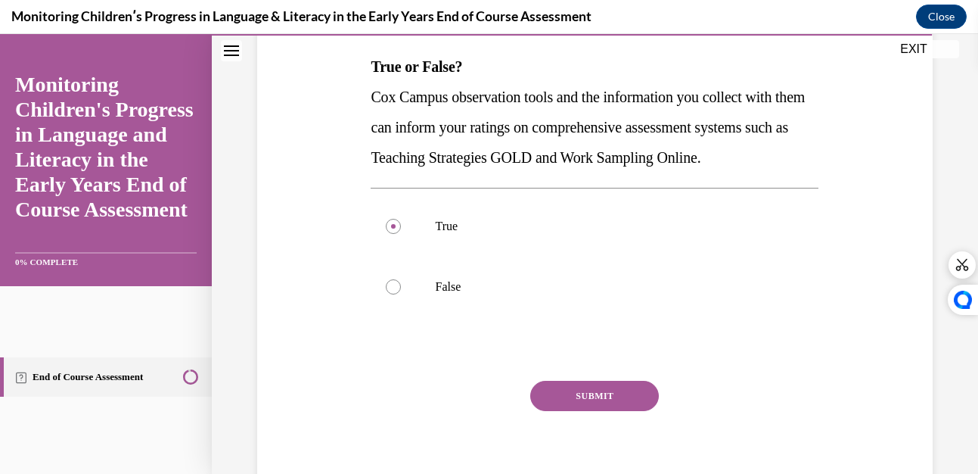
click at [573, 411] on button "SUBMIT" at bounding box center [594, 395] width 129 height 30
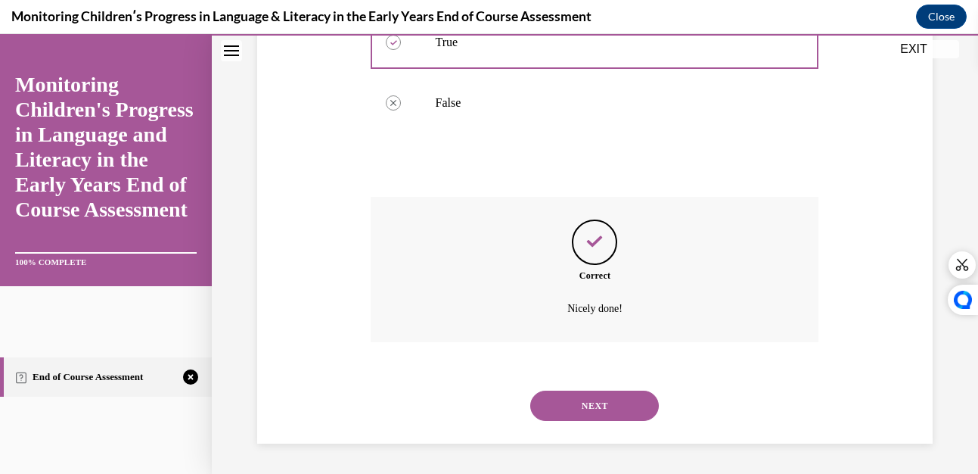
scroll to position [451, 0]
click at [587, 399] on button "NEXT" at bounding box center [594, 405] width 129 height 30
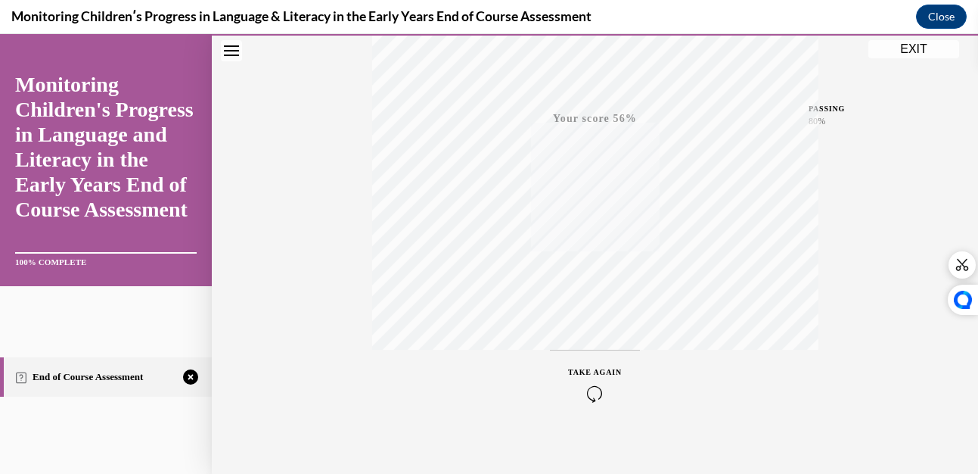
scroll to position [336, 0]
click at [582, 353] on button "TAKE AGAIN" at bounding box center [595, 371] width 90 height 68
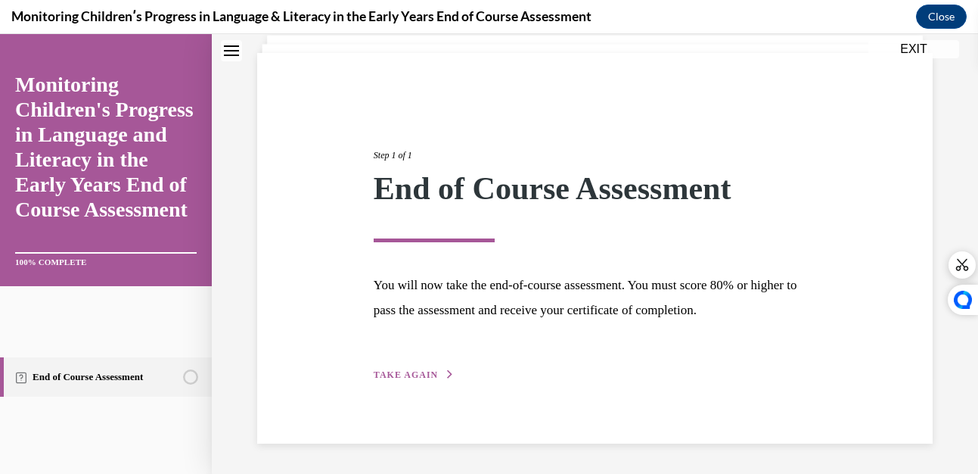
scroll to position [97, 0]
click at [415, 366] on div "Step 1 of 1 End of Course Assessment You will now take the end-of-course assess…" at bounding box center [594, 247] width 465 height 269
click at [394, 373] on span "TAKE AGAIN" at bounding box center [406, 374] width 64 height 11
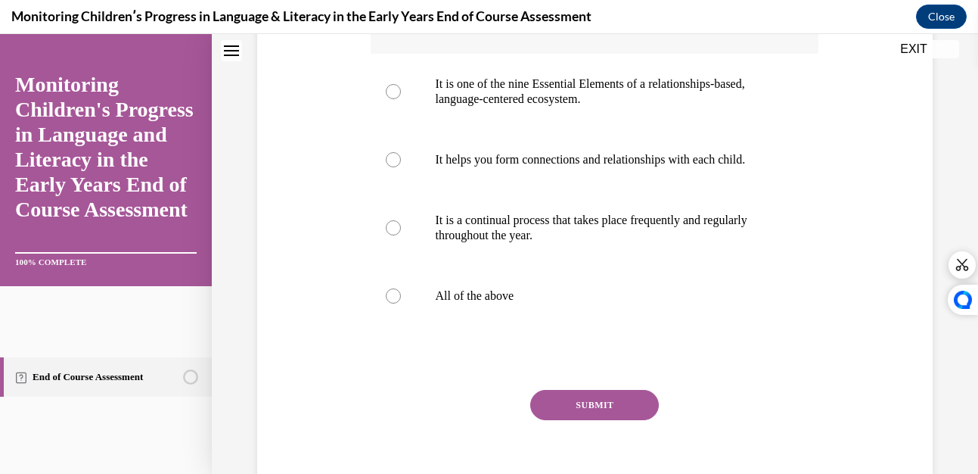
scroll to position [395, 0]
click at [396, 300] on label "All of the above" at bounding box center [595, 295] width 448 height 61
click at [396, 300] on input "All of the above" at bounding box center [393, 294] width 15 height 15
radio input "true"
click at [582, 416] on button "SUBMIT" at bounding box center [594, 404] width 129 height 30
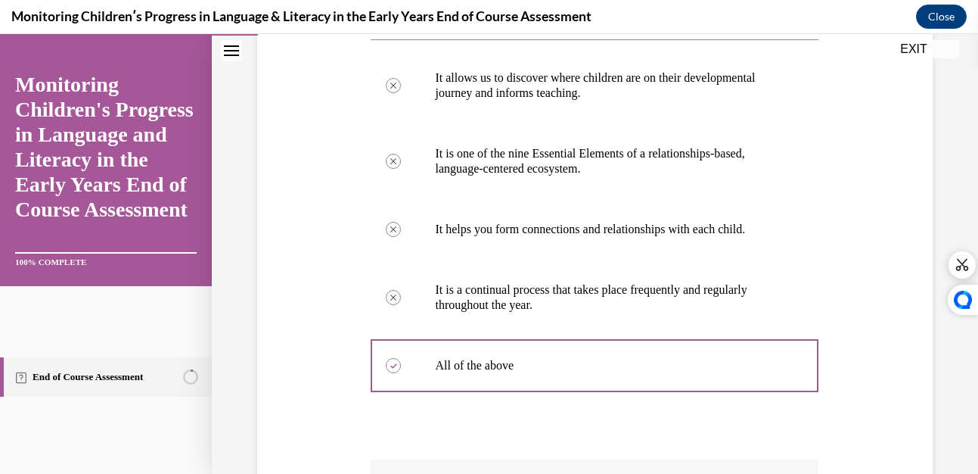
scroll to position [602, 0]
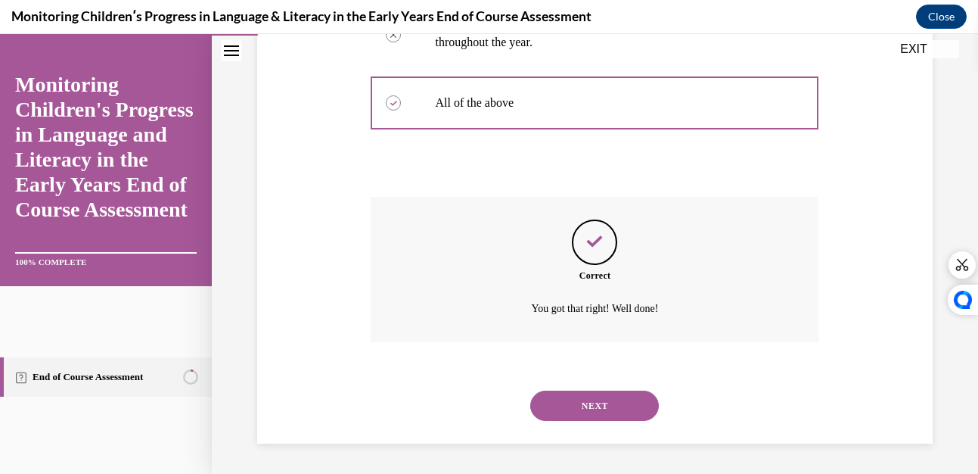
click at [588, 401] on button "NEXT" at bounding box center [594, 405] width 129 height 30
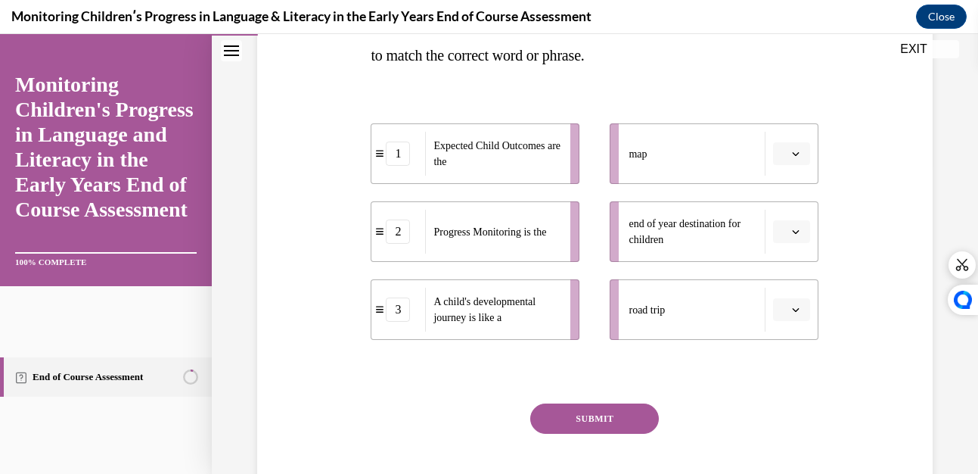
scroll to position [309, 0]
click at [792, 306] on icon "button" at bounding box center [796, 309] width 8 height 8
click at [775, 399] on span "2" at bounding box center [776, 403] width 5 height 12
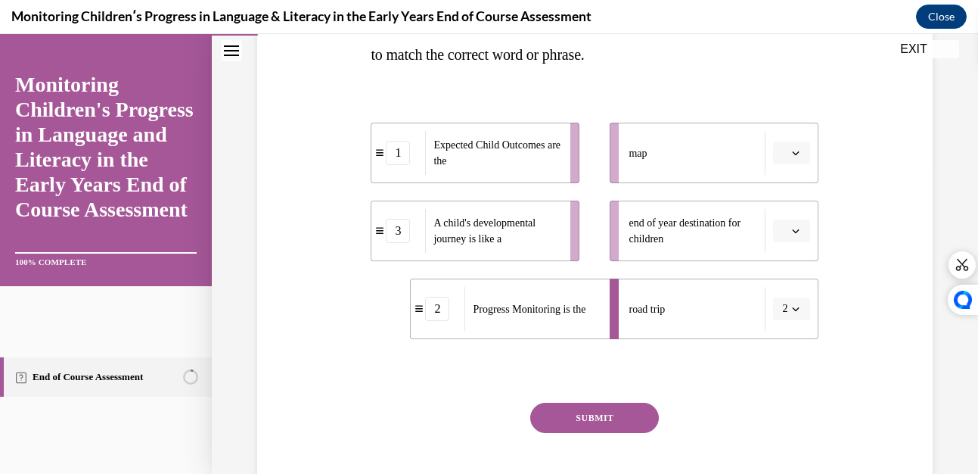
click at [790, 226] on span "button" at bounding box center [795, 230] width 11 height 11
click at [779, 324] on span "2" at bounding box center [776, 325] width 5 height 12
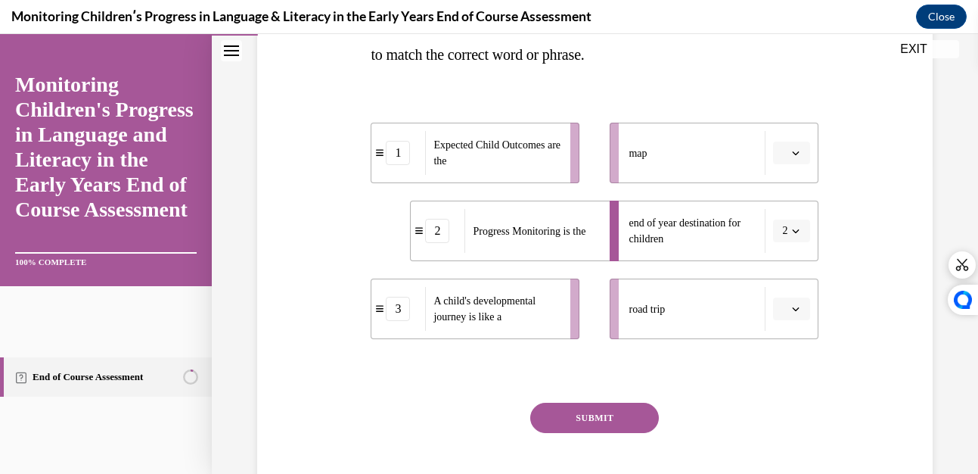
click at [785, 303] on button "button" at bounding box center [791, 308] width 37 height 23
click at [776, 398] on span "2" at bounding box center [776, 403] width 5 height 12
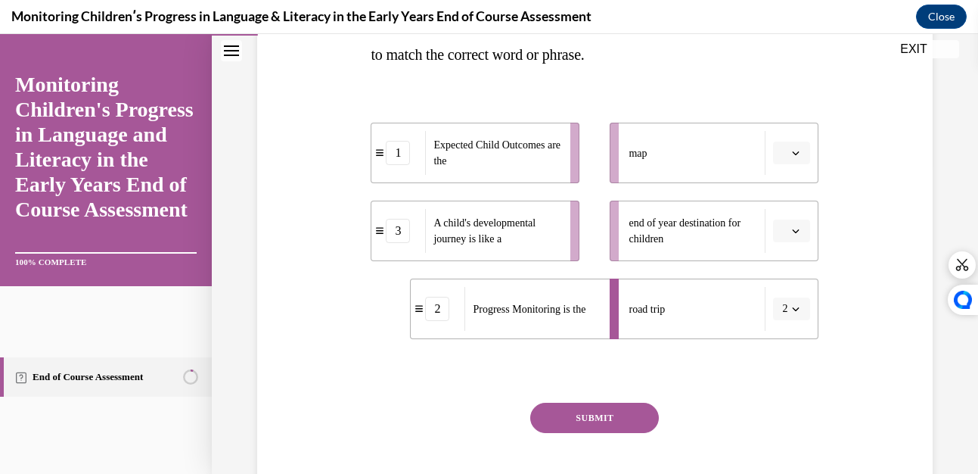
click at [439, 312] on div "2" at bounding box center [437, 309] width 24 height 24
click at [792, 305] on icon "button" at bounding box center [796, 309] width 8 height 8
click at [780, 221] on button "button" at bounding box center [791, 230] width 37 height 23
click at [379, 234] on icon at bounding box center [380, 230] width 8 height 8
click at [480, 239] on span "A child's developmental journey is like a" at bounding box center [486, 230] width 102 height 27
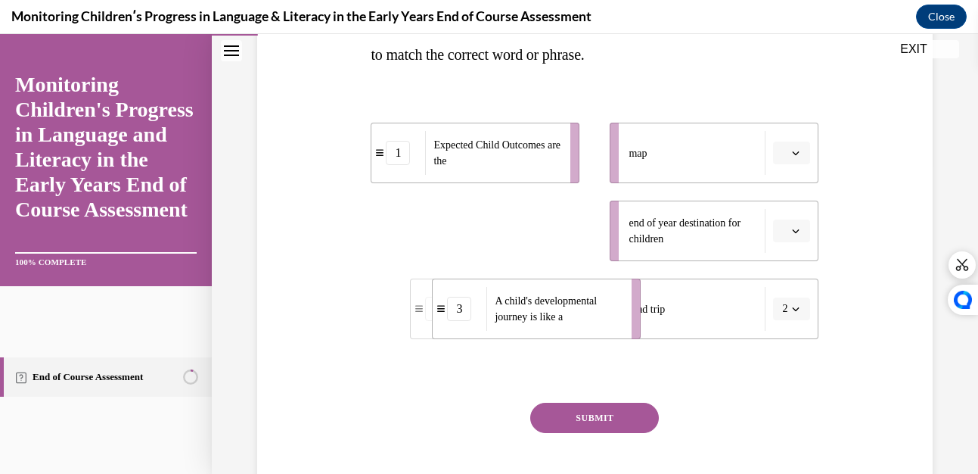
drag, startPoint x: 497, startPoint y: 237, endPoint x: 595, endPoint y: 344, distance: 145.1
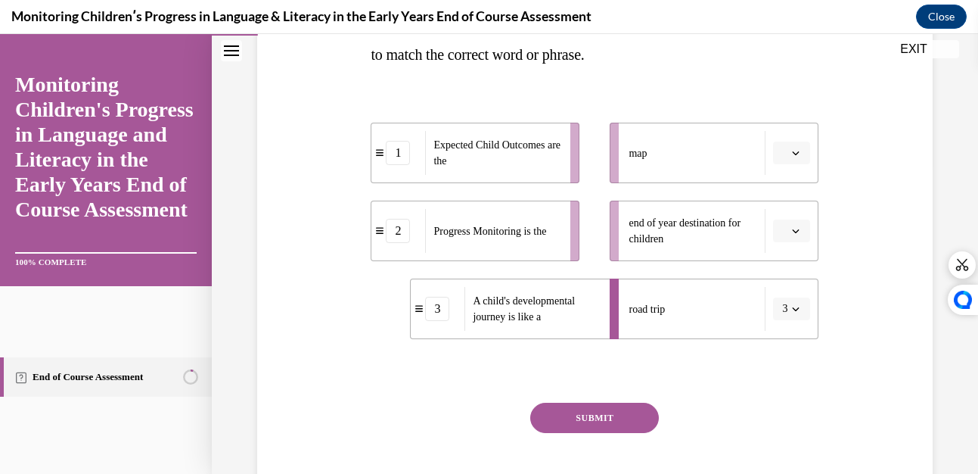
click at [792, 305] on icon "button" at bounding box center [796, 309] width 8 height 8
click at [775, 400] on span "2" at bounding box center [773, 403] width 5 height 12
click at [792, 150] on icon "button" at bounding box center [796, 153] width 8 height 8
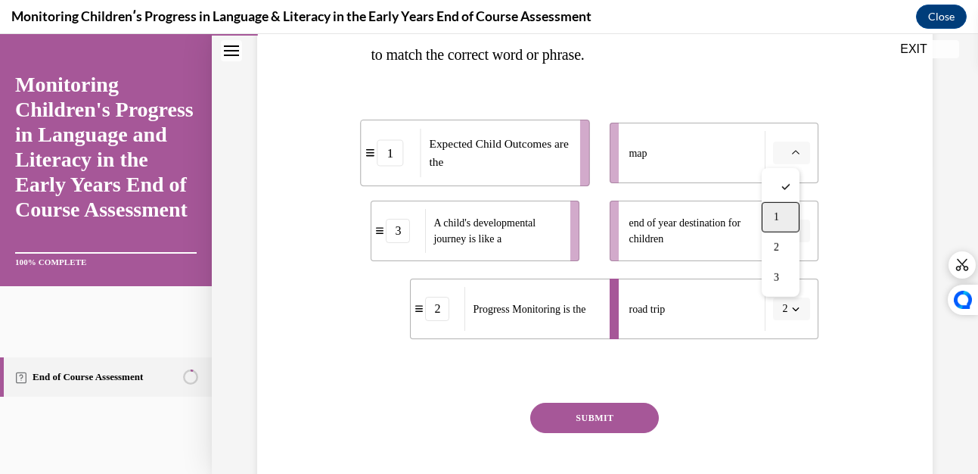
click at [779, 206] on div "1" at bounding box center [781, 217] width 38 height 30
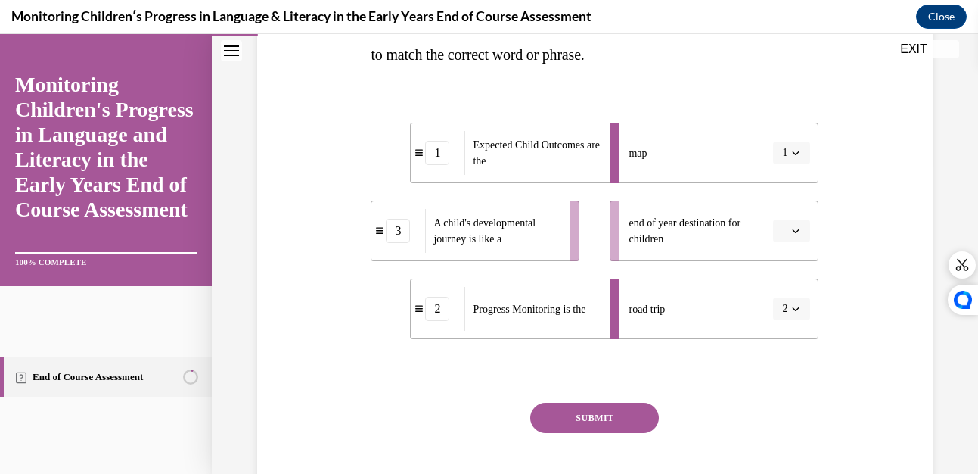
click at [784, 225] on button "button" at bounding box center [791, 230] width 37 height 23
click at [777, 325] on span "2" at bounding box center [776, 325] width 5 height 12
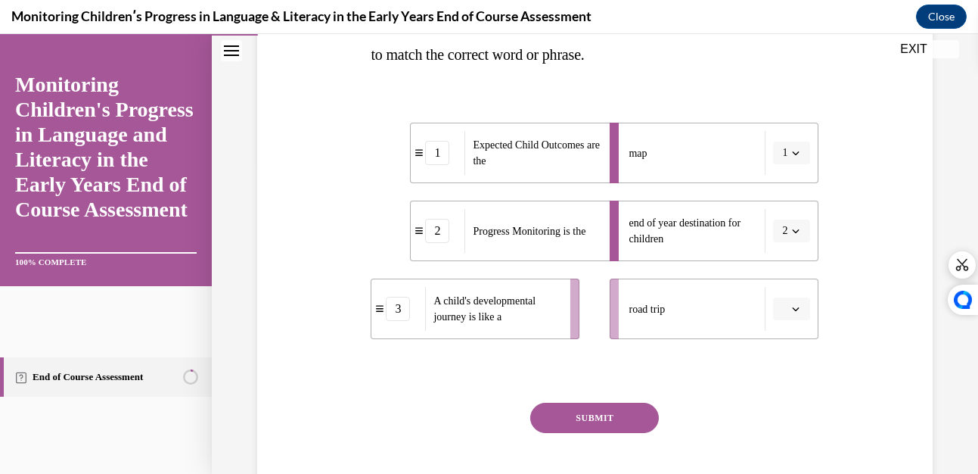
click at [603, 403] on button "SUBMIT" at bounding box center [594, 417] width 129 height 30
click at [790, 304] on span "button" at bounding box center [795, 308] width 11 height 11
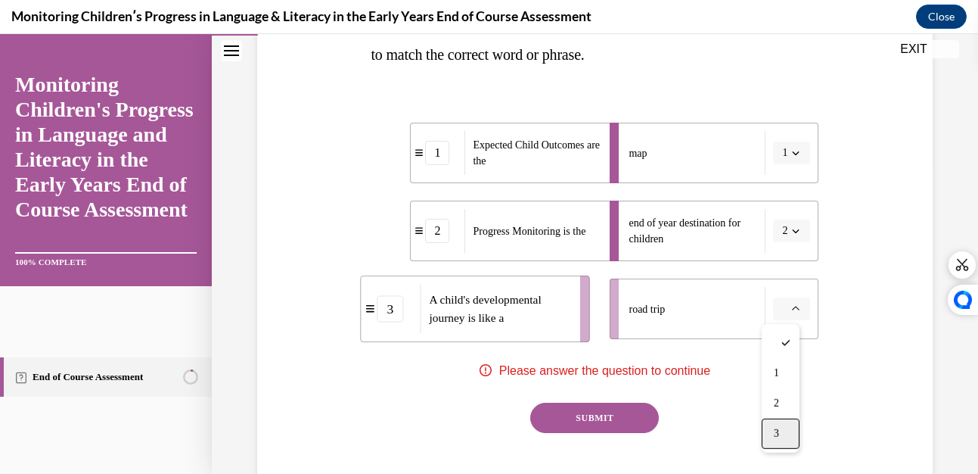
click at [776, 430] on span "3" at bounding box center [776, 433] width 5 height 12
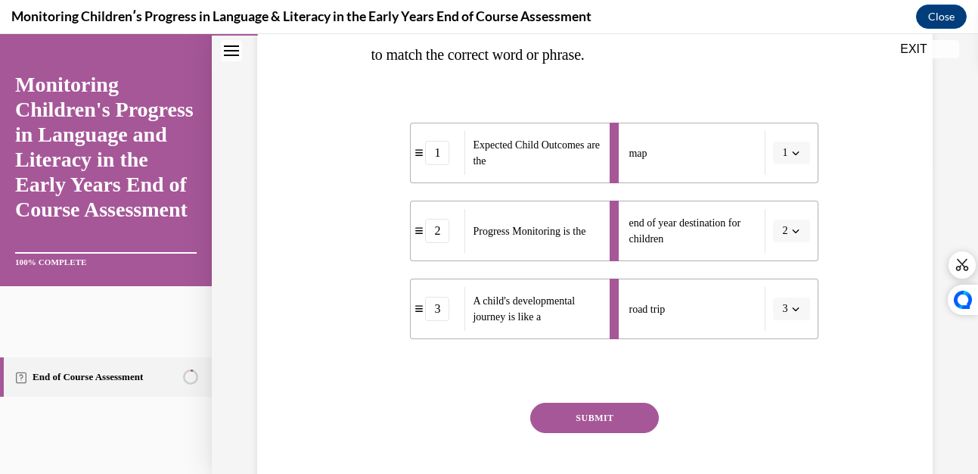
click at [792, 309] on icon "button" at bounding box center [796, 309] width 8 height 8
click at [777, 362] on div "1" at bounding box center [778, 373] width 38 height 30
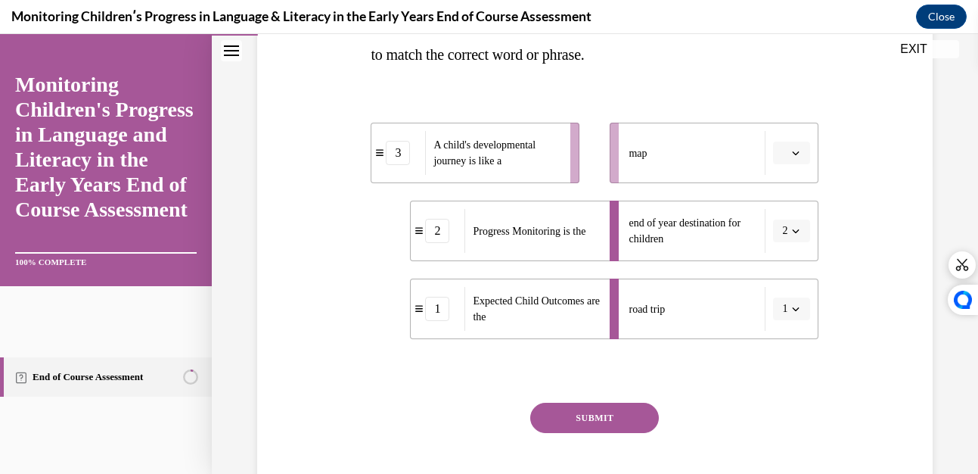
click at [792, 305] on icon "button" at bounding box center [796, 309] width 8 height 8
click at [780, 405] on div "2" at bounding box center [778, 403] width 38 height 30
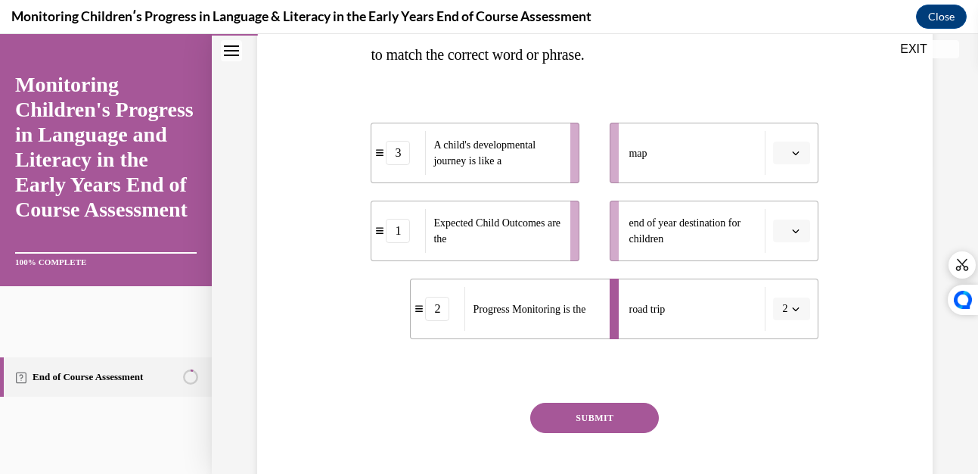
click at [782, 221] on button "button" at bounding box center [791, 230] width 37 height 23
click at [775, 351] on span "3" at bounding box center [776, 355] width 5 height 12
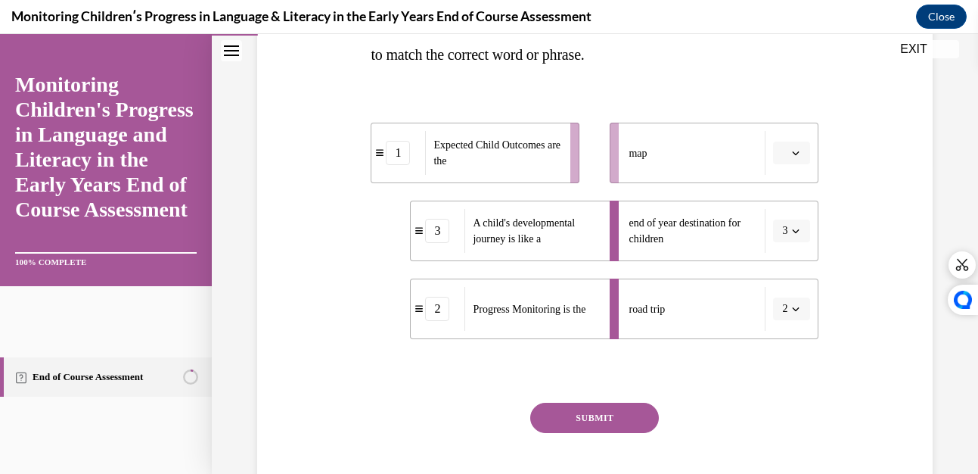
click at [843, 190] on div "Question 02/16 In the course, we presented a metaphor to help explain progress …" at bounding box center [594, 191] width 683 height 671
click at [786, 145] on button "button" at bounding box center [791, 152] width 37 height 23
click at [779, 214] on span "1" at bounding box center [776, 217] width 5 height 12
click at [595, 409] on button "SUBMIT" at bounding box center [594, 417] width 129 height 30
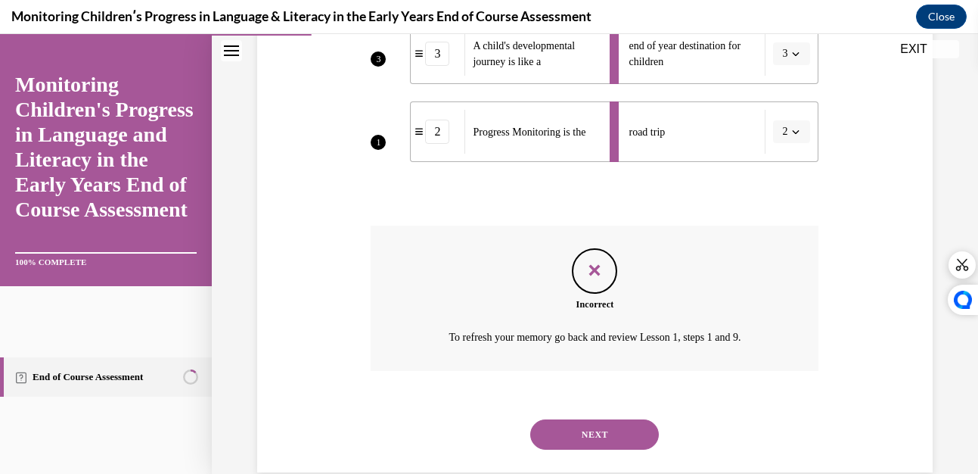
scroll to position [515, 0]
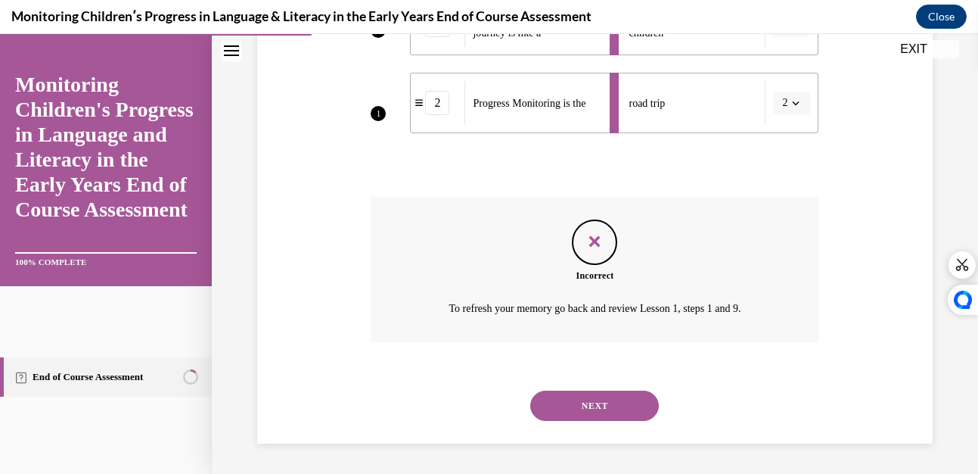
click at [598, 399] on button "NEXT" at bounding box center [594, 405] width 129 height 30
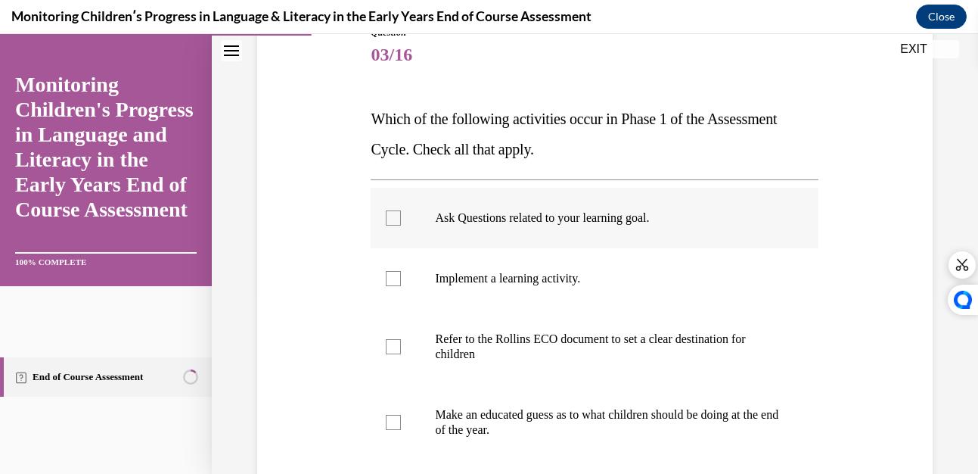
scroll to position [185, 0]
click at [396, 216] on div at bounding box center [393, 217] width 15 height 15
click at [396, 216] on input "Ask Questions related to your learning goal." at bounding box center [393, 217] width 15 height 15
checkbox input "true"
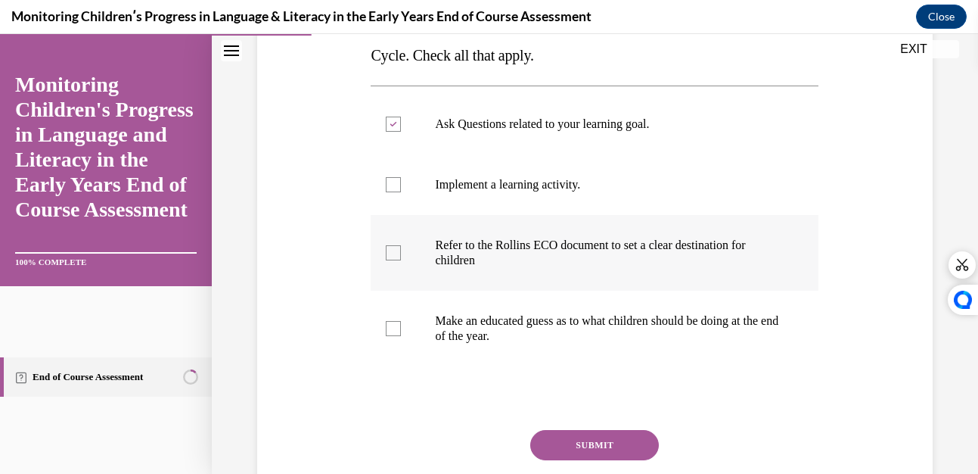
scroll to position [278, 0]
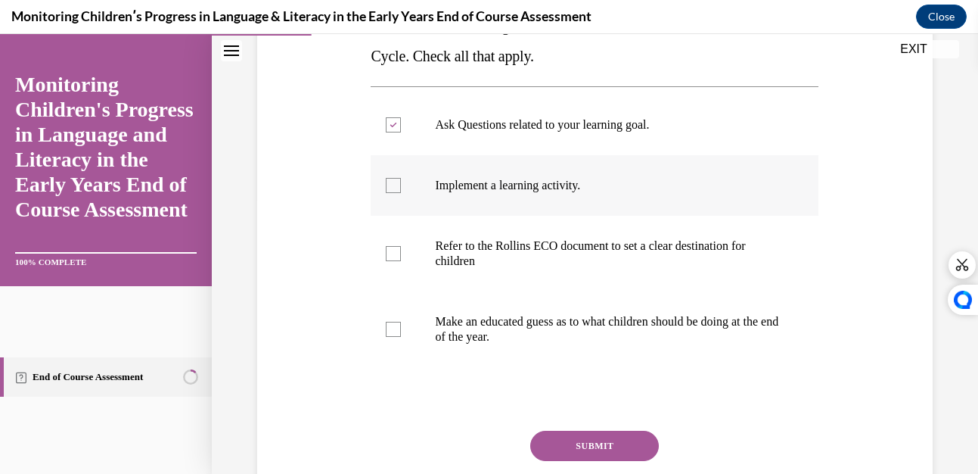
click at [395, 181] on div at bounding box center [393, 185] width 15 height 15
click at [395, 181] on input "Implement a learning activity." at bounding box center [393, 185] width 15 height 15
checkbox input "true"
click at [392, 252] on div at bounding box center [393, 253] width 15 height 15
click at [392, 252] on input "Refer to the Rollins ECO document to set a clear destination for children" at bounding box center [393, 253] width 15 height 15
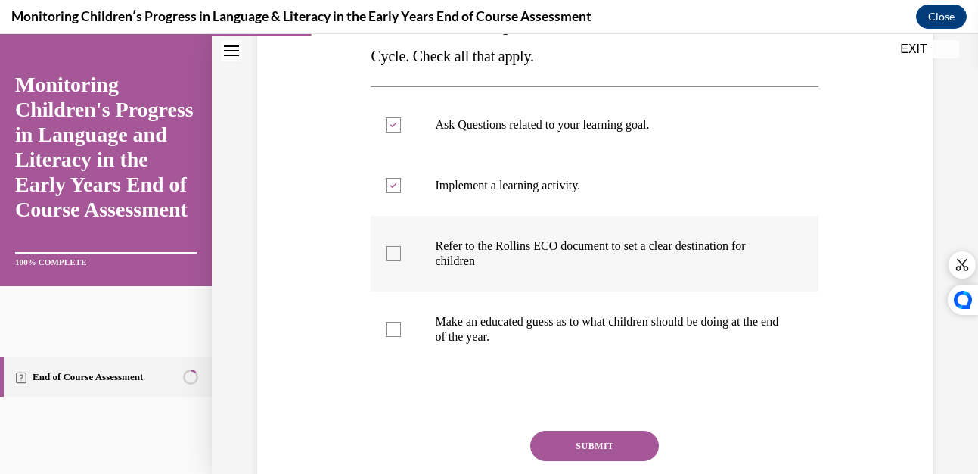
checkbox input "true"
click at [394, 178] on div at bounding box center [393, 185] width 15 height 15
click at [394, 178] on input "Implement a learning activity." at bounding box center [393, 185] width 15 height 15
checkbox input "false"
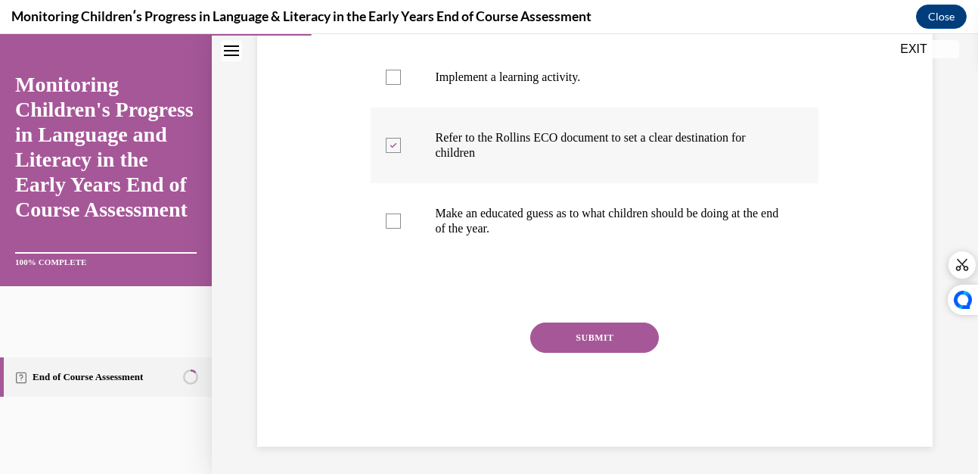
scroll to position [389, 0]
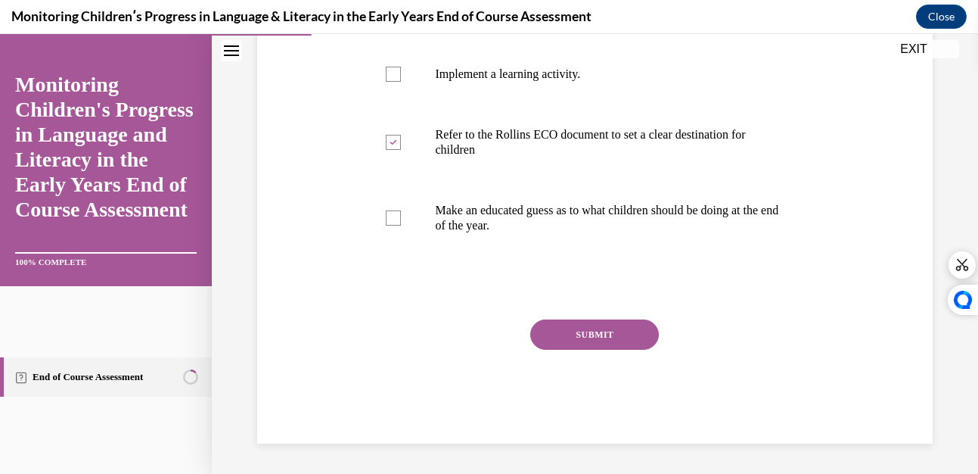
click at [587, 332] on button "SUBMIT" at bounding box center [594, 334] width 129 height 30
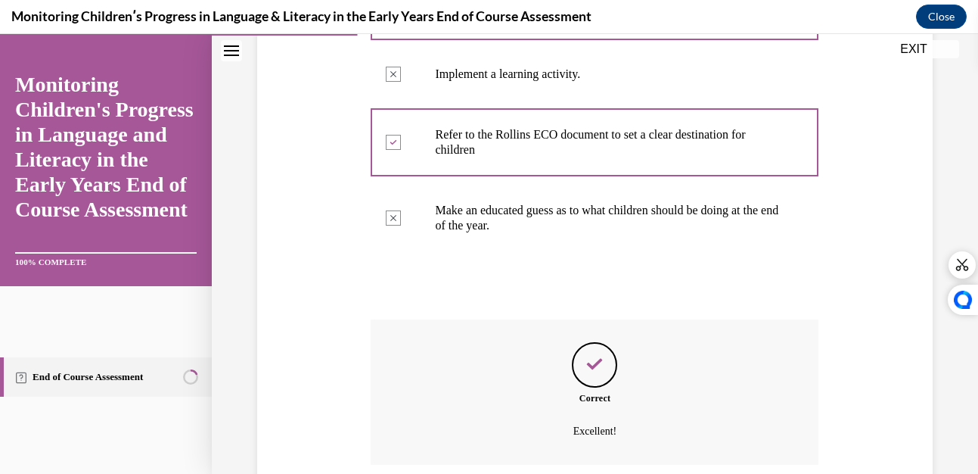
scroll to position [511, 0]
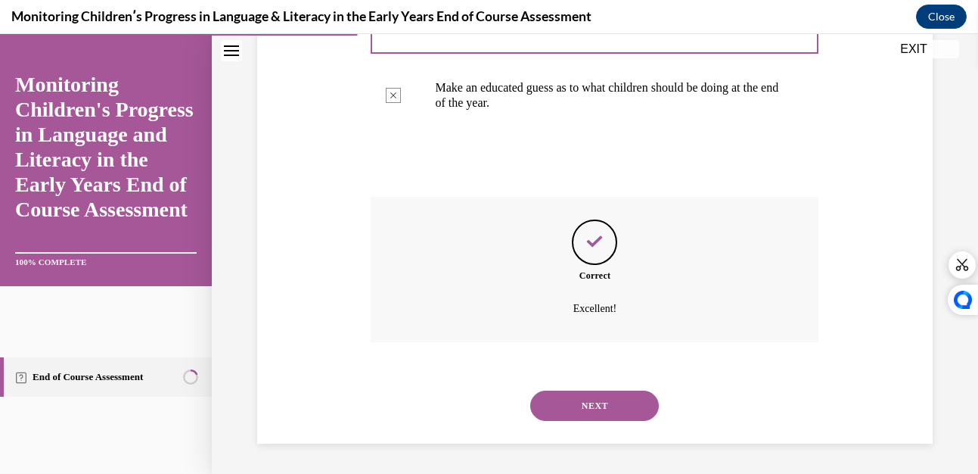
click at [570, 399] on button "NEXT" at bounding box center [594, 405] width 129 height 30
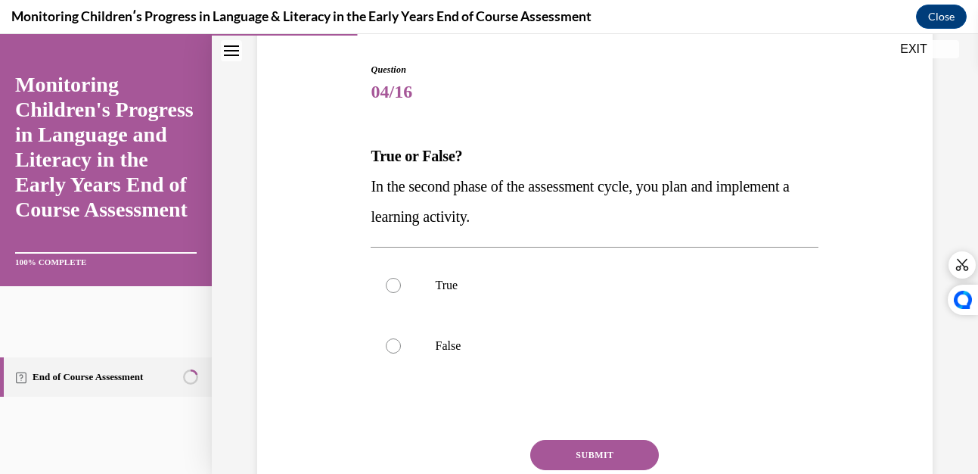
scroll to position [162, 0]
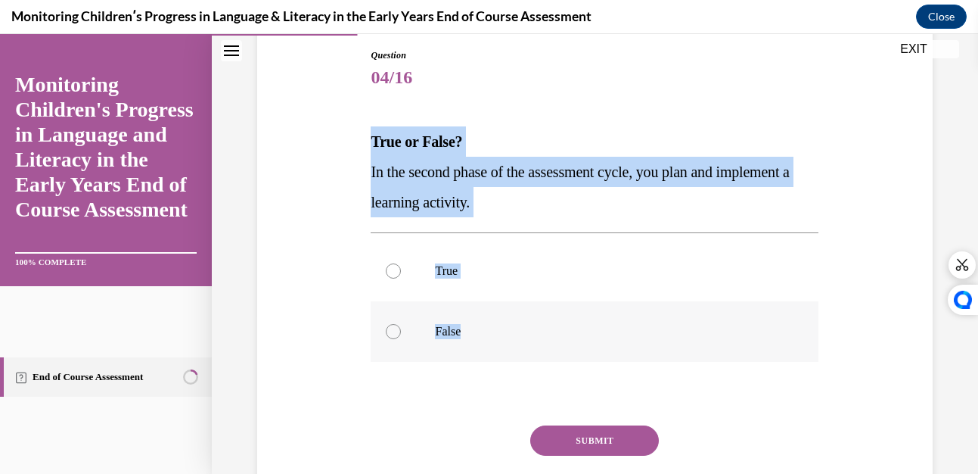
drag, startPoint x: 370, startPoint y: 147, endPoint x: 472, endPoint y: 340, distance: 218.2
click at [472, 340] on div "Question 04/16 True or False? In the second phase of the assessment cycle, you …" at bounding box center [595, 298] width 448 height 501
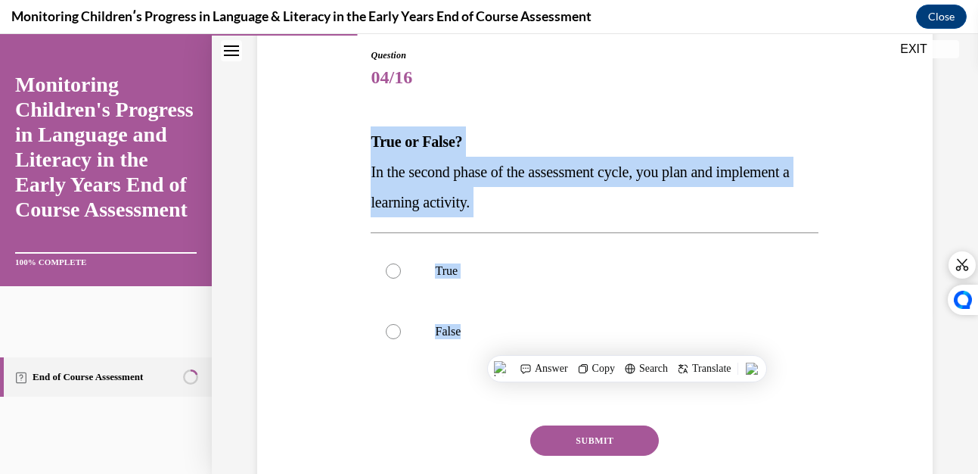
drag, startPoint x: 472, startPoint y: 340, endPoint x: 603, endPoint y: 362, distance: 132.8
click at [603, 362] on span "Copy" at bounding box center [603, 368] width 23 height 12
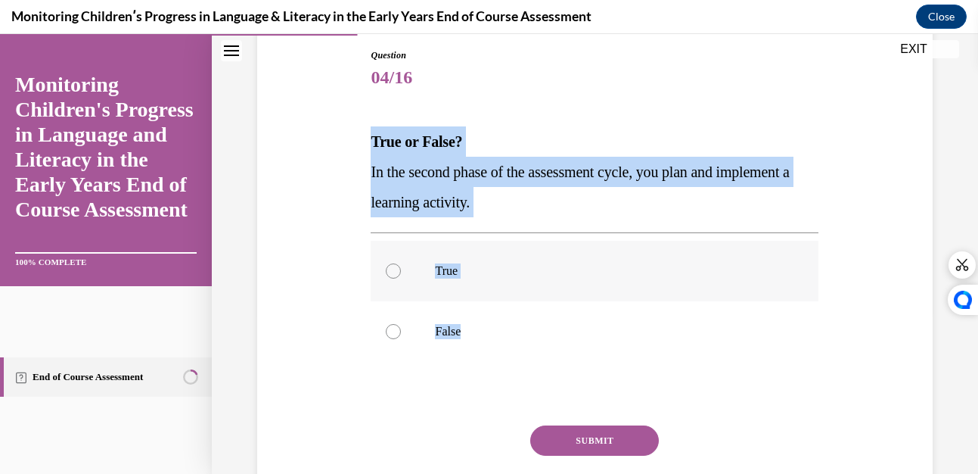
click at [392, 272] on div at bounding box center [393, 270] width 15 height 15
click at [392, 272] on input "True" at bounding box center [393, 270] width 15 height 15
radio input "true"
click at [599, 441] on button "SUBMIT" at bounding box center [594, 440] width 129 height 30
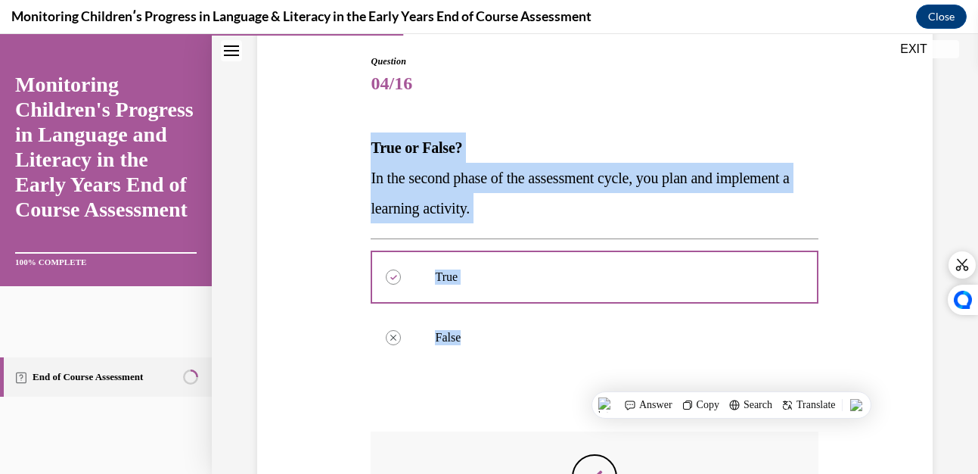
scroll to position [390, 0]
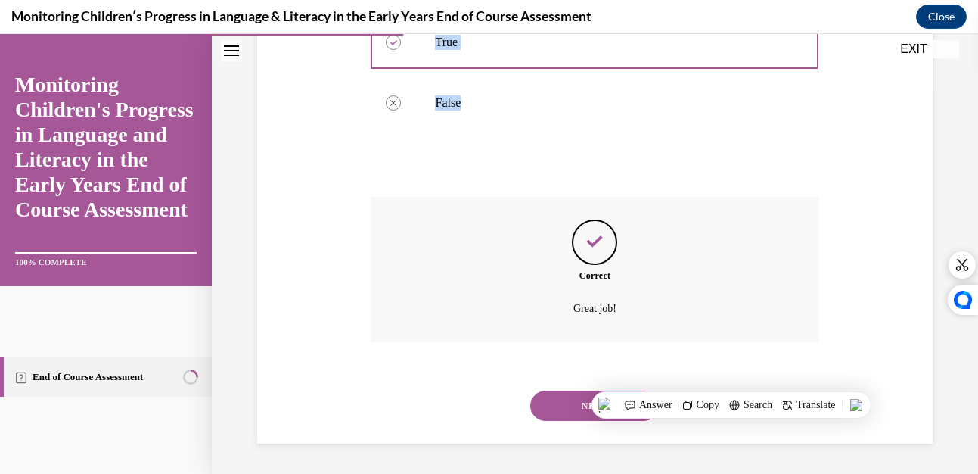
click at [574, 391] on button "NEXT" at bounding box center [594, 405] width 129 height 30
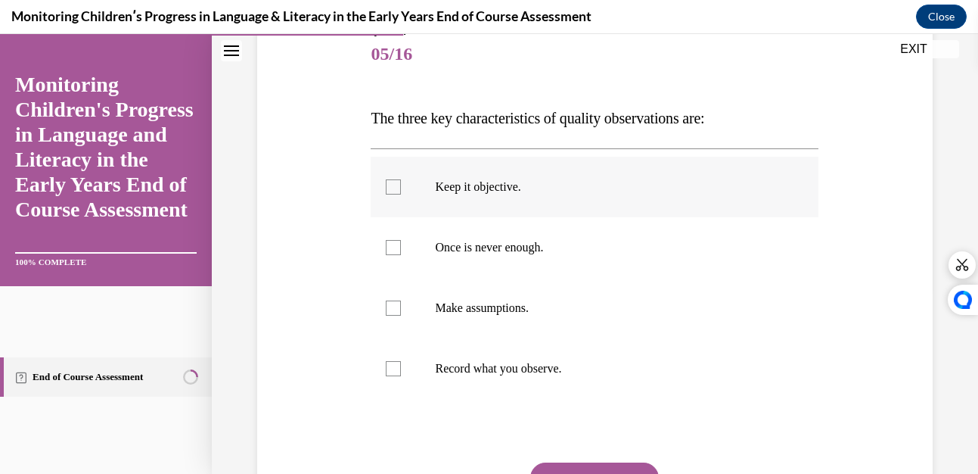
scroll to position [174, 0]
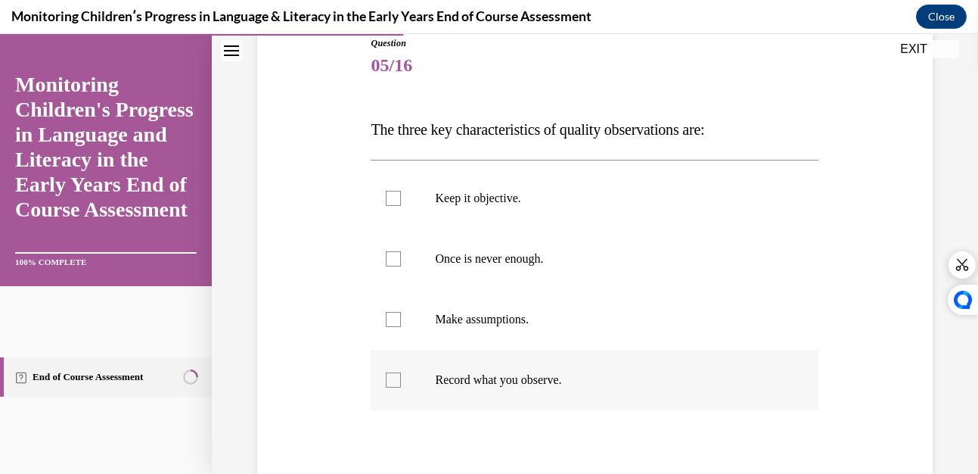
drag, startPoint x: 371, startPoint y: 123, endPoint x: 595, endPoint y: 393, distance: 351.4
click at [595, 393] on div "Question 05/16 The three key characteristics of quality observations are: Keep …" at bounding box center [595, 316] width 448 height 561
drag, startPoint x: 390, startPoint y: 377, endPoint x: 399, endPoint y: 268, distance: 109.4
click at [390, 375] on div at bounding box center [393, 379] width 15 height 15
click at [390, 375] on input "Record what you observe." at bounding box center [393, 379] width 15 height 15
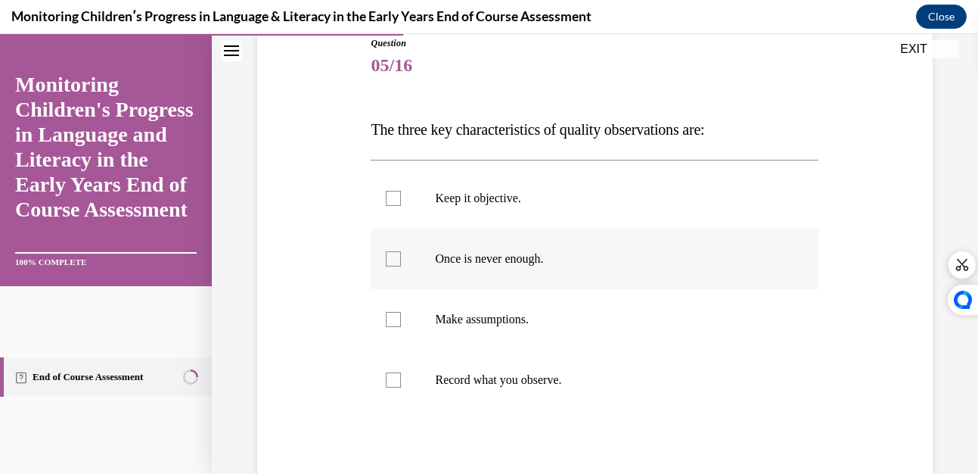
checkbox input "true"
click at [393, 256] on div at bounding box center [393, 258] width 15 height 15
click at [393, 256] on input "Once is never enough." at bounding box center [393, 258] width 15 height 15
checkbox input "true"
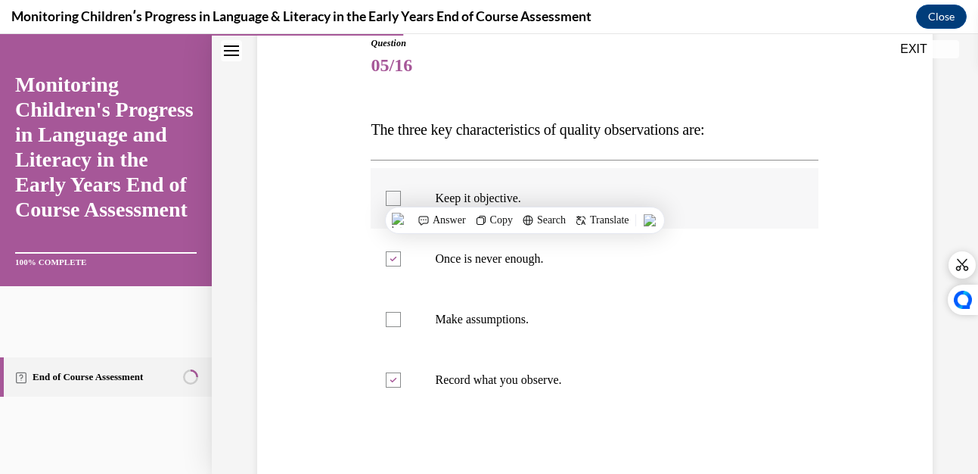
click at [388, 186] on label "Keep it objective." at bounding box center [595, 198] width 448 height 61
click at [388, 191] on input "Keep it objective." at bounding box center [393, 198] width 15 height 15
checkbox input "true"
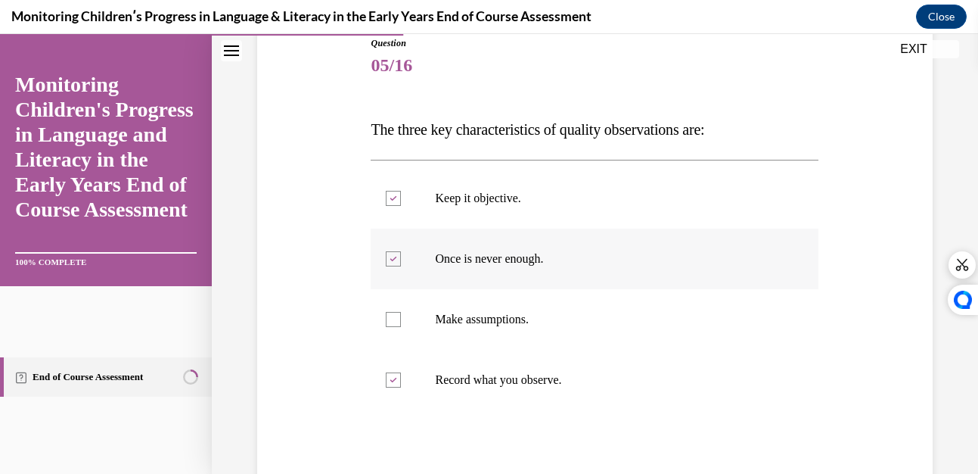
scroll to position [328, 0]
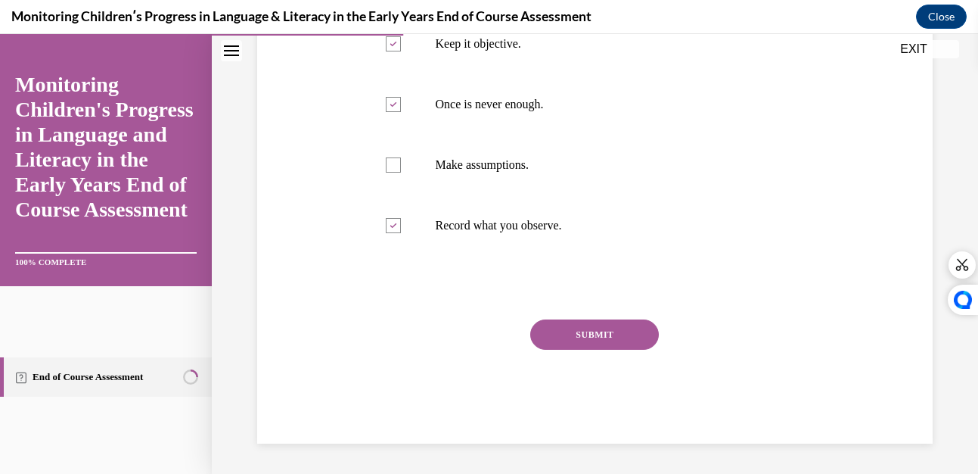
click at [567, 336] on button "SUBMIT" at bounding box center [594, 334] width 129 height 30
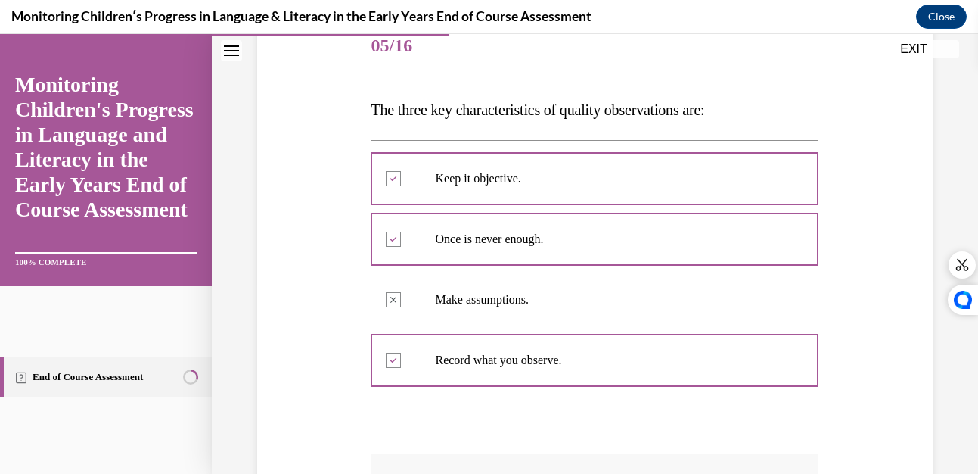
scroll to position [451, 0]
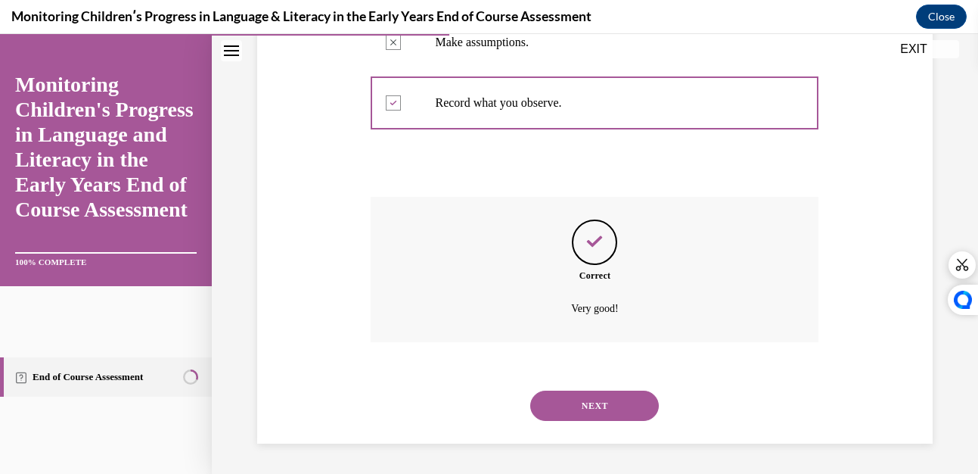
click at [589, 403] on button "NEXT" at bounding box center [594, 405] width 129 height 30
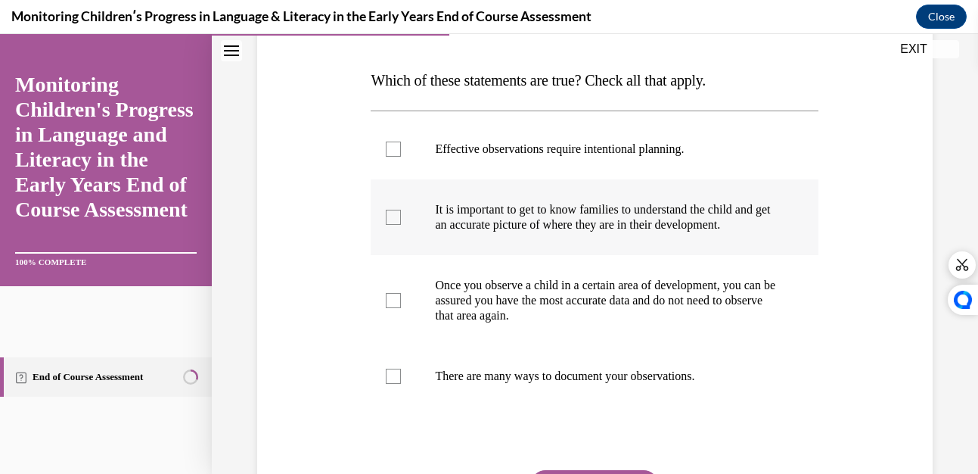
scroll to position [191, 0]
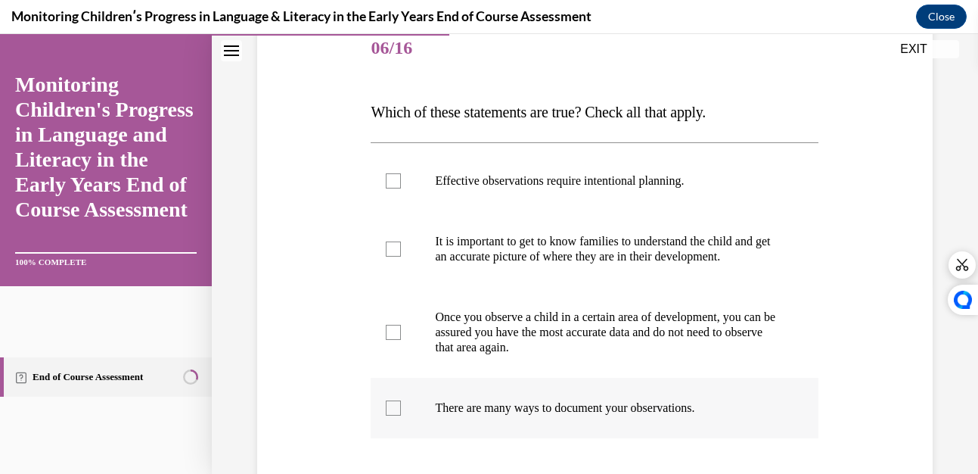
drag, startPoint x: 367, startPoint y: 104, endPoint x: 733, endPoint y: 433, distance: 492.7
click at [733, 433] on div "Question 06/16 Which of these statements are true? Check all that apply. Effect…" at bounding box center [594, 310] width 455 height 629
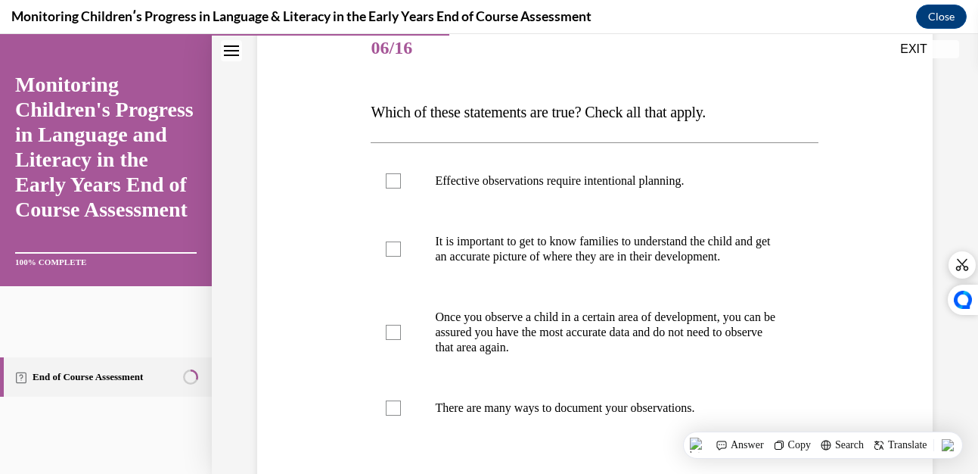
scroll to position [316, 0]
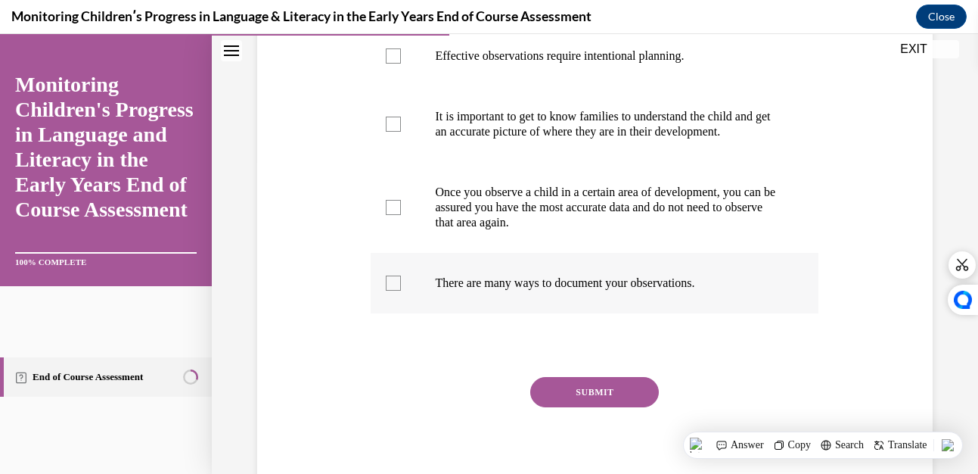
click at [386, 290] on div at bounding box center [393, 282] width 15 height 15
click at [386, 290] on input "There are many ways to document your observations." at bounding box center [393, 282] width 15 height 15
checkbox input "true"
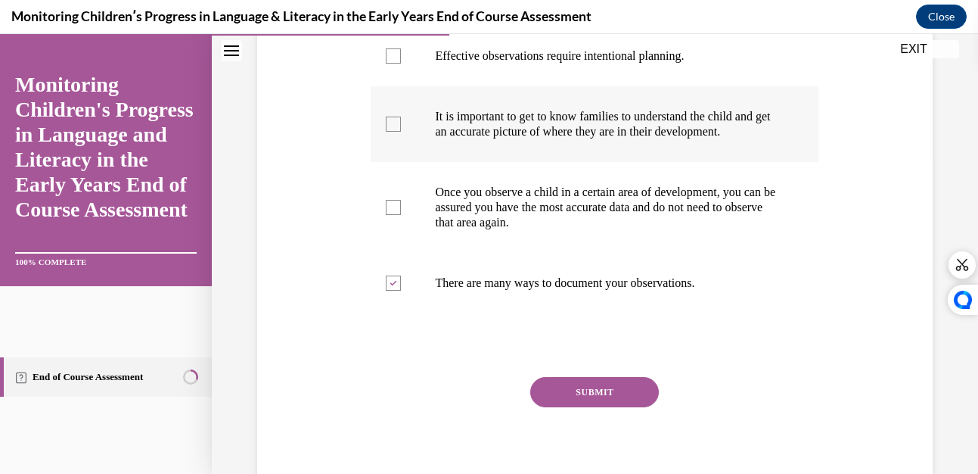
click at [395, 126] on div at bounding box center [393, 123] width 15 height 15
click at [395, 126] on input "It is important to get to know families to understand the child and get an accu…" at bounding box center [393, 123] width 15 height 15
checkbox input "true"
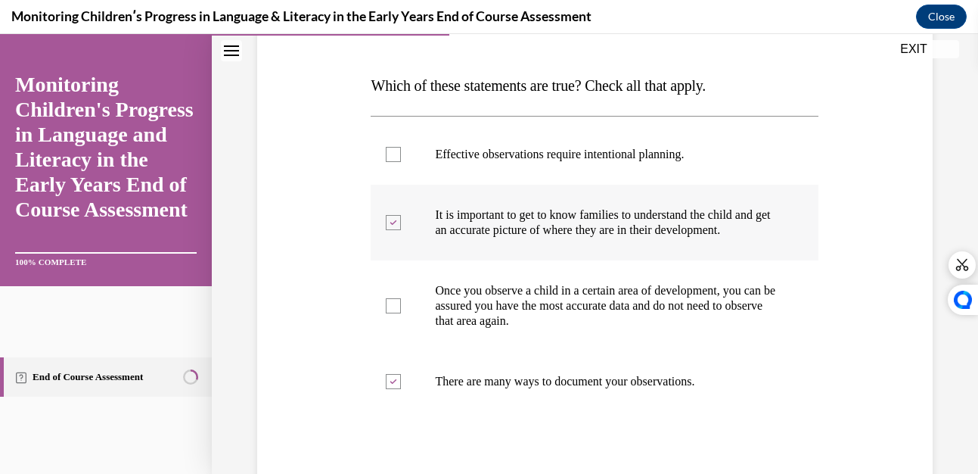
scroll to position [217, 0]
click at [390, 151] on div at bounding box center [393, 154] width 15 height 15
click at [390, 151] on input "Effective observations require intentional planning." at bounding box center [393, 154] width 15 height 15
checkbox input "true"
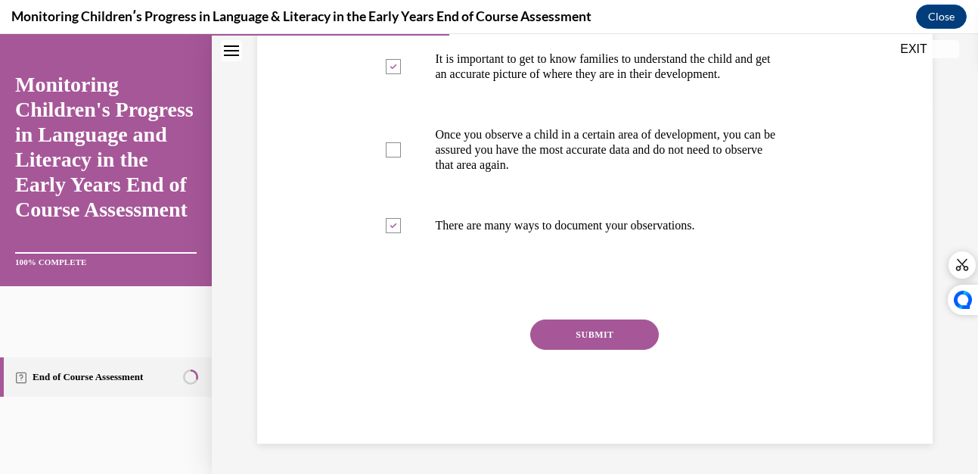
click at [579, 332] on button "SUBMIT" at bounding box center [594, 334] width 129 height 30
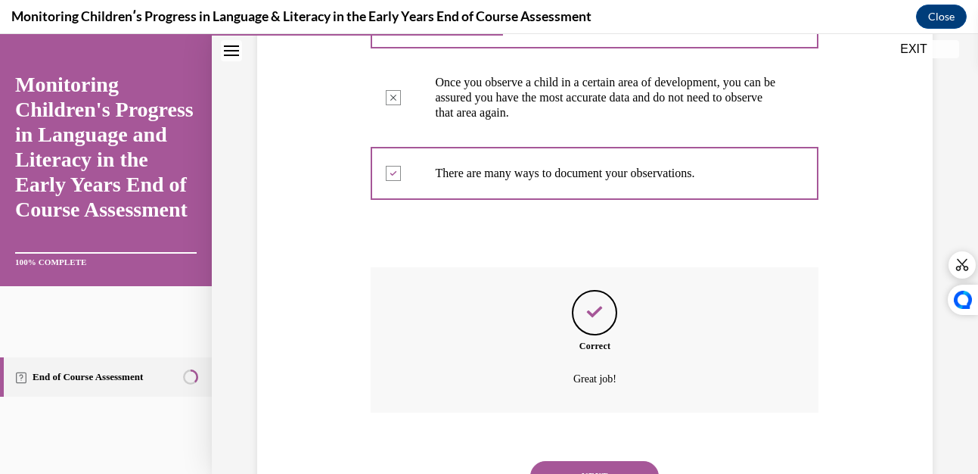
scroll to position [511, 0]
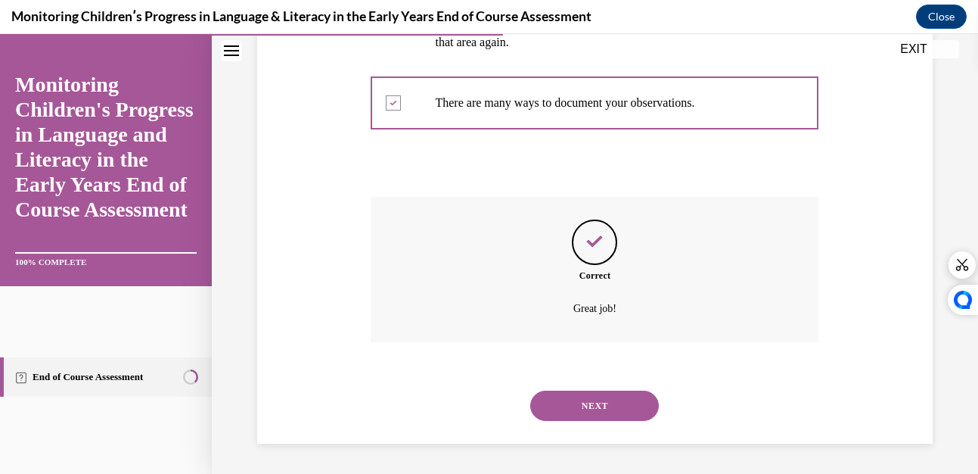
click at [559, 404] on button "NEXT" at bounding box center [594, 405] width 129 height 30
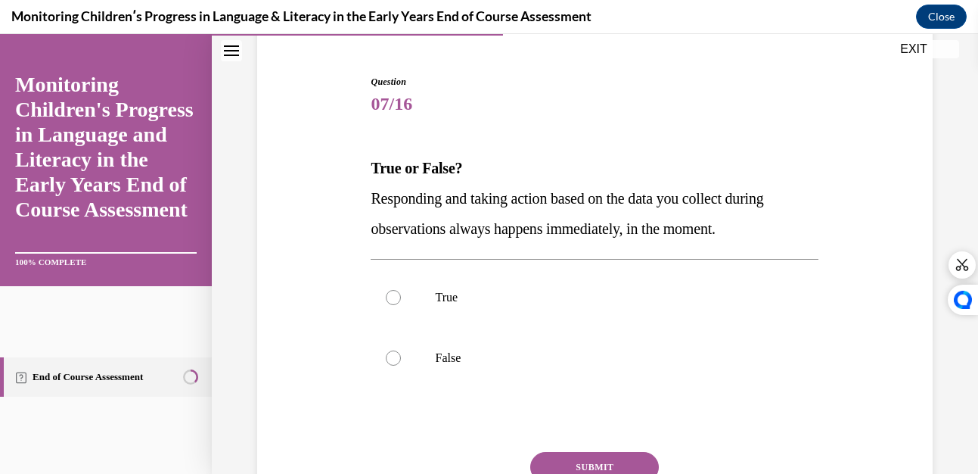
scroll to position [134, 0]
click at [394, 351] on label "False" at bounding box center [595, 359] width 448 height 61
click at [394, 352] on input "False" at bounding box center [393, 359] width 15 height 15
radio input "true"
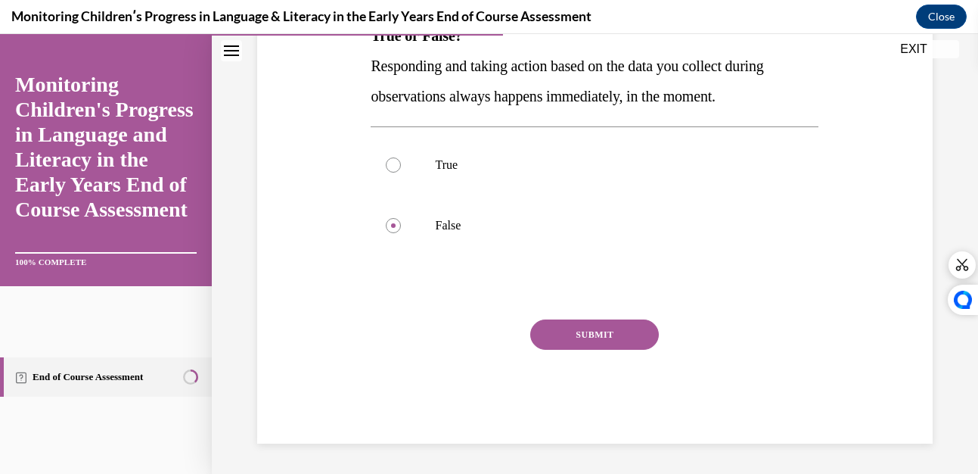
click at [578, 331] on button "SUBMIT" at bounding box center [594, 334] width 129 height 30
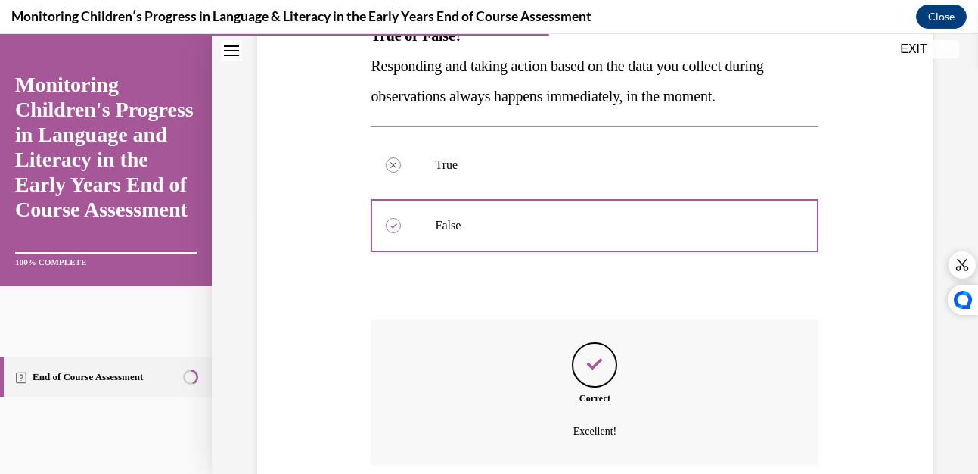
scroll to position [390, 0]
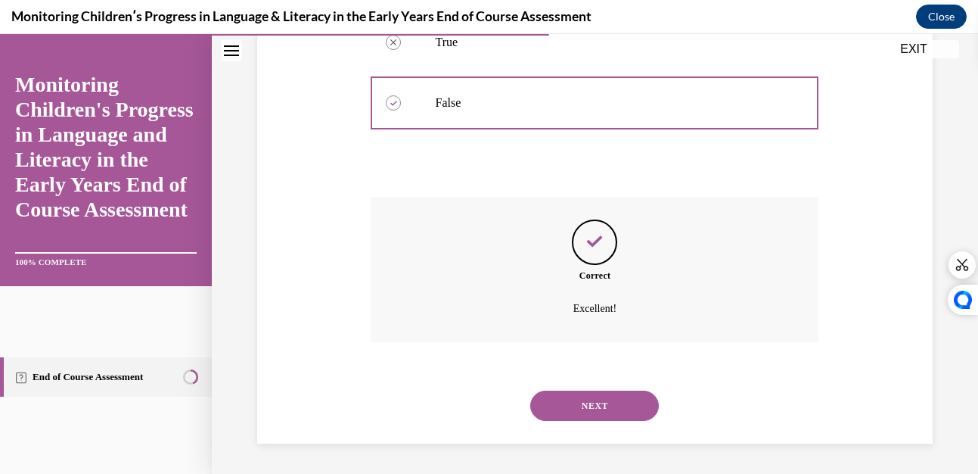
click at [567, 404] on button "NEXT" at bounding box center [594, 405] width 129 height 30
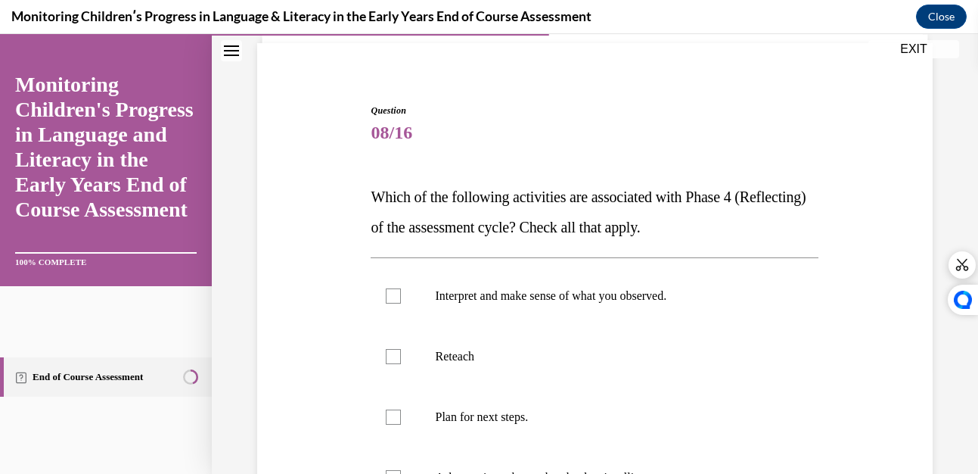
scroll to position [129, 0]
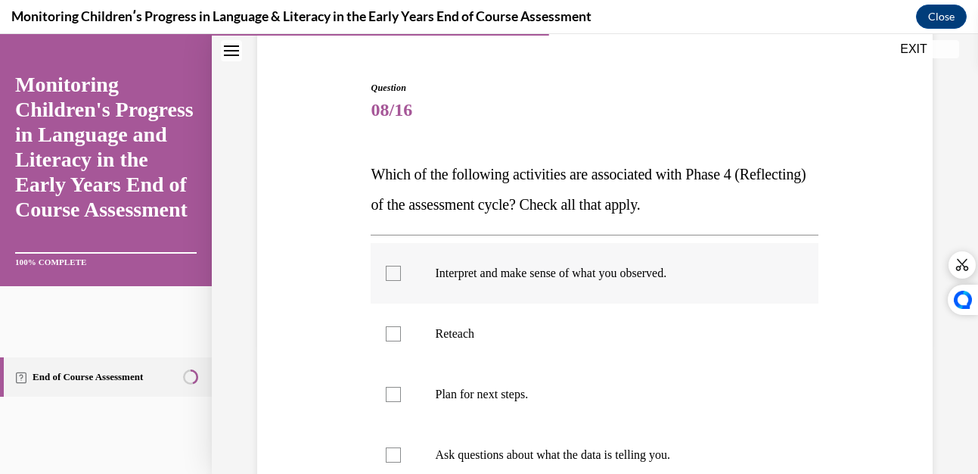
click at [382, 266] on label "Interpret and make sense of what you observed." at bounding box center [595, 273] width 448 height 61
click at [386, 266] on input "Interpret and make sense of what you observed." at bounding box center [393, 272] width 15 height 15
checkbox input "true"
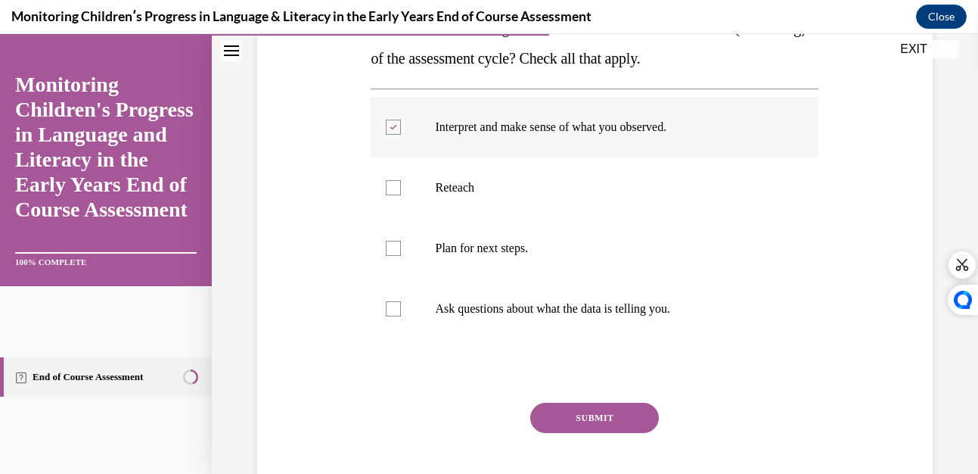
scroll to position [276, 0]
click at [388, 309] on div at bounding box center [393, 307] width 15 height 15
click at [388, 309] on input "Ask questions about what the data is telling you." at bounding box center [393, 307] width 15 height 15
checkbox input "true"
click at [558, 410] on button "SUBMIT" at bounding box center [594, 417] width 129 height 30
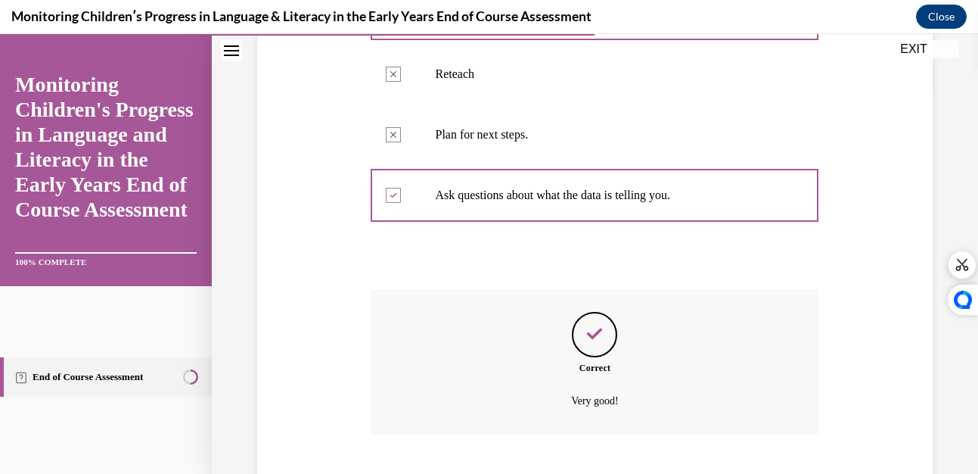
scroll to position [481, 0]
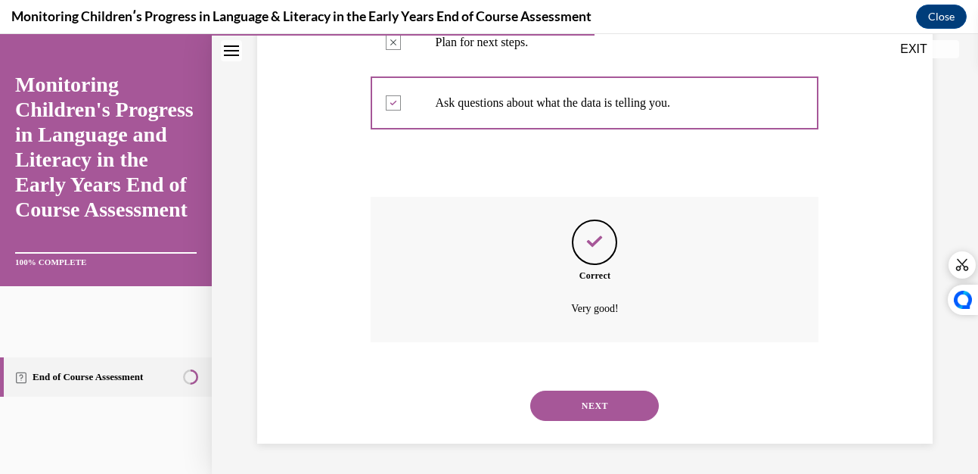
click at [558, 410] on button "NEXT" at bounding box center [594, 405] width 129 height 30
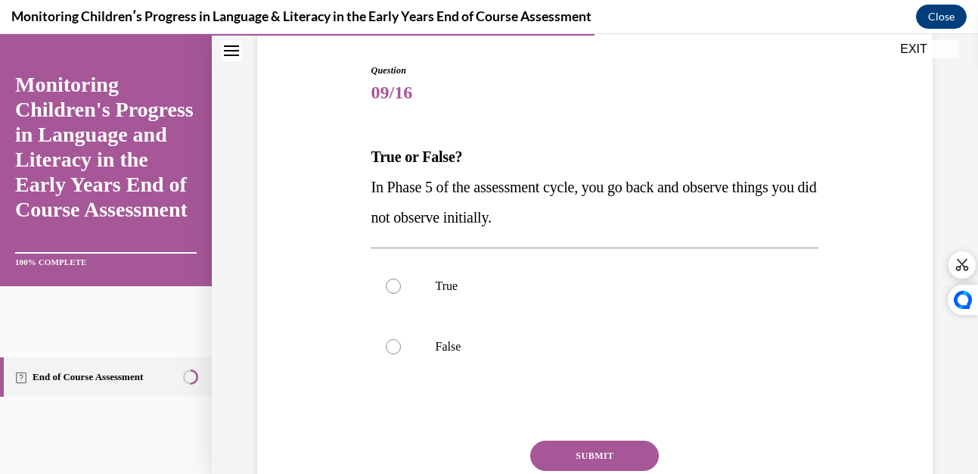
scroll to position [147, 0]
click at [387, 342] on div at bounding box center [393, 345] width 15 height 15
click at [387, 342] on input "False" at bounding box center [393, 345] width 15 height 15
radio input "true"
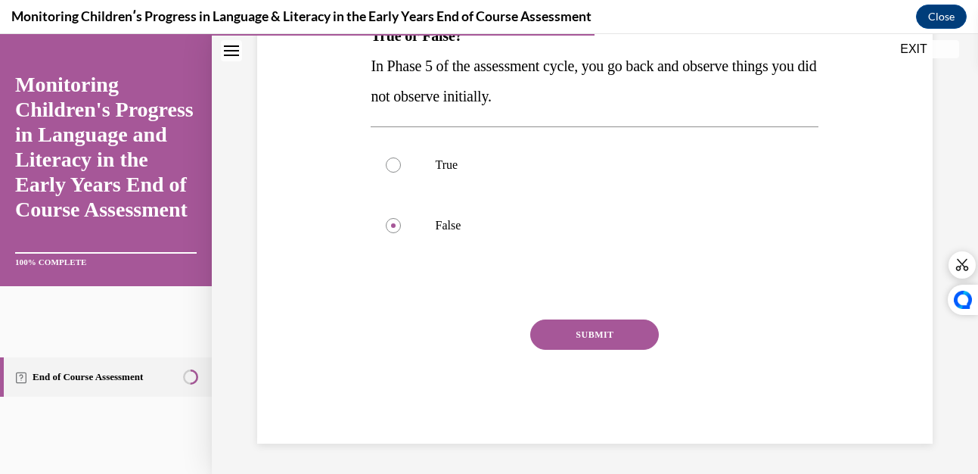
click at [584, 324] on button "SUBMIT" at bounding box center [594, 334] width 129 height 30
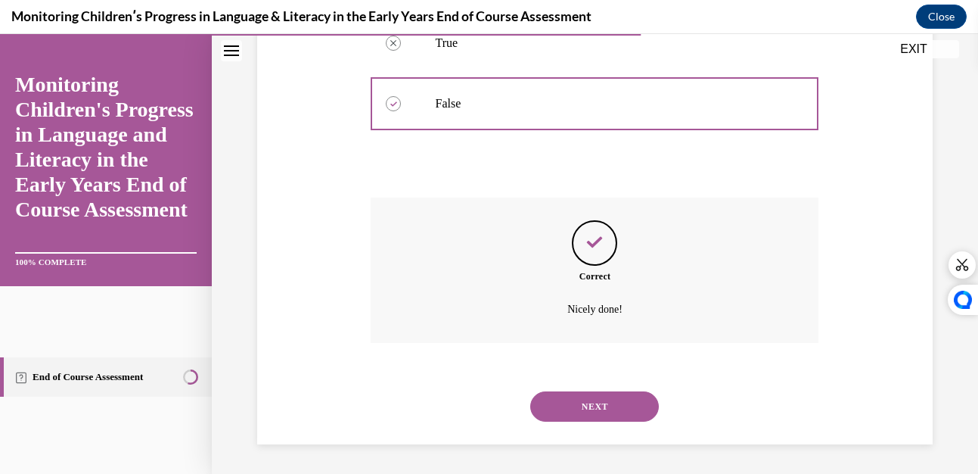
scroll to position [390, 0]
click at [572, 401] on button "NEXT" at bounding box center [594, 405] width 129 height 30
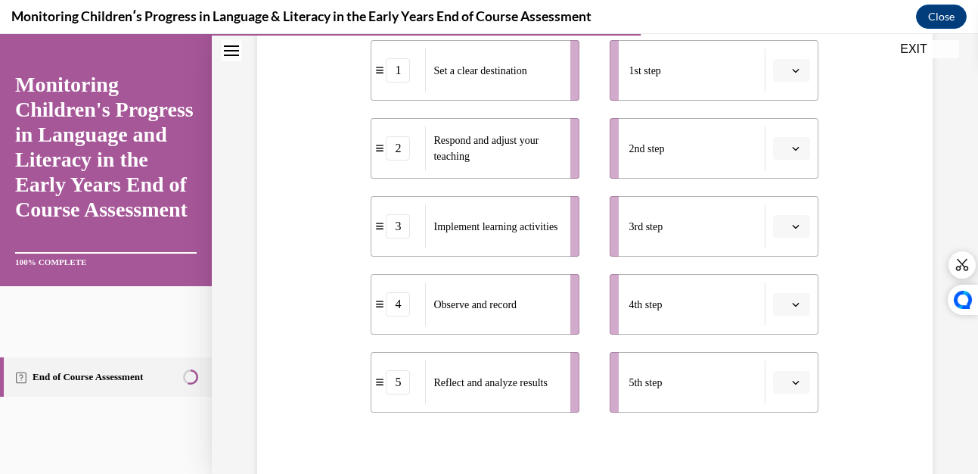
scroll to position [321, 0]
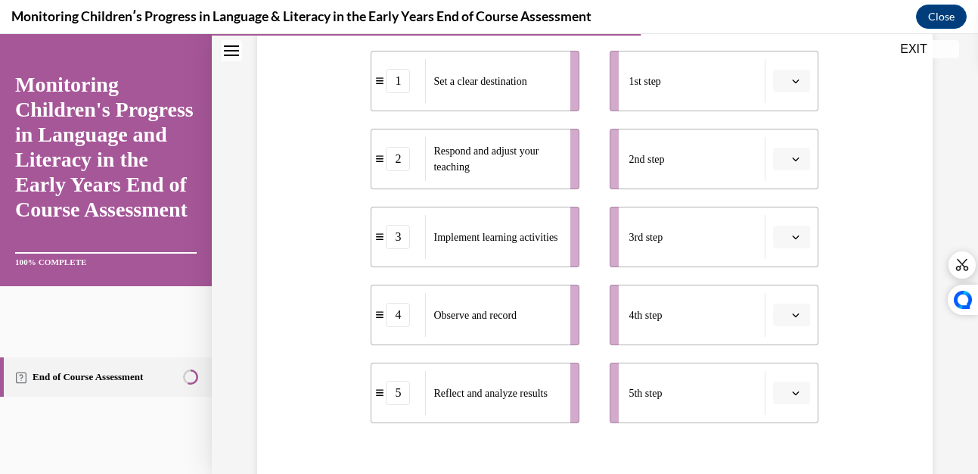
click at [790, 156] on span "button" at bounding box center [795, 159] width 11 height 11
click at [779, 338] on span "5" at bounding box center [776, 344] width 5 height 12
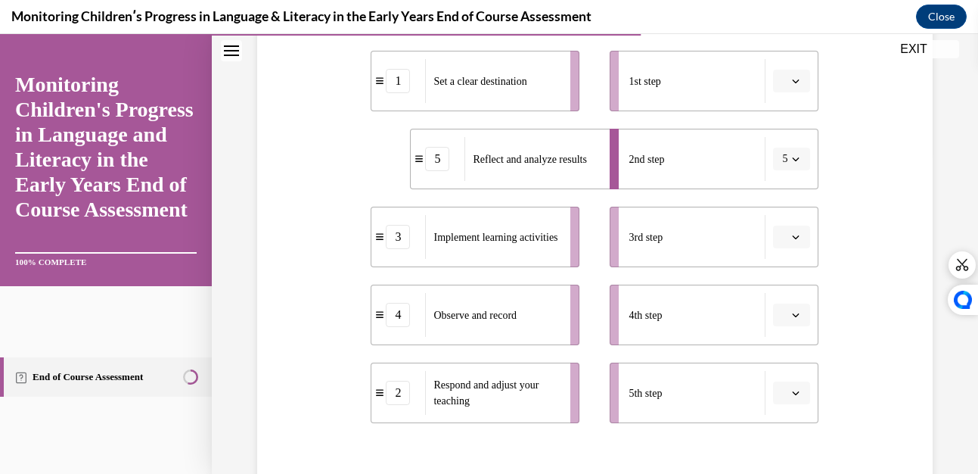
click at [792, 156] on icon "button" at bounding box center [796, 159] width 8 height 8
click at [775, 312] on span "4" at bounding box center [773, 314] width 5 height 12
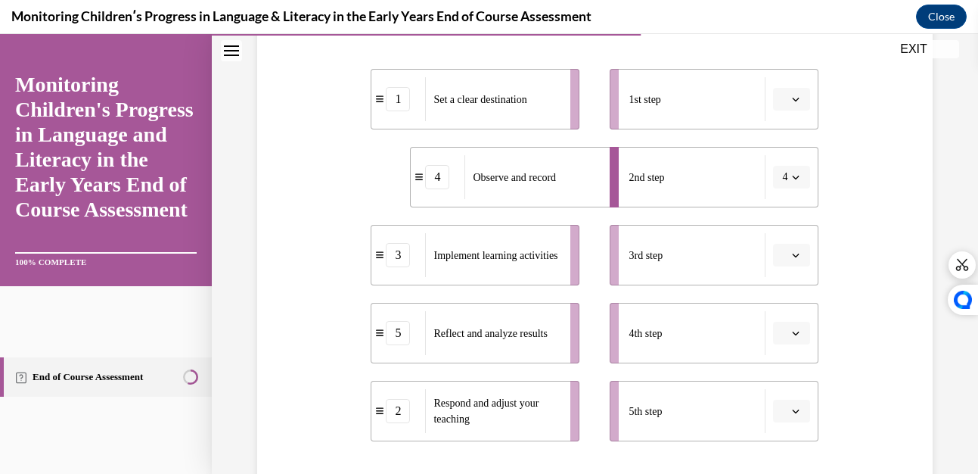
scroll to position [300, 0]
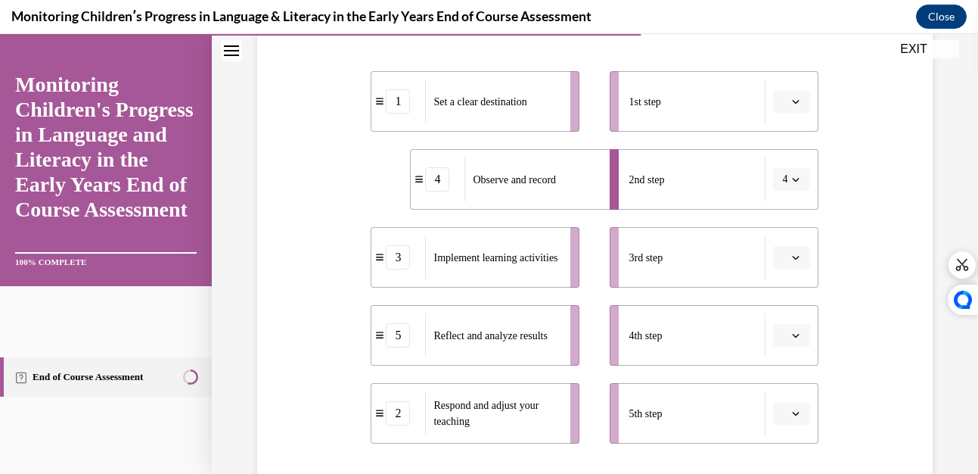
click at [790, 175] on span "button" at bounding box center [795, 179] width 11 height 11
click at [778, 297] on div "3" at bounding box center [778, 304] width 38 height 30
click at [792, 175] on icon "button" at bounding box center [796, 179] width 8 height 8
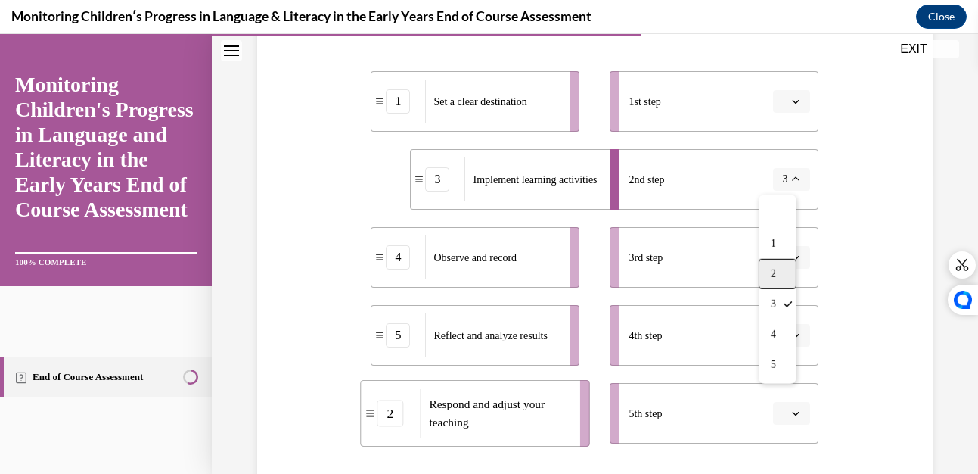
click at [775, 274] on span "2" at bounding box center [773, 274] width 5 height 12
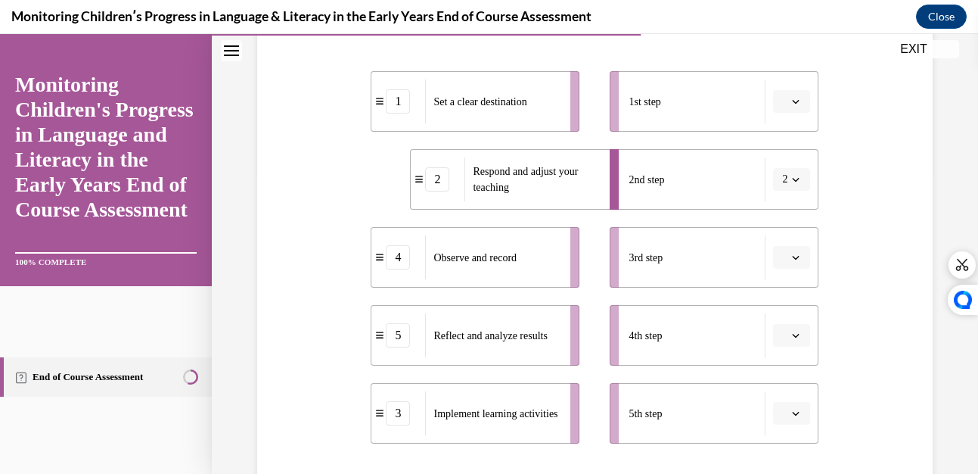
click at [790, 95] on button "button" at bounding box center [791, 101] width 37 height 23
click at [778, 158] on div "1" at bounding box center [781, 166] width 38 height 30
click at [790, 178] on span "button" at bounding box center [795, 179] width 11 height 11
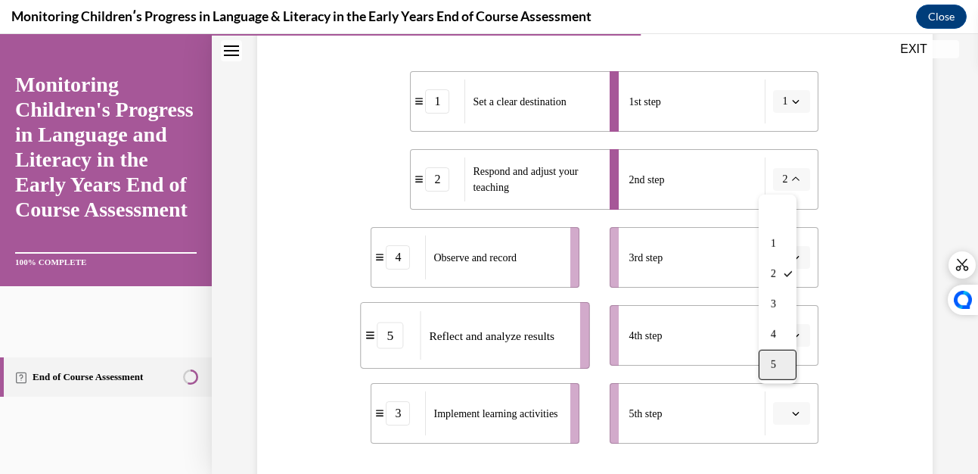
click at [772, 360] on span "5" at bounding box center [773, 365] width 5 height 12
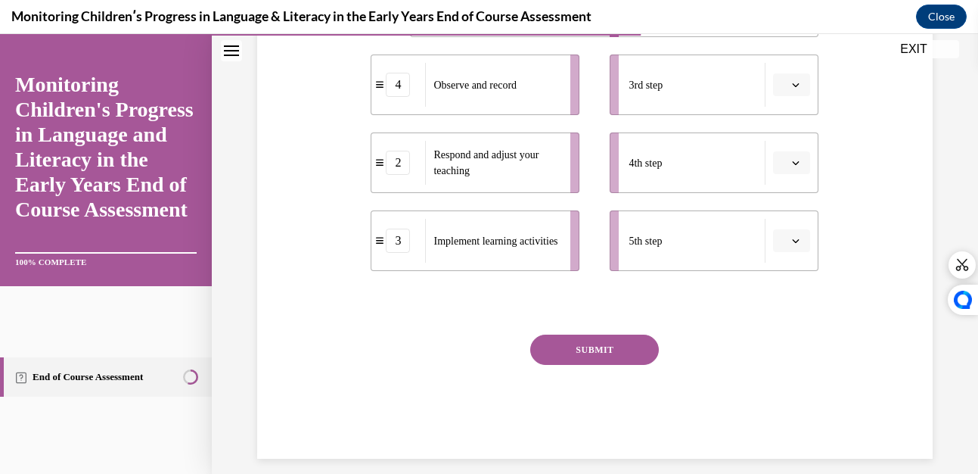
scroll to position [488, 0]
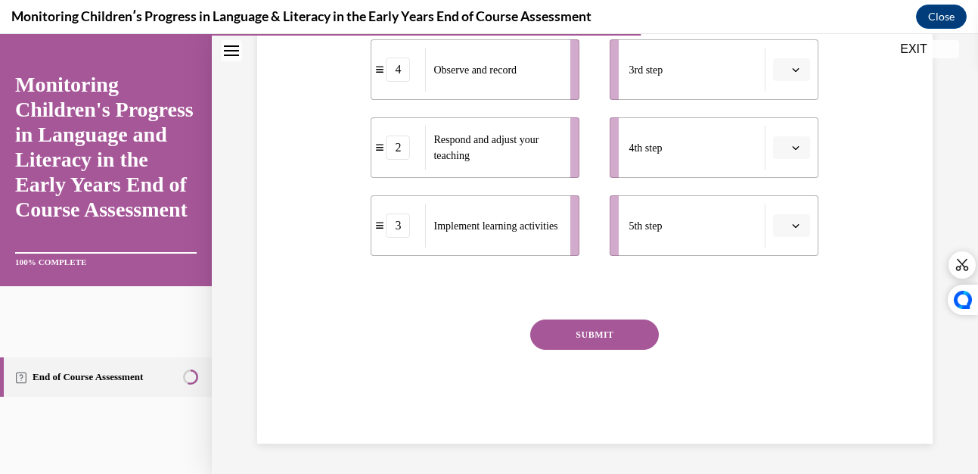
click at [619, 331] on button "SUBMIT" at bounding box center [594, 334] width 129 height 30
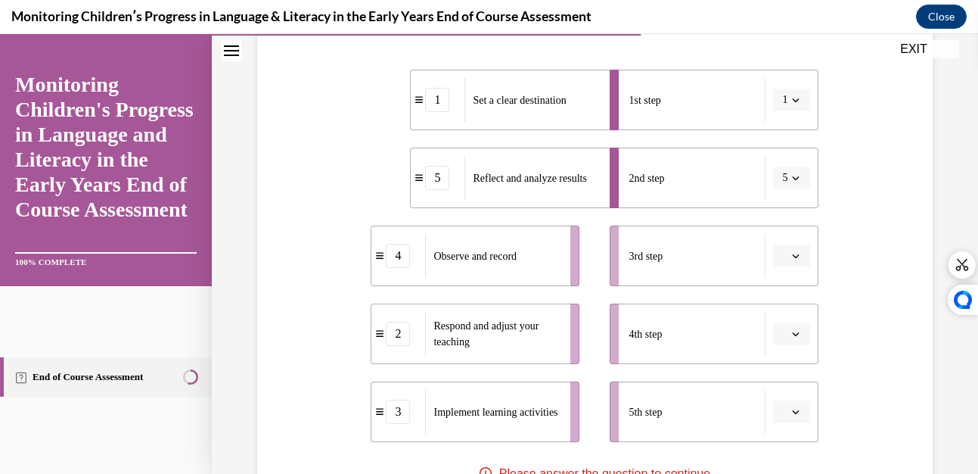
scroll to position [301, 0]
drag, startPoint x: 511, startPoint y: 253, endPoint x: 560, endPoint y: 263, distance: 50.3
click at [560, 263] on ul "1 Set a clear destination 5 Reflect and analyze results 4 Observe and record 2 …" at bounding box center [483, 256] width 224 height 372
drag, startPoint x: 654, startPoint y: 427, endPoint x: 654, endPoint y: 414, distance: 13.6
click at [654, 414] on div "5th step" at bounding box center [697, 412] width 137 height 44
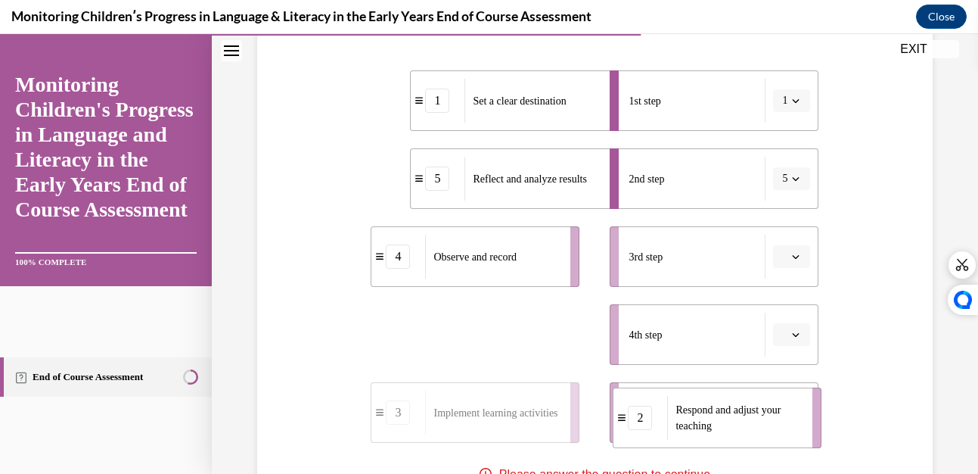
drag, startPoint x: 487, startPoint y: 332, endPoint x: 730, endPoint y: 416, distance: 256.9
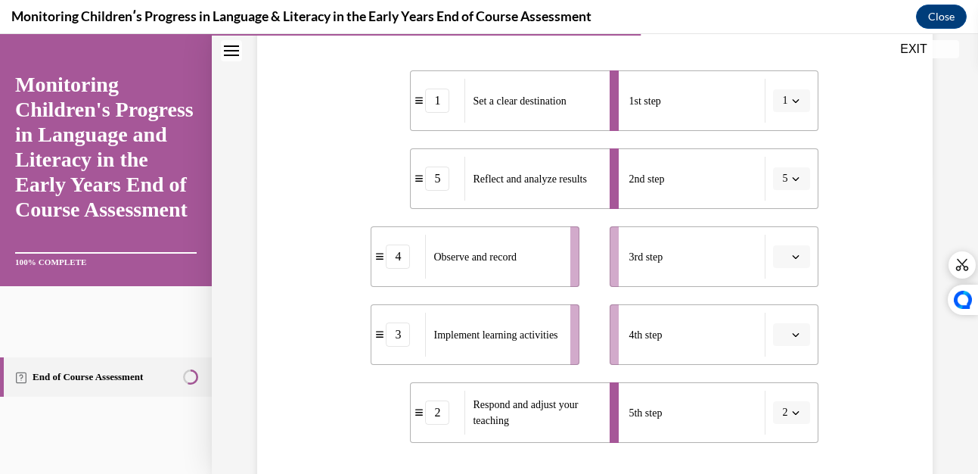
click at [542, 180] on span "Reflect and analyze results" at bounding box center [529, 178] width 113 height 11
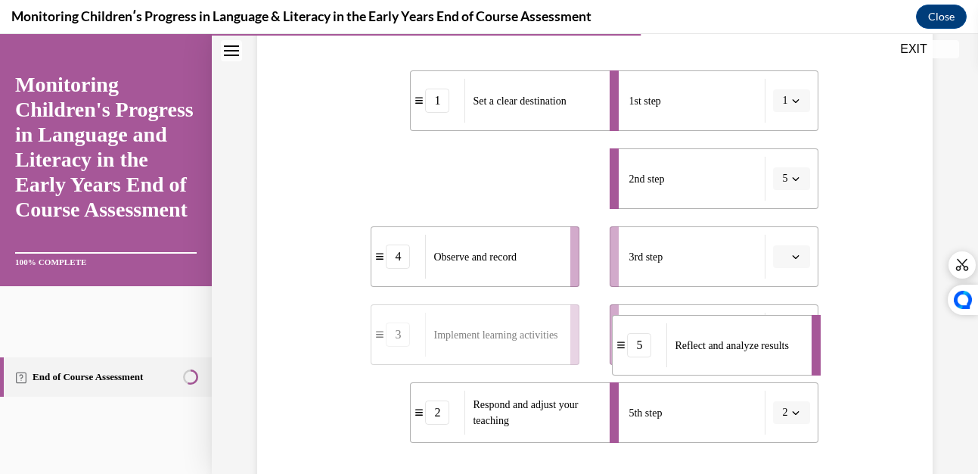
drag, startPoint x: 542, startPoint y: 181, endPoint x: 744, endPoint y: 347, distance: 261.7
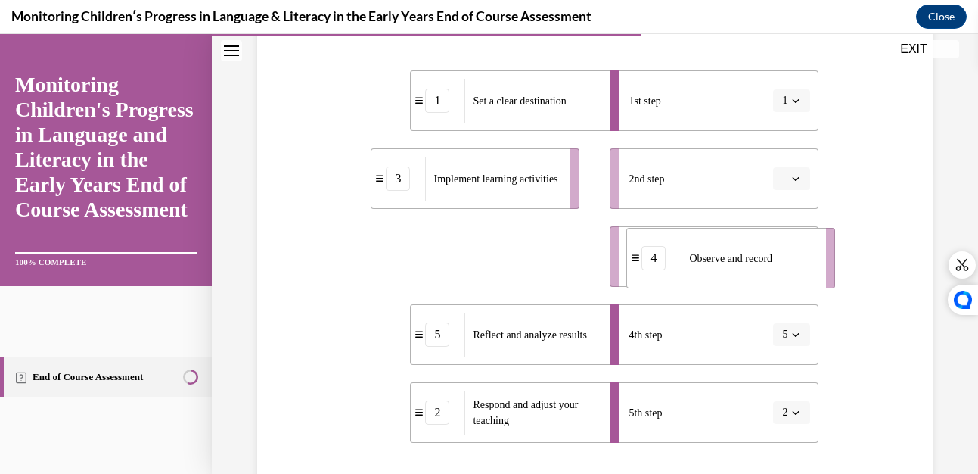
drag, startPoint x: 533, startPoint y: 261, endPoint x: 797, endPoint y: 263, distance: 264.7
click at [797, 263] on div "Observe and record" at bounding box center [748, 258] width 135 height 44
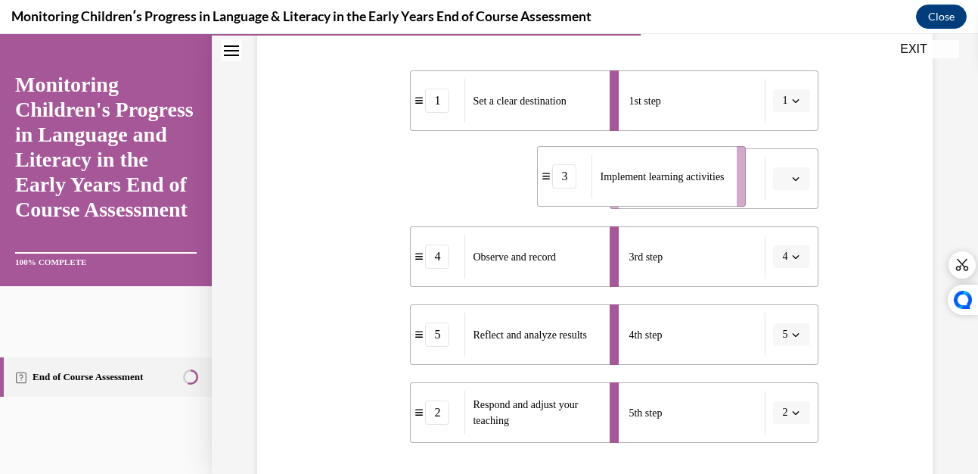
drag, startPoint x: 517, startPoint y: 186, endPoint x: 755, endPoint y: 182, distance: 237.5
click at [755, 182] on div "1 Set a clear destination 3 Implement learning activities 4 Observe and record …" at bounding box center [595, 241] width 448 height 402
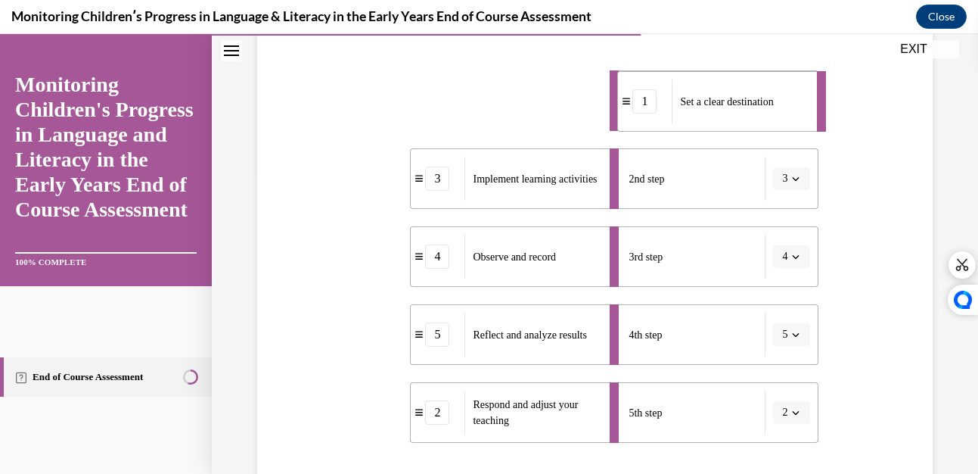
drag, startPoint x: 535, startPoint y: 101, endPoint x: 780, endPoint y: 103, distance: 245.1
click at [773, 103] on span "Set a clear destination" at bounding box center [726, 101] width 93 height 11
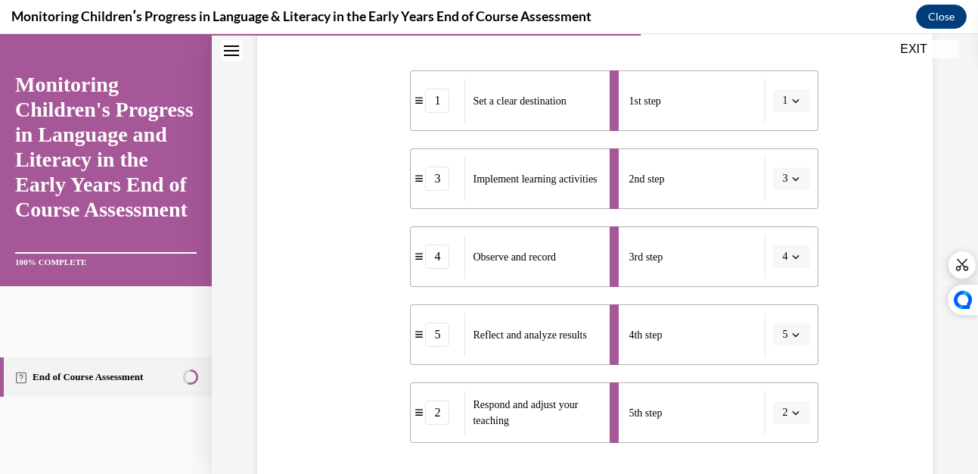
scroll to position [488, 0]
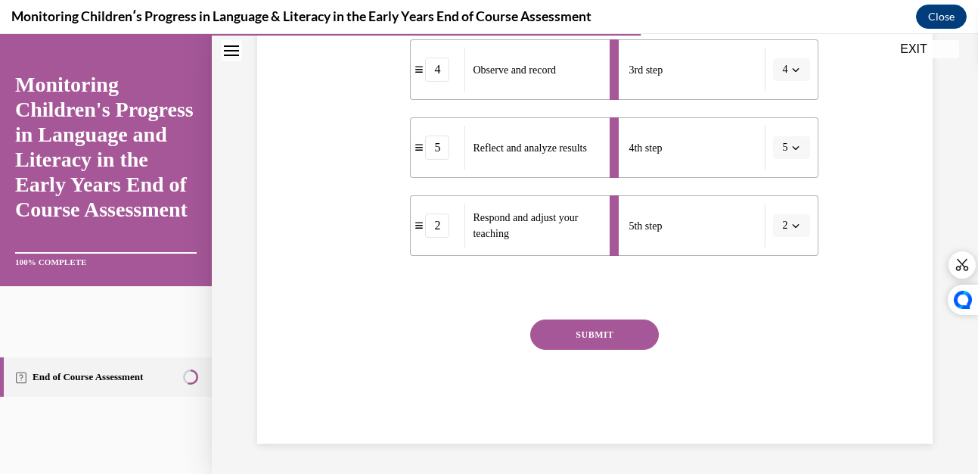
click at [595, 335] on button "SUBMIT" at bounding box center [594, 334] width 129 height 30
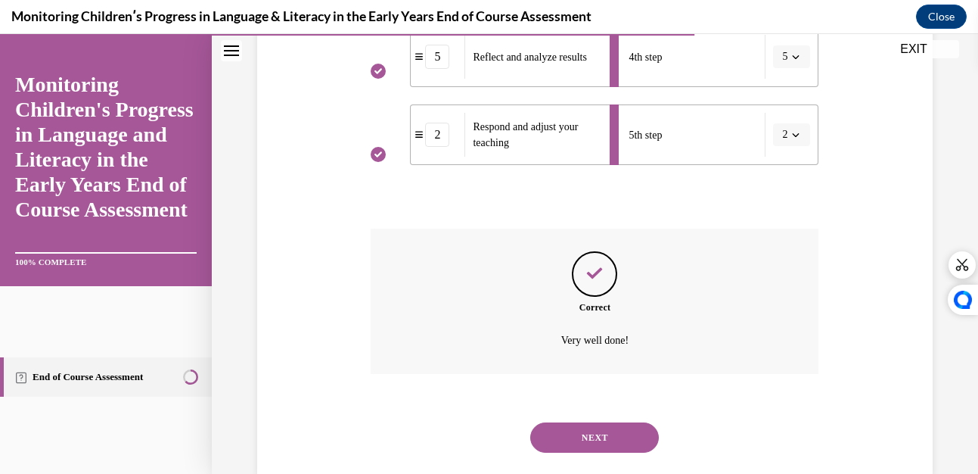
scroll to position [610, 0]
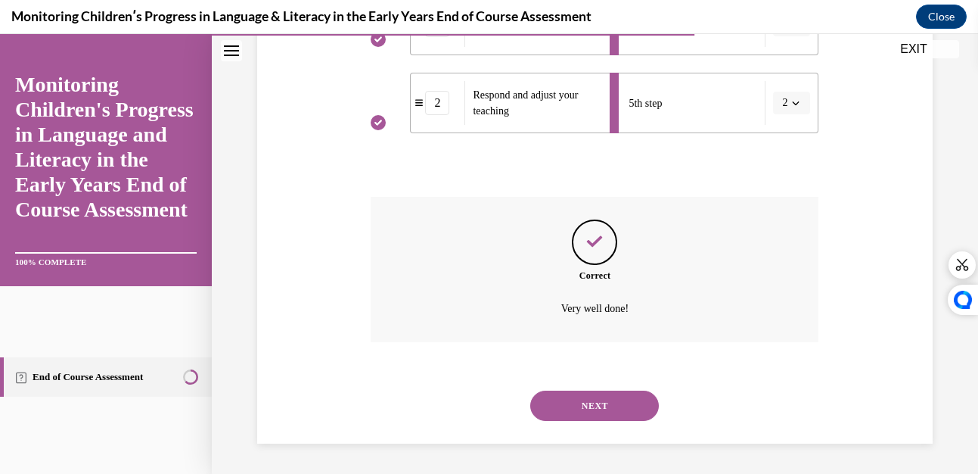
click at [591, 396] on button "NEXT" at bounding box center [594, 405] width 129 height 30
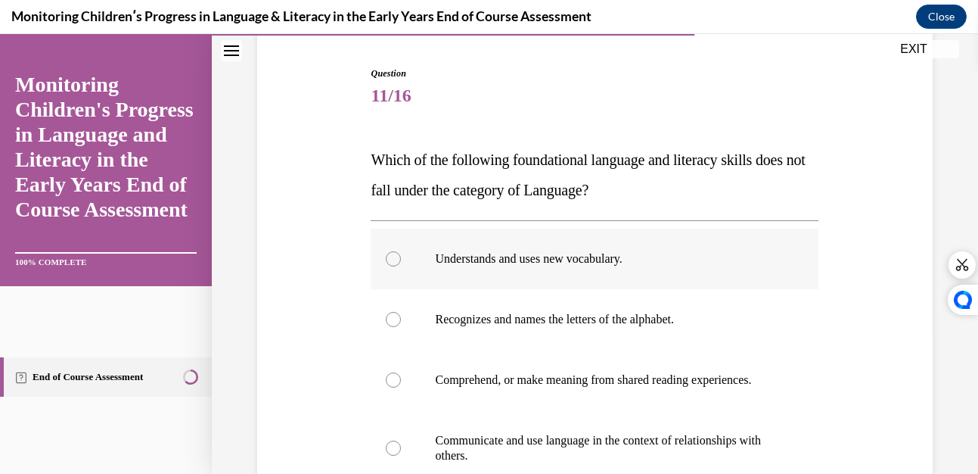
scroll to position [144, 0]
click at [387, 307] on label "Recognizes and names the letters of the alphabet." at bounding box center [595, 318] width 448 height 61
click at [387, 311] on input "Recognizes and names the letters of the alphabet." at bounding box center [393, 318] width 15 height 15
radio input "true"
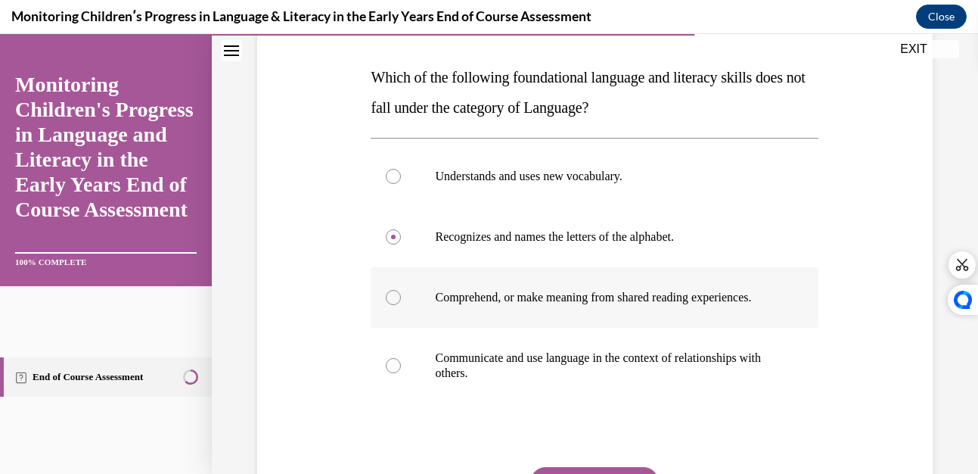
scroll to position [389, 0]
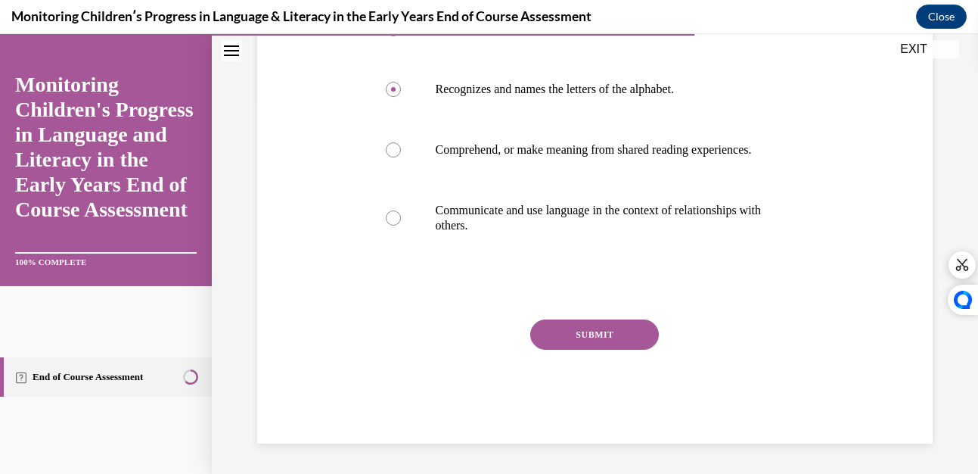
click at [561, 337] on button "SUBMIT" at bounding box center [594, 334] width 129 height 30
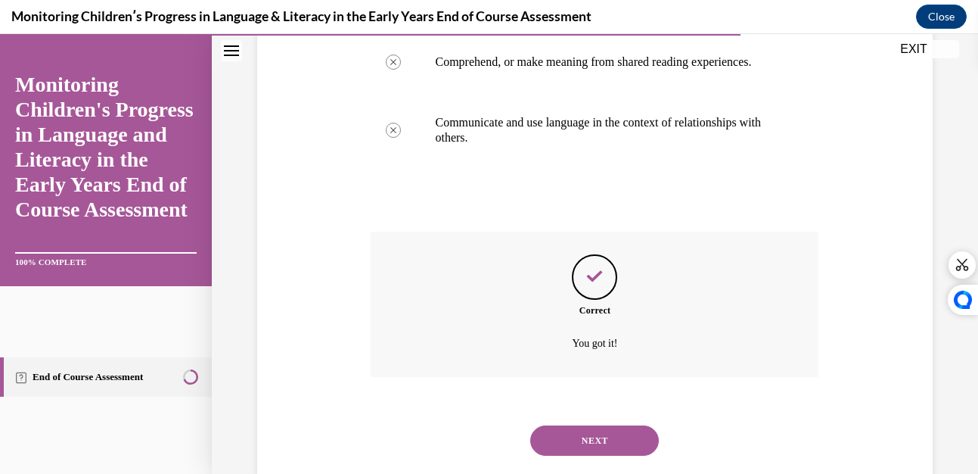
scroll to position [511, 0]
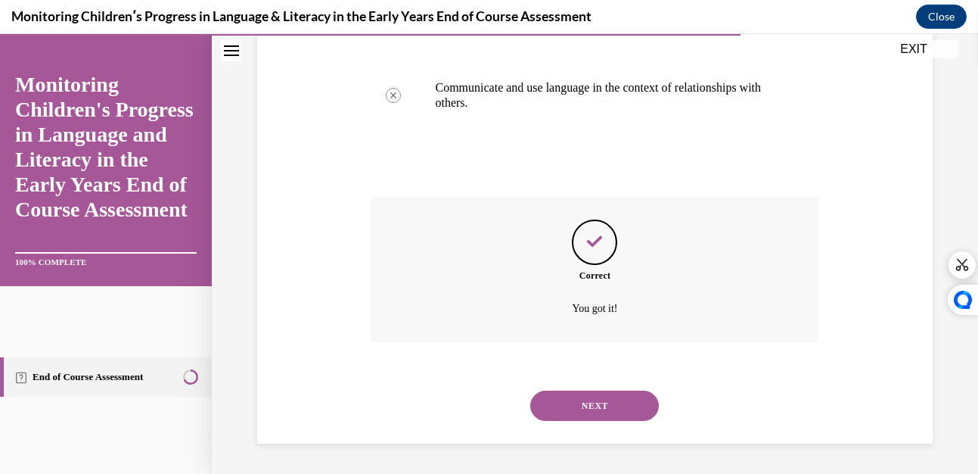
click at [558, 407] on button "NEXT" at bounding box center [594, 405] width 129 height 30
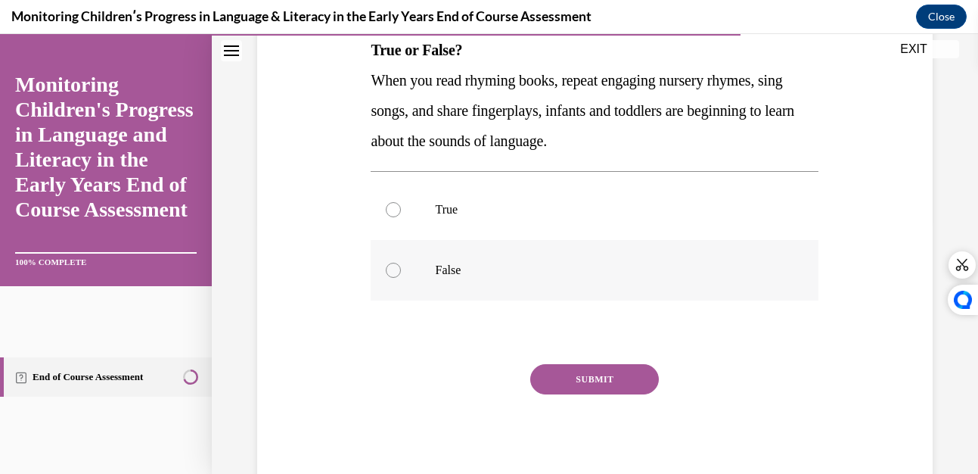
scroll to position [254, 0]
click at [389, 202] on div at bounding box center [393, 208] width 15 height 15
click at [389, 202] on input "True" at bounding box center [393, 208] width 15 height 15
radio input "true"
click at [548, 378] on button "SUBMIT" at bounding box center [594, 378] width 129 height 30
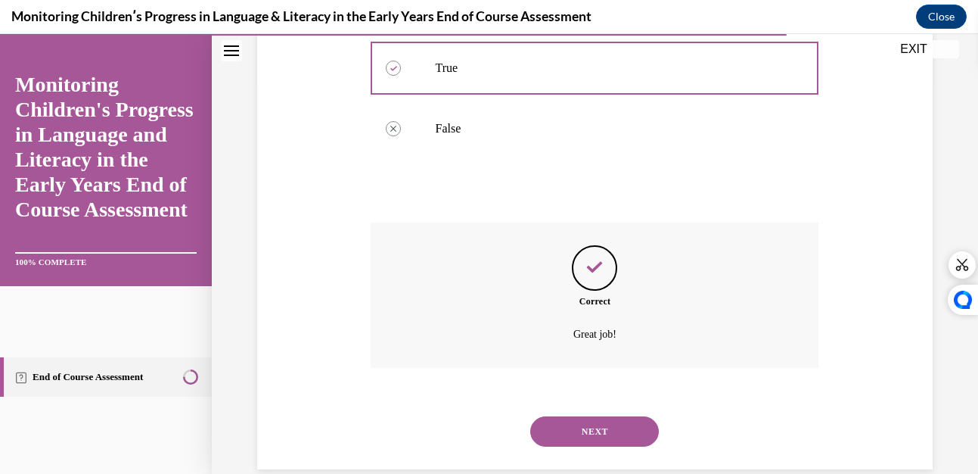
scroll to position [421, 0]
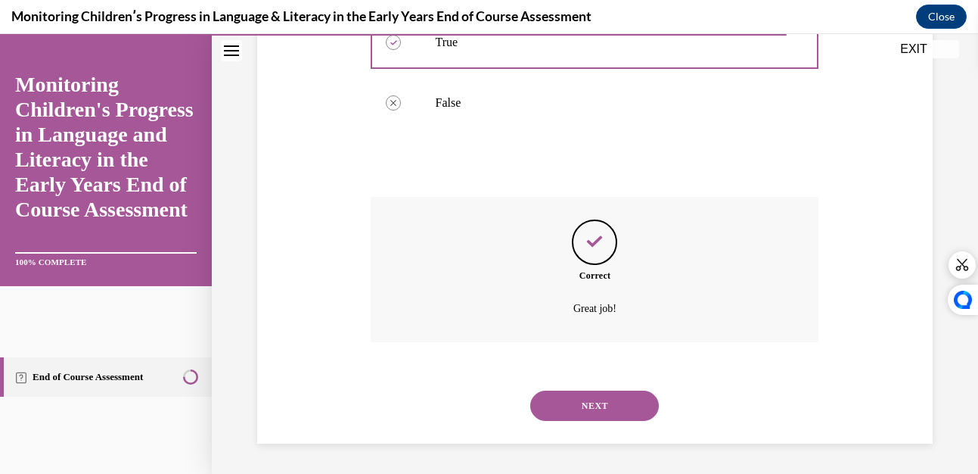
click at [549, 399] on button "NEXT" at bounding box center [594, 405] width 129 height 30
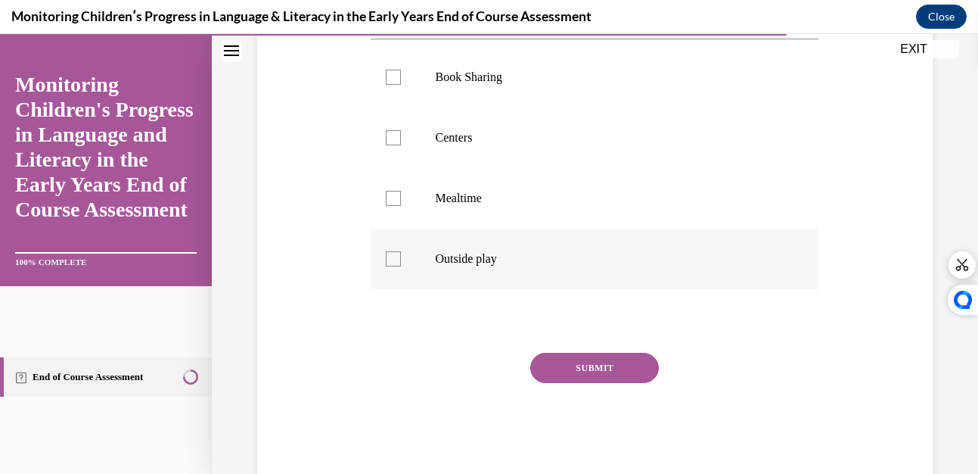
scroll to position [361, 0]
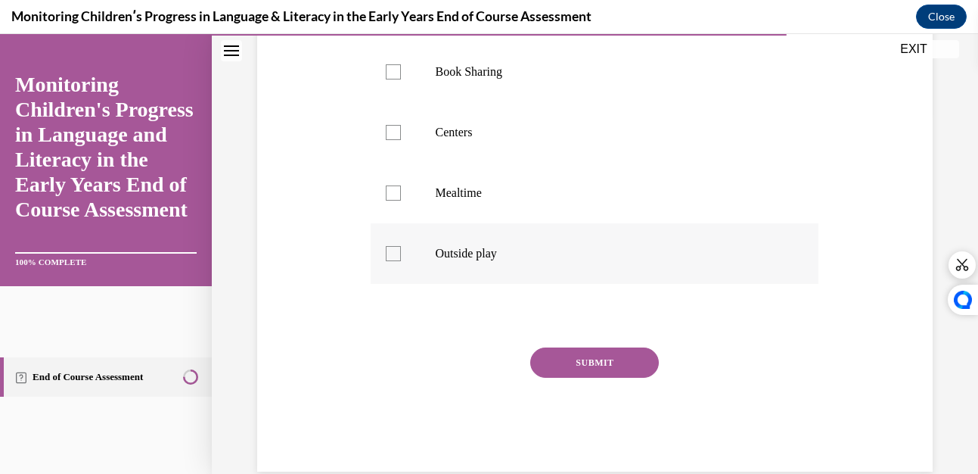
click at [392, 254] on div at bounding box center [393, 253] width 15 height 15
click at [392, 254] on input "Outside play" at bounding box center [393, 253] width 15 height 15
checkbox input "true"
click at [390, 194] on div at bounding box center [393, 192] width 15 height 15
click at [390, 194] on input "Mealtime" at bounding box center [393, 192] width 15 height 15
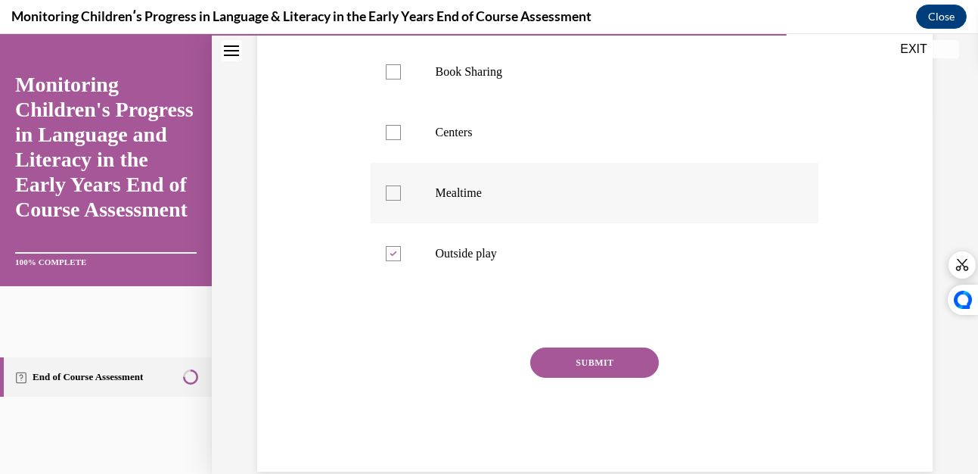
checkbox input "true"
drag, startPoint x: 388, startPoint y: 127, endPoint x: 396, endPoint y: 92, distance: 36.5
click at [387, 123] on label "Centers" at bounding box center [595, 132] width 448 height 61
click at [387, 125] on input "Centers" at bounding box center [393, 132] width 15 height 15
checkbox input "true"
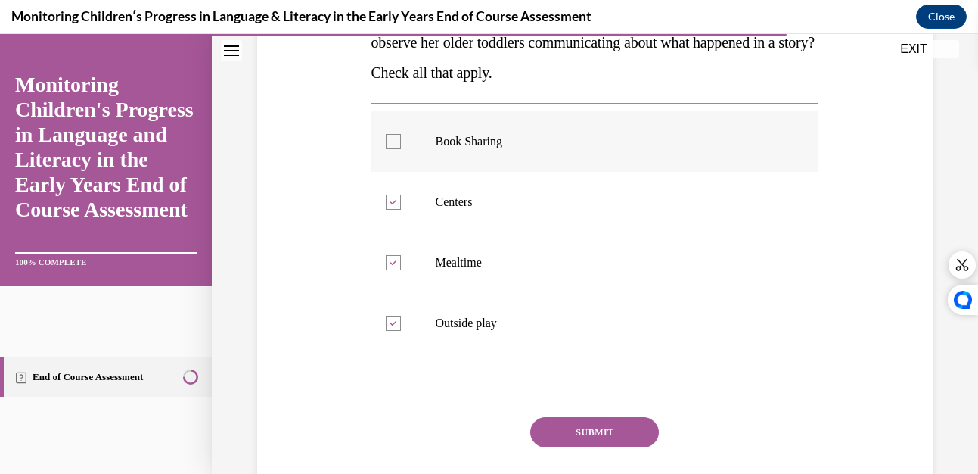
scroll to position [290, 0]
click at [390, 132] on label "Book Sharing" at bounding box center [595, 142] width 448 height 61
click at [390, 135] on input "Book Sharing" at bounding box center [393, 142] width 15 height 15
checkbox input "true"
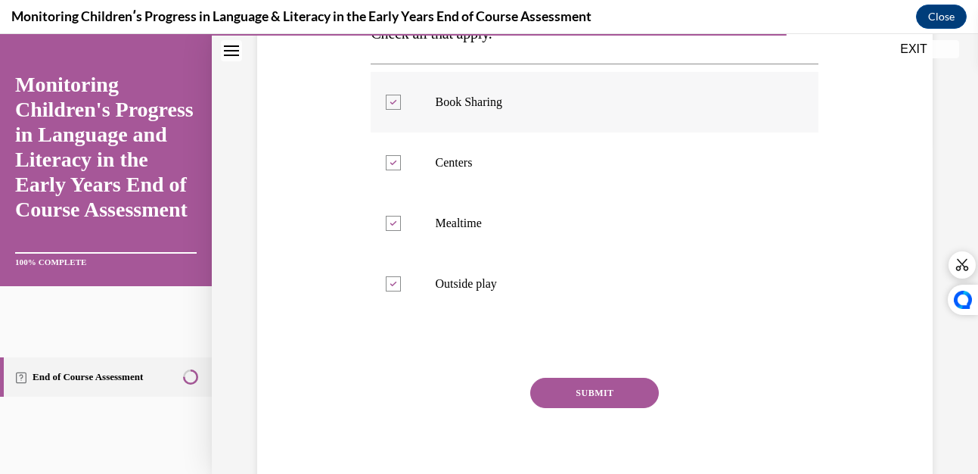
scroll to position [331, 0]
click at [559, 391] on button "SUBMIT" at bounding box center [594, 392] width 129 height 30
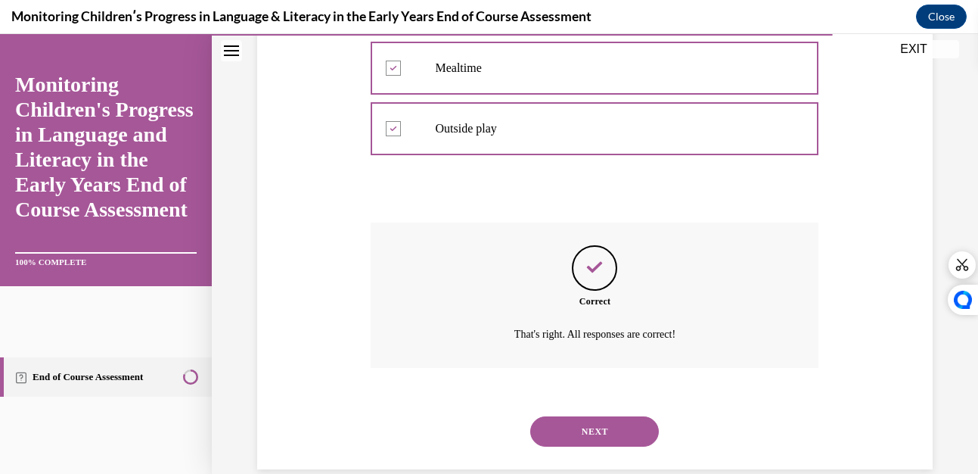
scroll to position [511, 0]
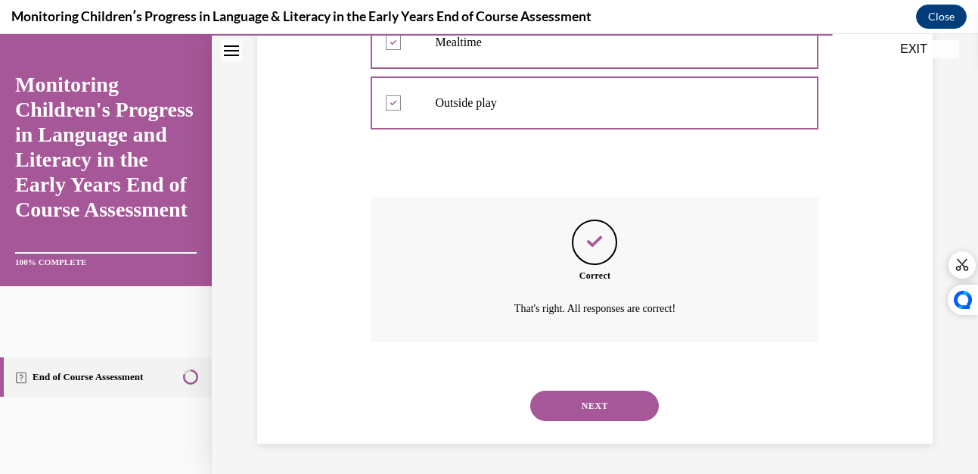
click at [559, 391] on button "NEXT" at bounding box center [594, 405] width 129 height 30
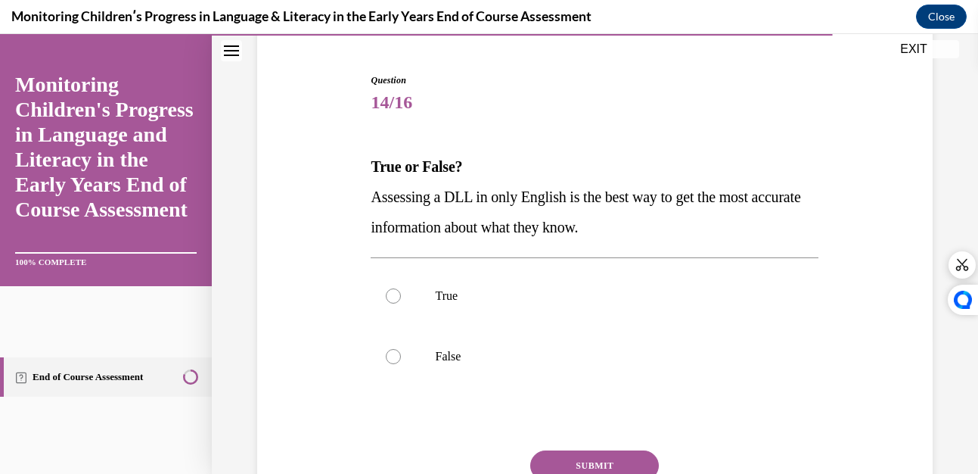
scroll to position [138, 0]
click at [393, 354] on div at bounding box center [393, 355] width 15 height 15
click at [393, 354] on input "False" at bounding box center [393, 355] width 15 height 15
radio input "true"
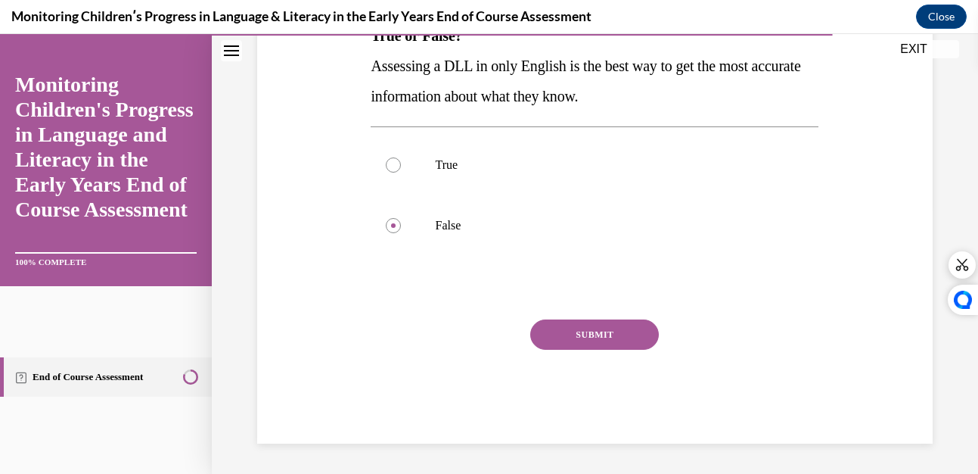
click at [577, 328] on button "SUBMIT" at bounding box center [594, 334] width 129 height 30
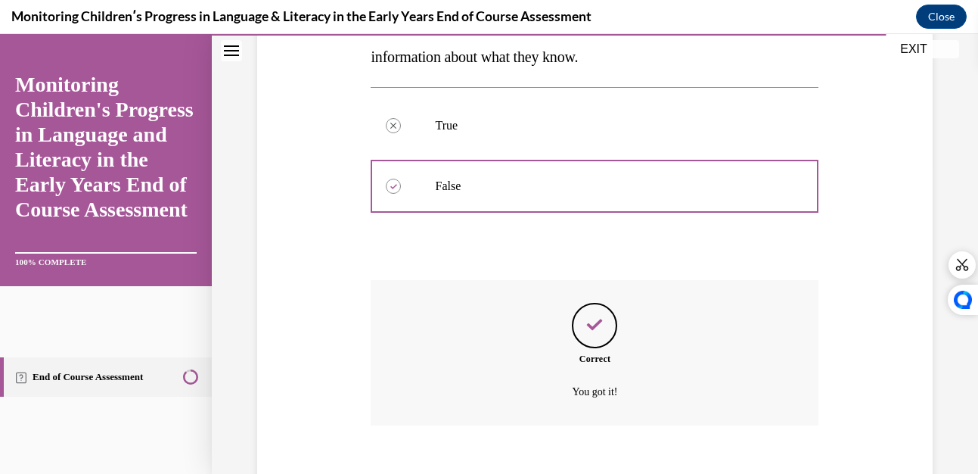
scroll to position [390, 0]
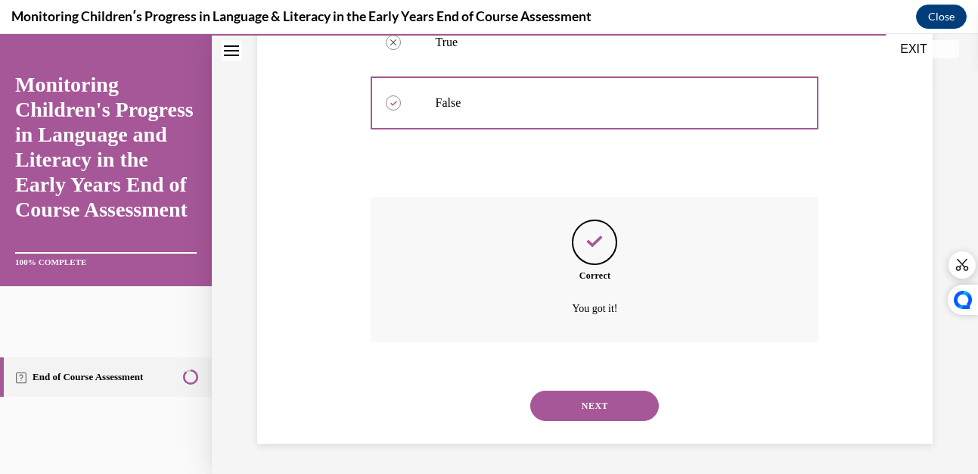
click at [575, 401] on button "NEXT" at bounding box center [594, 405] width 129 height 30
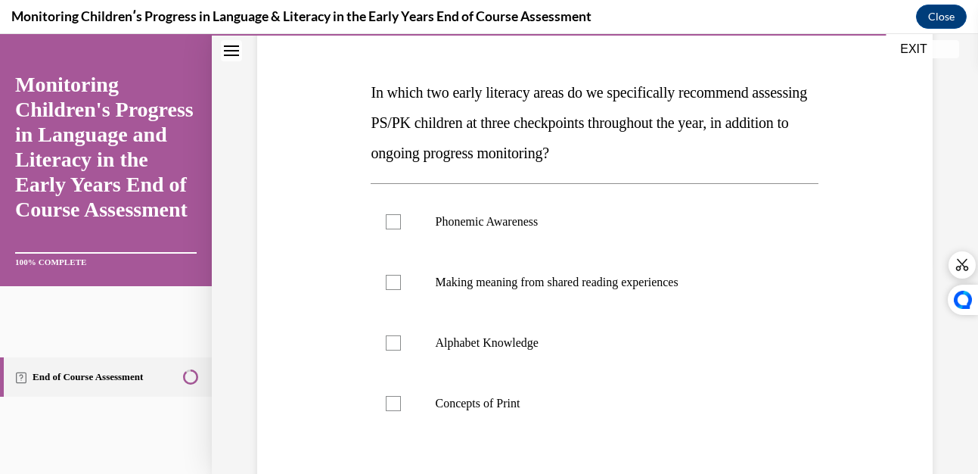
scroll to position [212, 0]
click at [390, 215] on div at bounding box center [393, 220] width 15 height 15
click at [390, 215] on input "Phonemic Awareness" at bounding box center [393, 220] width 15 height 15
checkbox input "true"
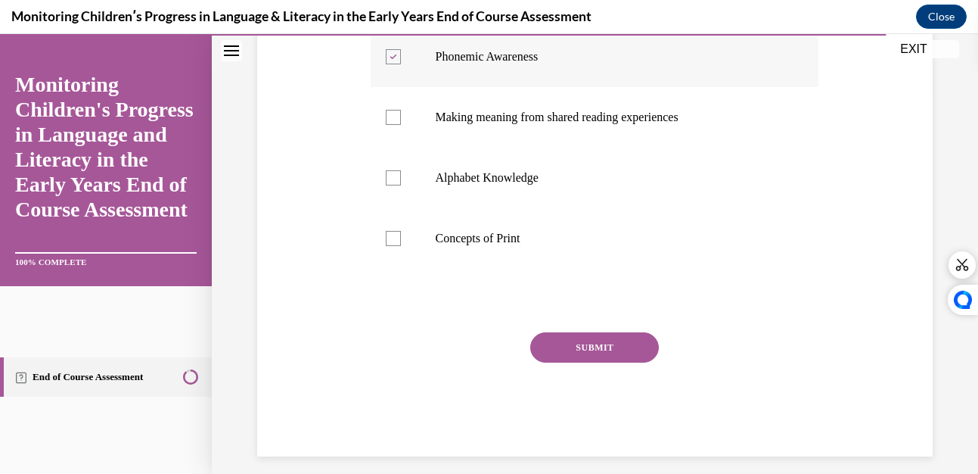
scroll to position [389, 0]
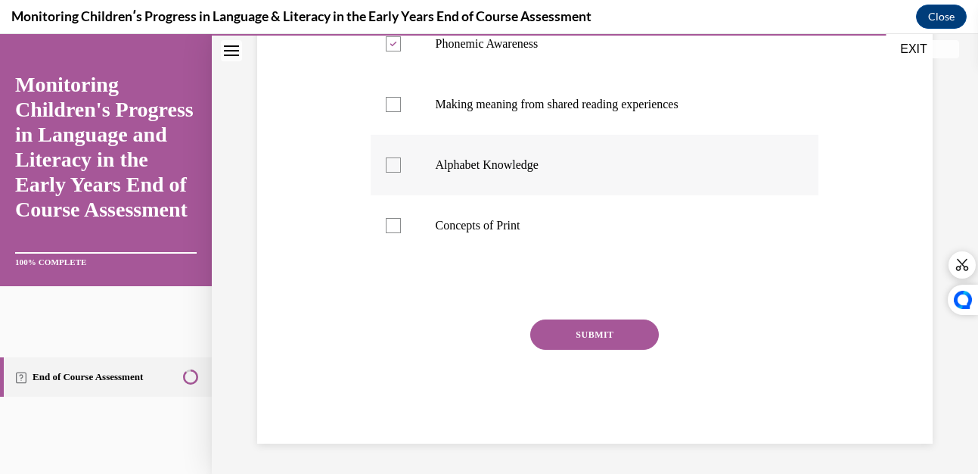
click at [390, 162] on div at bounding box center [393, 164] width 15 height 15
click at [390, 162] on input "Alphabet Knowledge" at bounding box center [393, 164] width 15 height 15
checkbox input "true"
click at [576, 331] on button "SUBMIT" at bounding box center [594, 334] width 129 height 30
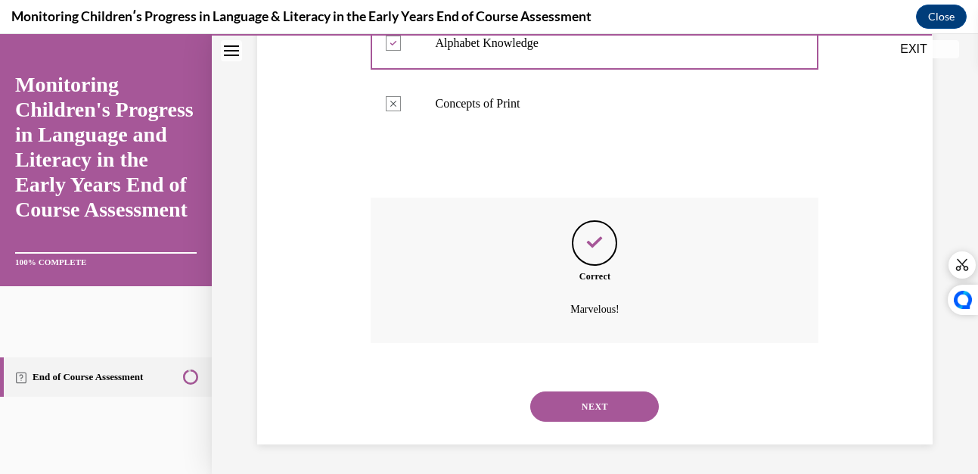
scroll to position [511, 0]
click at [554, 402] on button "NEXT" at bounding box center [594, 405] width 129 height 30
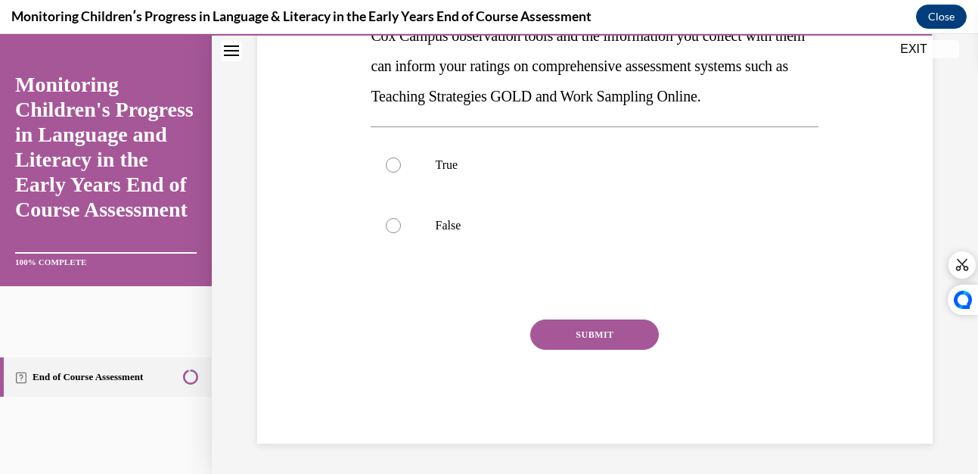
scroll to position [316, 0]
click at [397, 170] on label "True" at bounding box center [595, 165] width 448 height 61
click at [397, 170] on input "True" at bounding box center [393, 164] width 15 height 15
radio input "true"
click at [596, 341] on button "SUBMIT" at bounding box center [594, 334] width 129 height 30
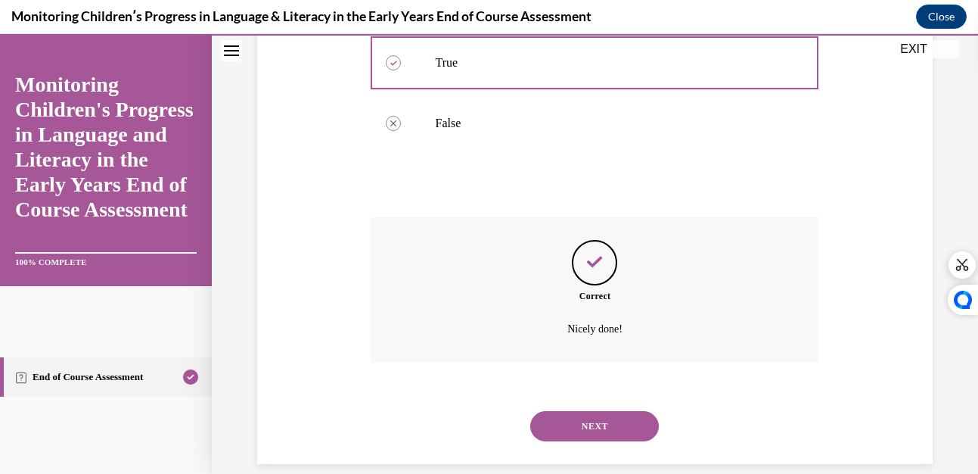
scroll to position [451, 0]
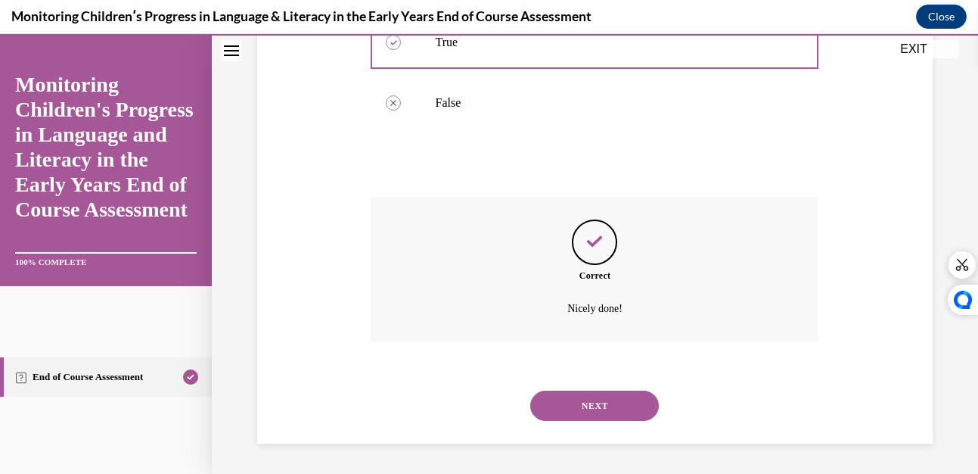
click at [581, 399] on button "NEXT" at bounding box center [594, 405] width 129 height 30
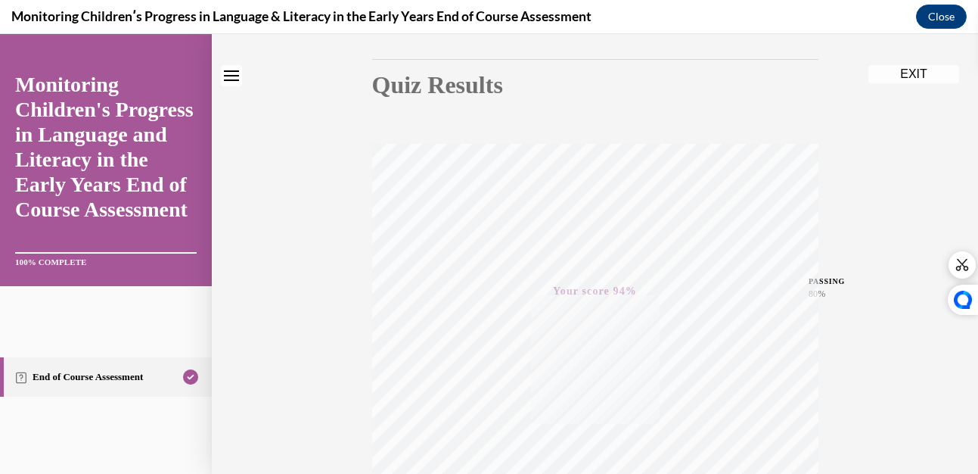
scroll to position [0, 0]
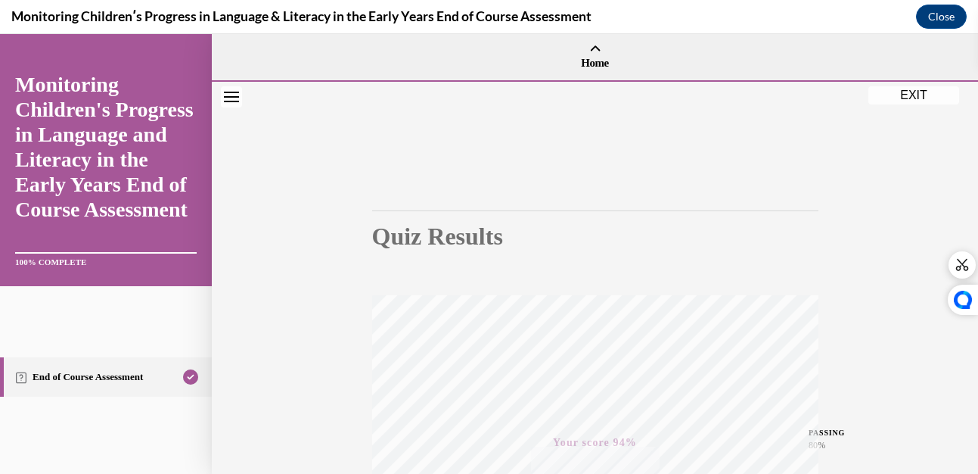
click at [909, 93] on button "EXIT" at bounding box center [913, 95] width 91 height 18
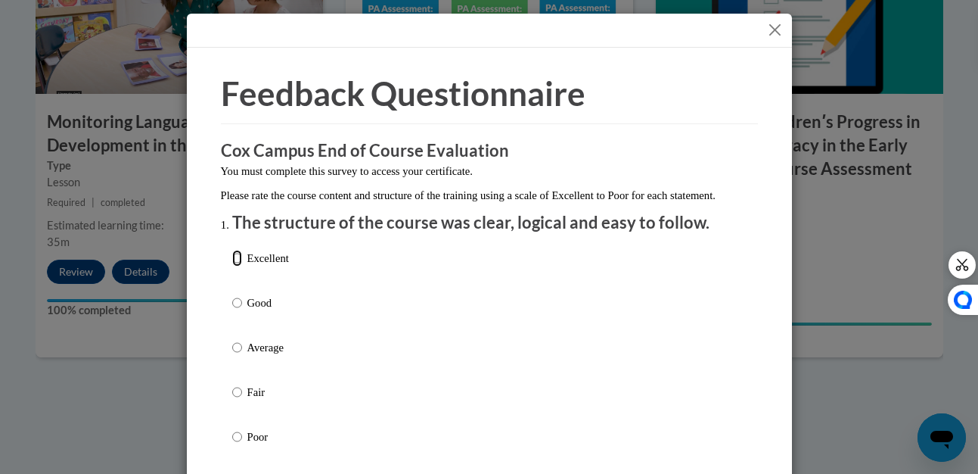
click at [232, 266] on input "Excellent" at bounding box center [237, 258] width 10 height 17
radio input "true"
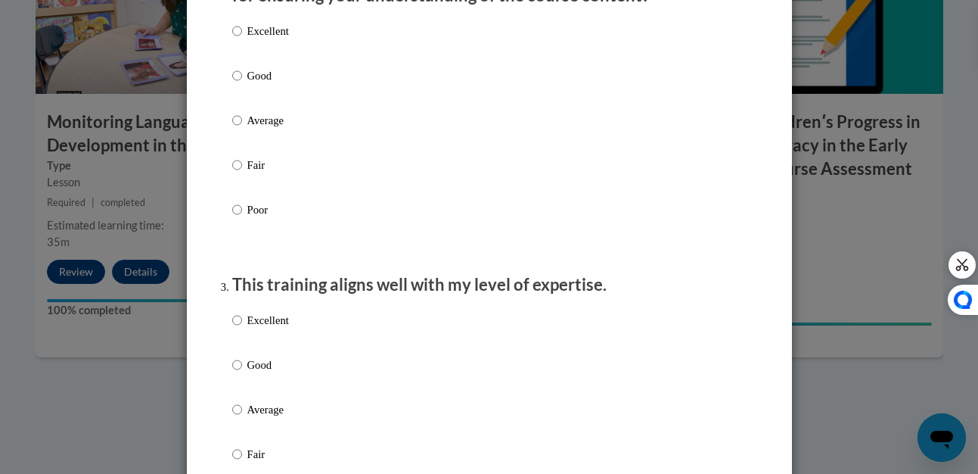
scroll to position [544, 0]
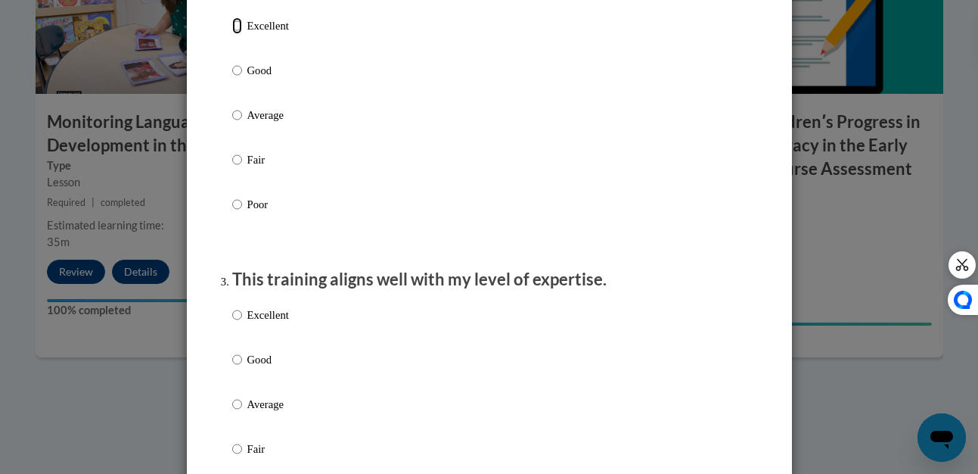
drag, startPoint x: 234, startPoint y: 43, endPoint x: 266, endPoint y: 222, distance: 181.3
click at [236, 44] on label "Excellent" at bounding box center [260, 37] width 57 height 41
click at [236, 34] on input "Excellent" at bounding box center [237, 25] width 10 height 17
radio input "true"
drag, startPoint x: 229, startPoint y: 374, endPoint x: 312, endPoint y: 318, distance: 99.9
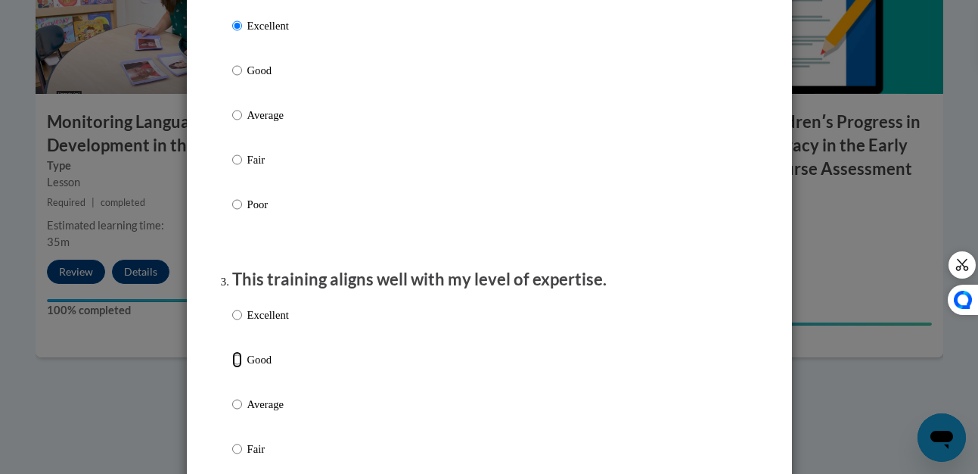
click at [232, 368] on input "Good" at bounding box center [237, 359] width 10 height 17
radio input "true"
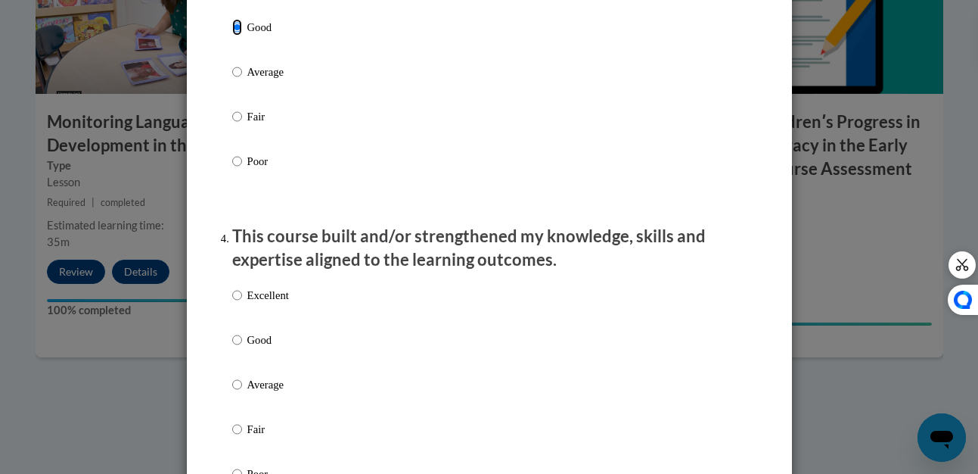
scroll to position [877, 0]
drag, startPoint x: 233, startPoint y: 302, endPoint x: 238, endPoint y: 309, distance: 8.6
click at [234, 302] on input "Excellent" at bounding box center [237, 294] width 10 height 17
radio input "true"
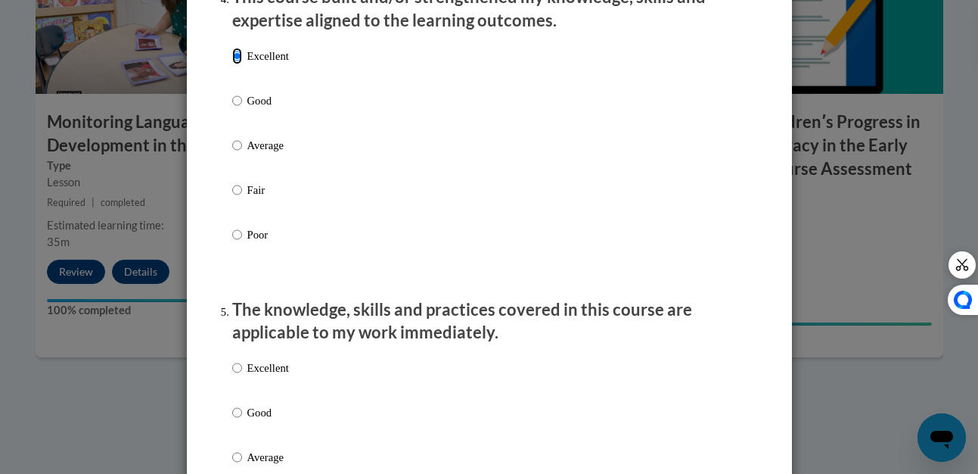
scroll to position [1116, 0]
drag, startPoint x: 229, startPoint y: 421, endPoint x: 284, endPoint y: 374, distance: 72.4
click at [232, 420] on input "Good" at bounding box center [237, 411] width 10 height 17
radio input "true"
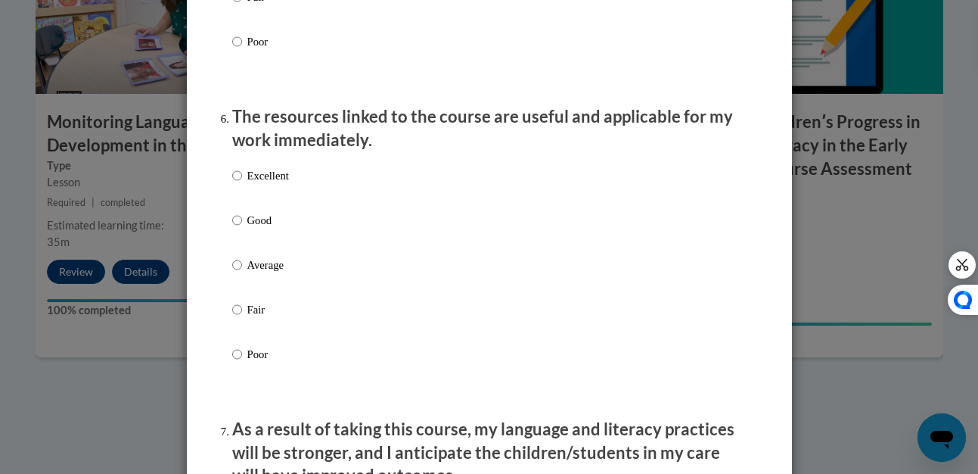
scroll to position [1626, 0]
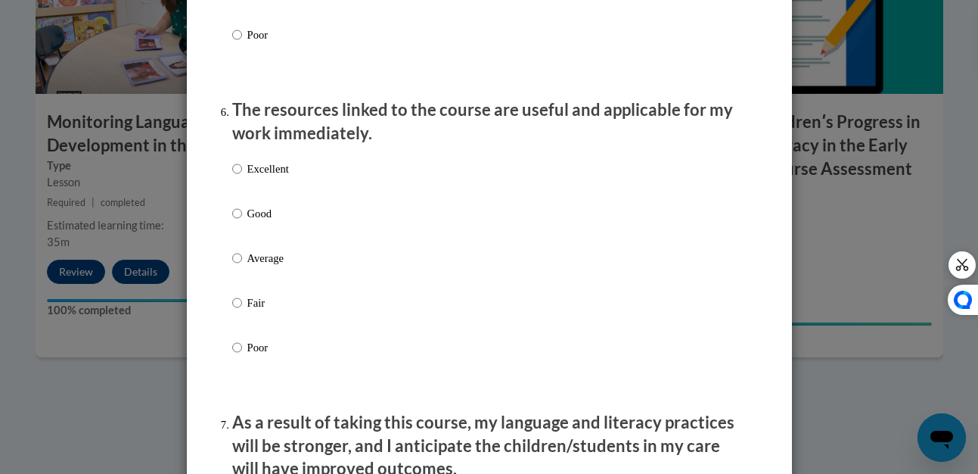
drag, startPoint x: 236, startPoint y: 180, endPoint x: 308, endPoint y: 214, distance: 79.5
click at [238, 181] on label "Excellent" at bounding box center [260, 180] width 57 height 41
click at [238, 177] on input "Excellent" at bounding box center [237, 168] width 10 height 17
radio input "true"
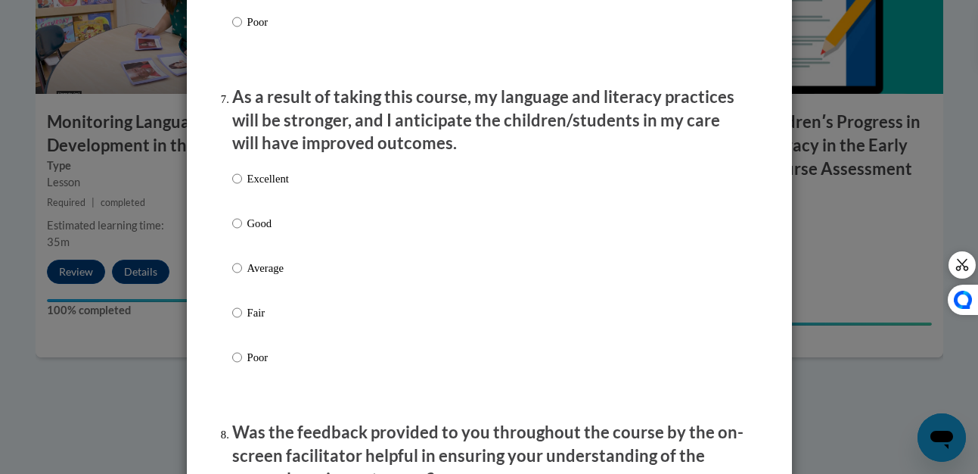
scroll to position [1952, 0]
click at [232, 186] on input "Excellent" at bounding box center [237, 177] width 10 height 17
radio input "true"
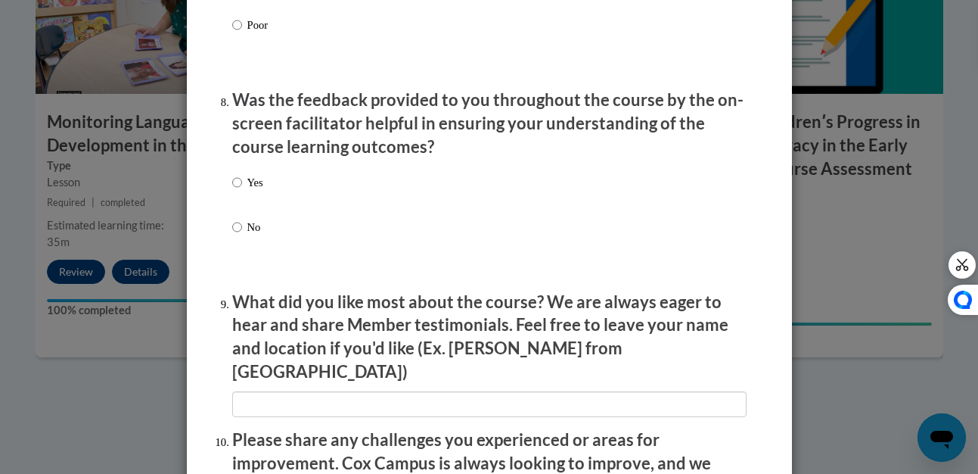
scroll to position [2284, 0]
click at [232, 190] on input "Yes" at bounding box center [237, 181] width 10 height 17
radio input "true"
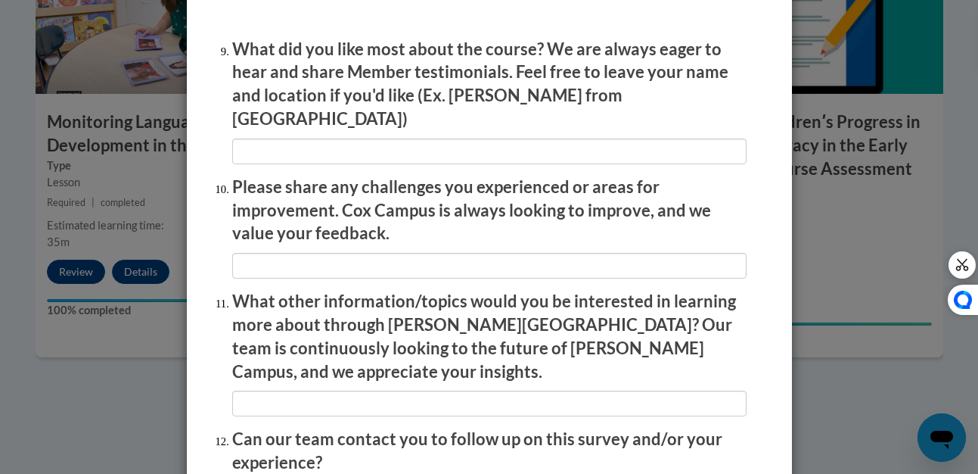
scroll to position [2669, 0]
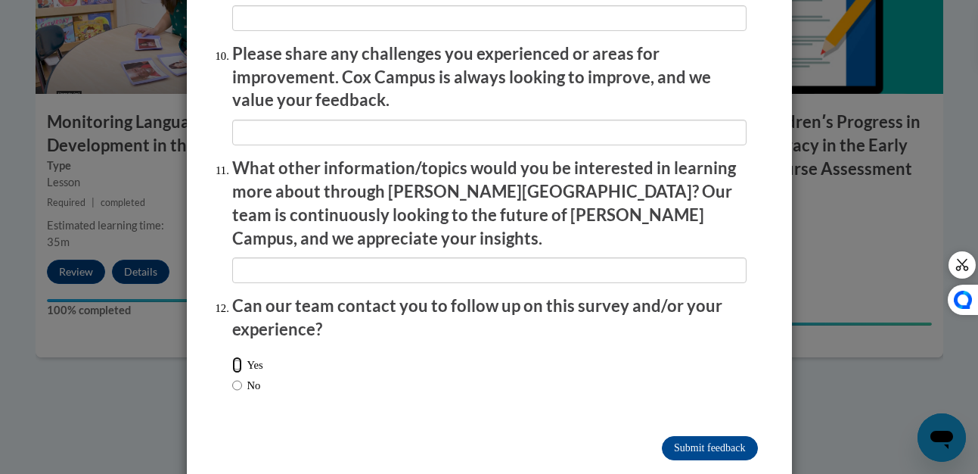
drag, startPoint x: 230, startPoint y: 321, endPoint x: 338, endPoint y: 337, distance: 109.3
click at [232, 356] on input "Yes" at bounding box center [237, 364] width 10 height 17
radio input "true"
click at [677, 436] on input "Submit feedback" at bounding box center [709, 448] width 95 height 24
